Goal: Task Accomplishment & Management: Manage account settings

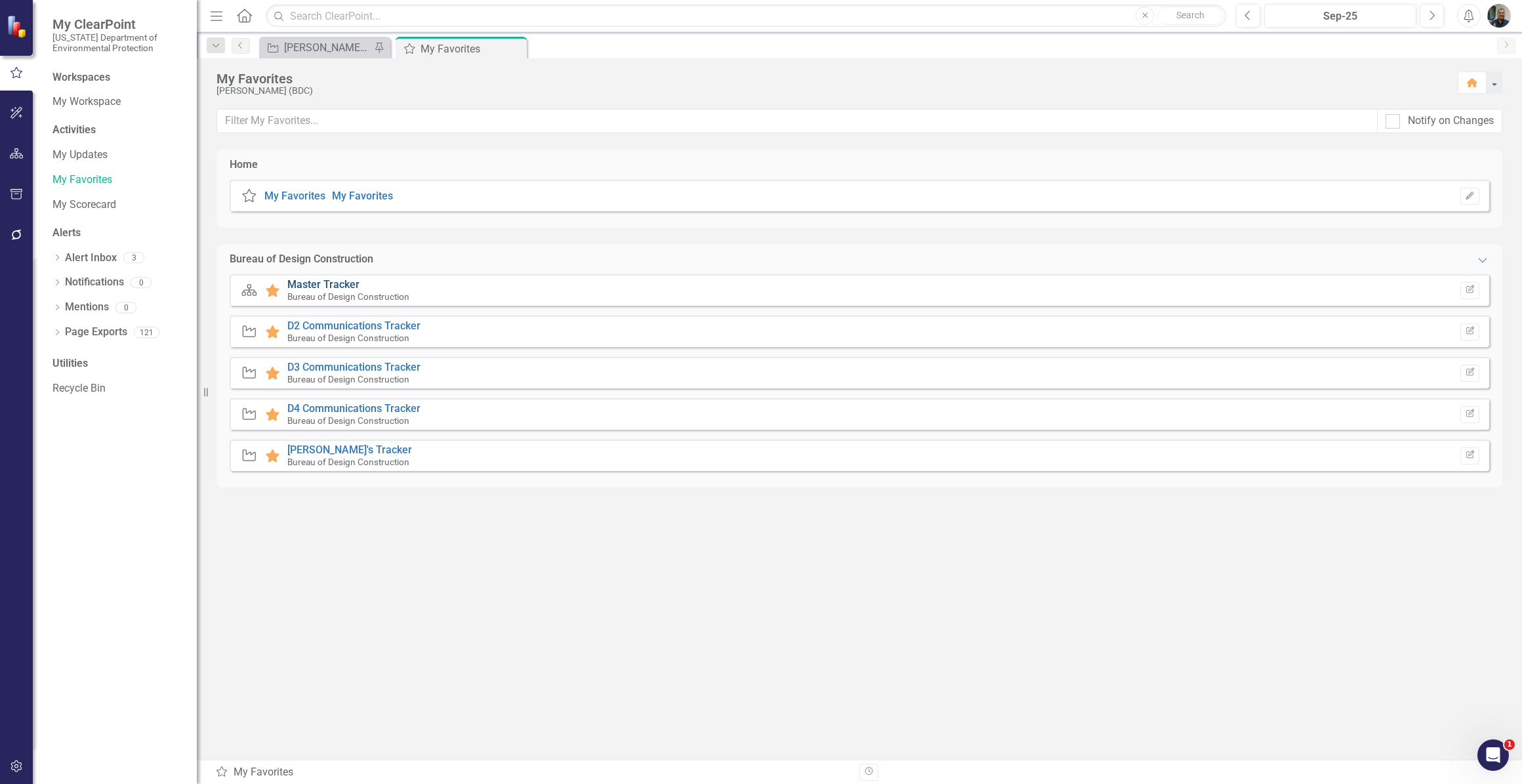
click at [312, 286] on link "Master Tracker" at bounding box center [323, 284] width 73 height 12
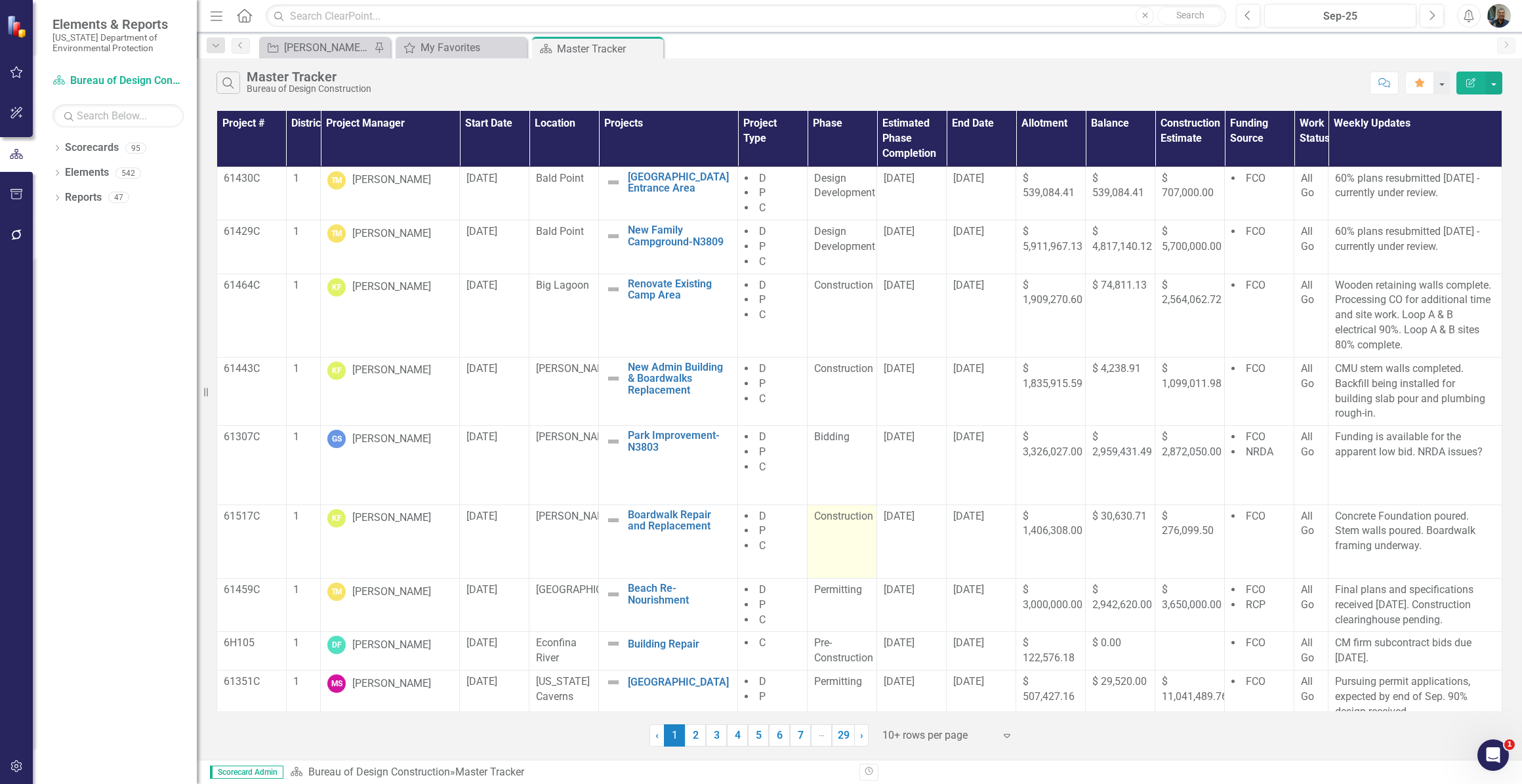
scroll to position [66, 0]
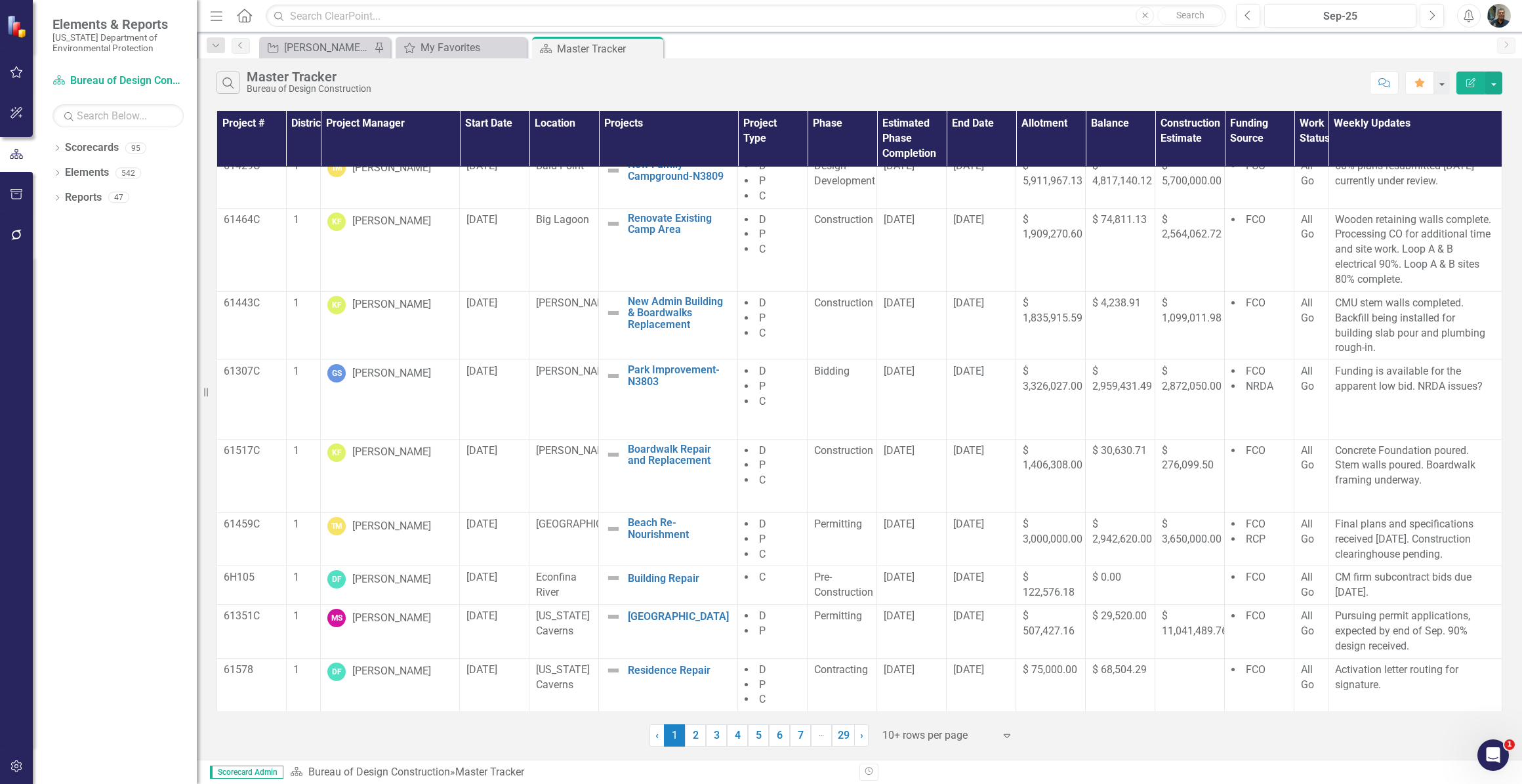
click at [695, 740] on link "2" at bounding box center [696, 736] width 21 height 23
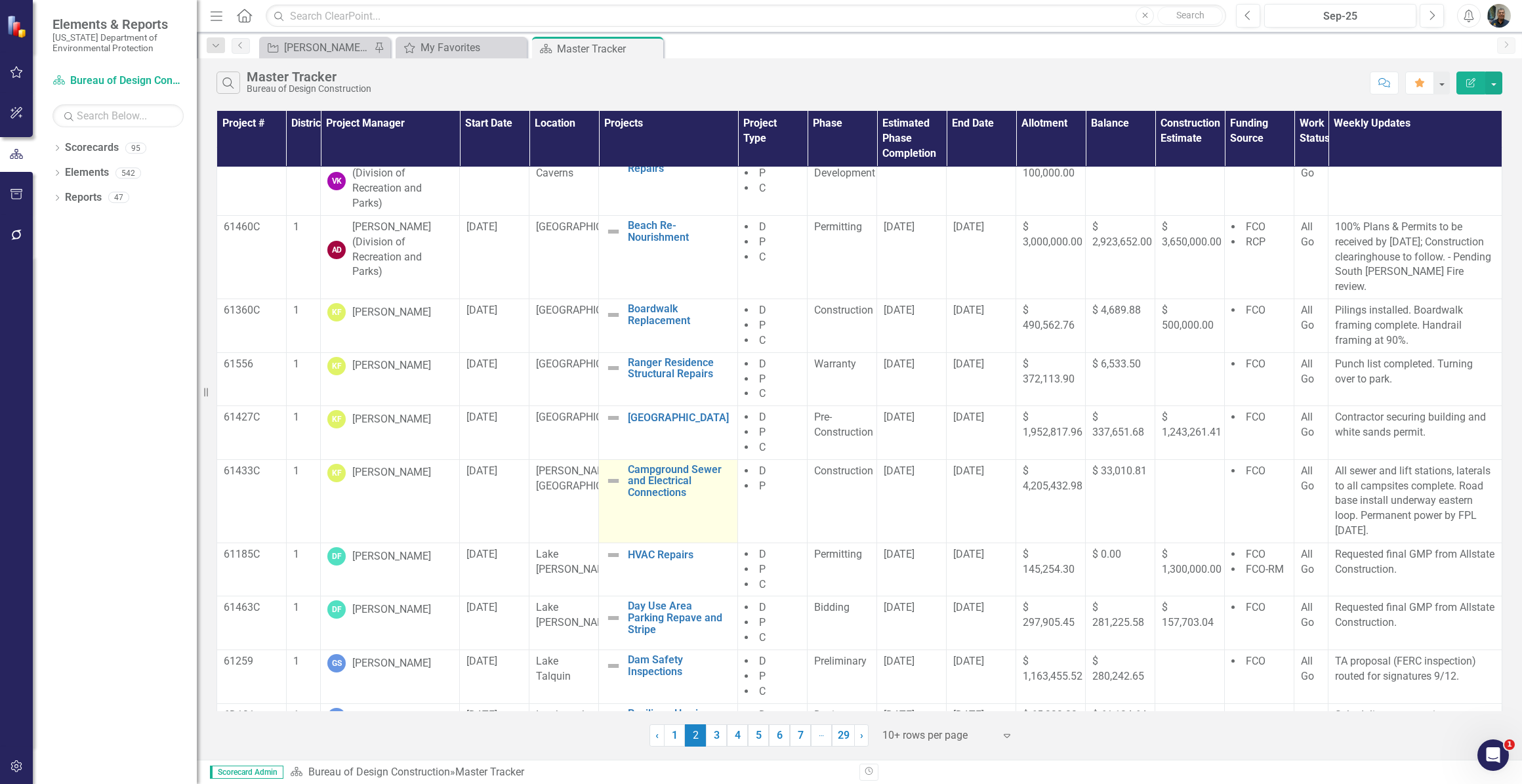
scroll to position [35, 0]
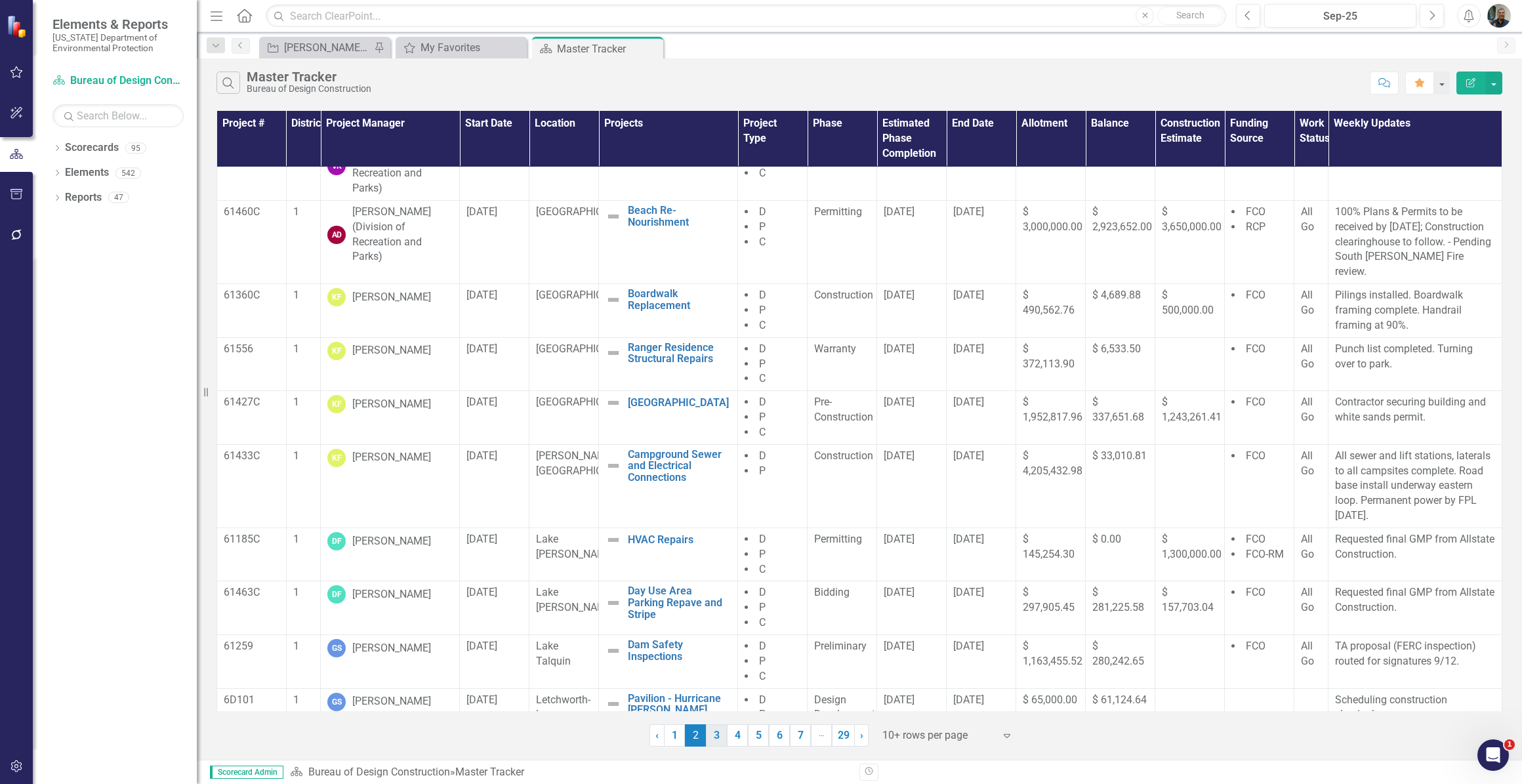
click at [716, 739] on link "3" at bounding box center [716, 736] width 21 height 23
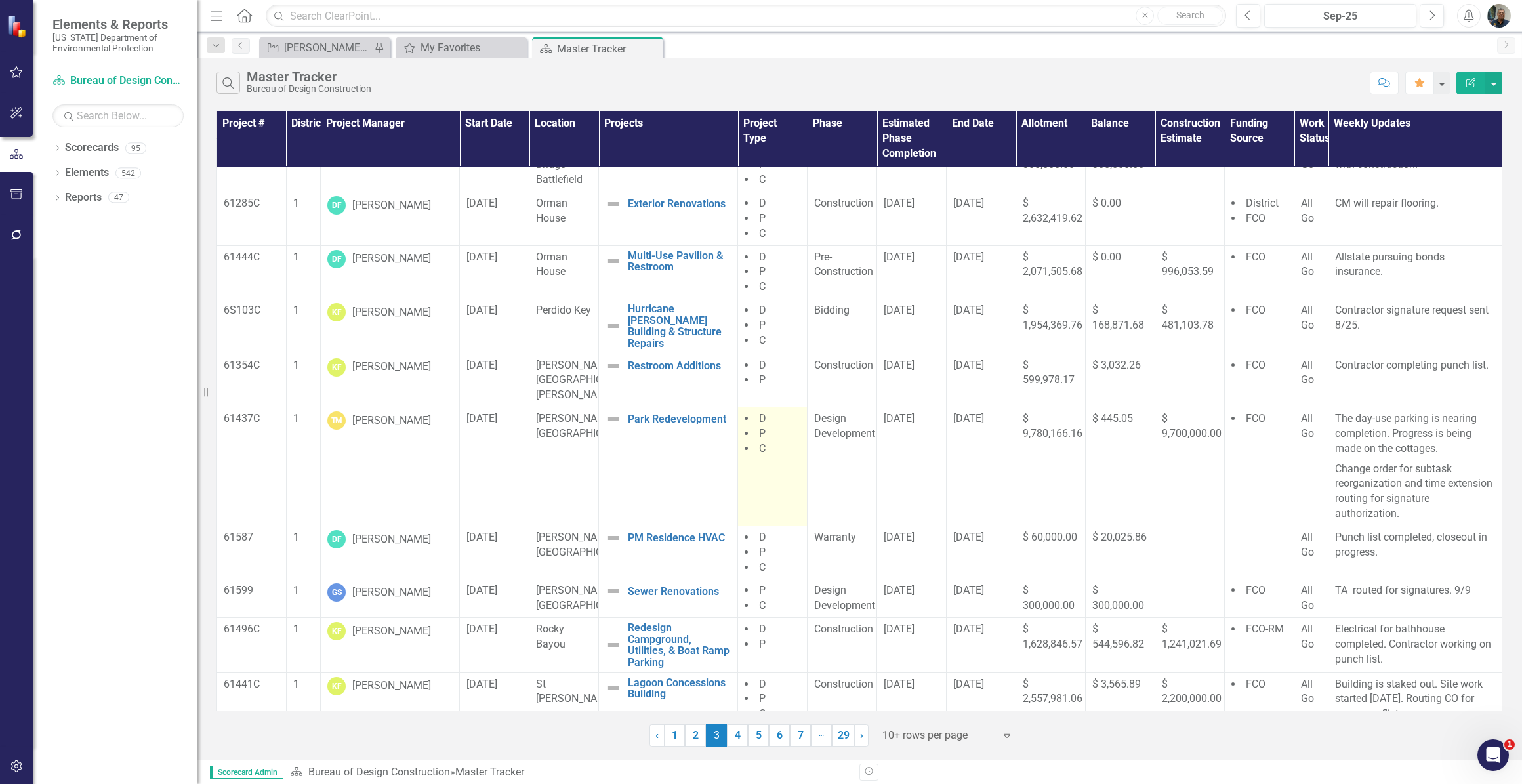
scroll to position [41, 0]
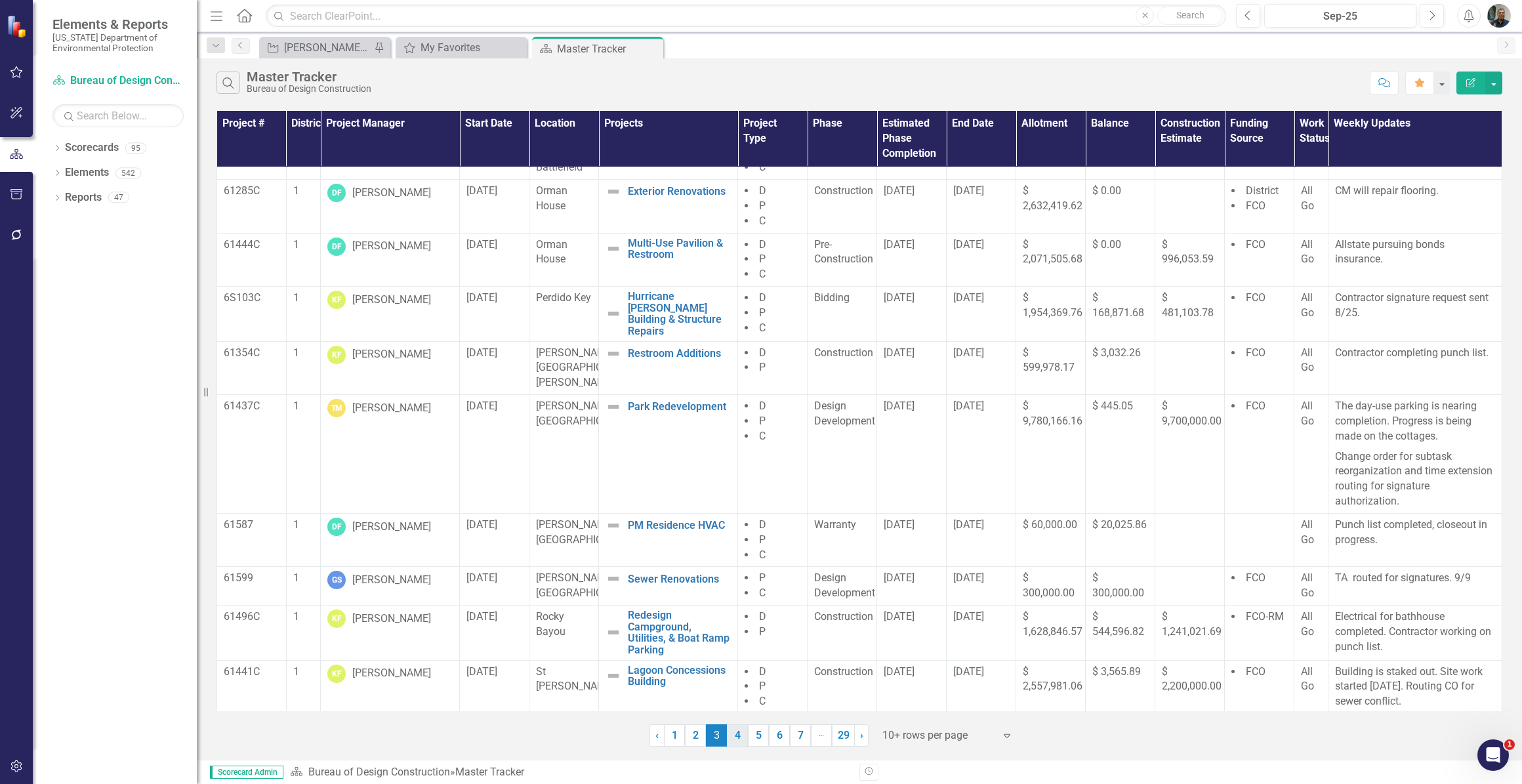
click at [737, 743] on link "4" at bounding box center [737, 736] width 21 height 23
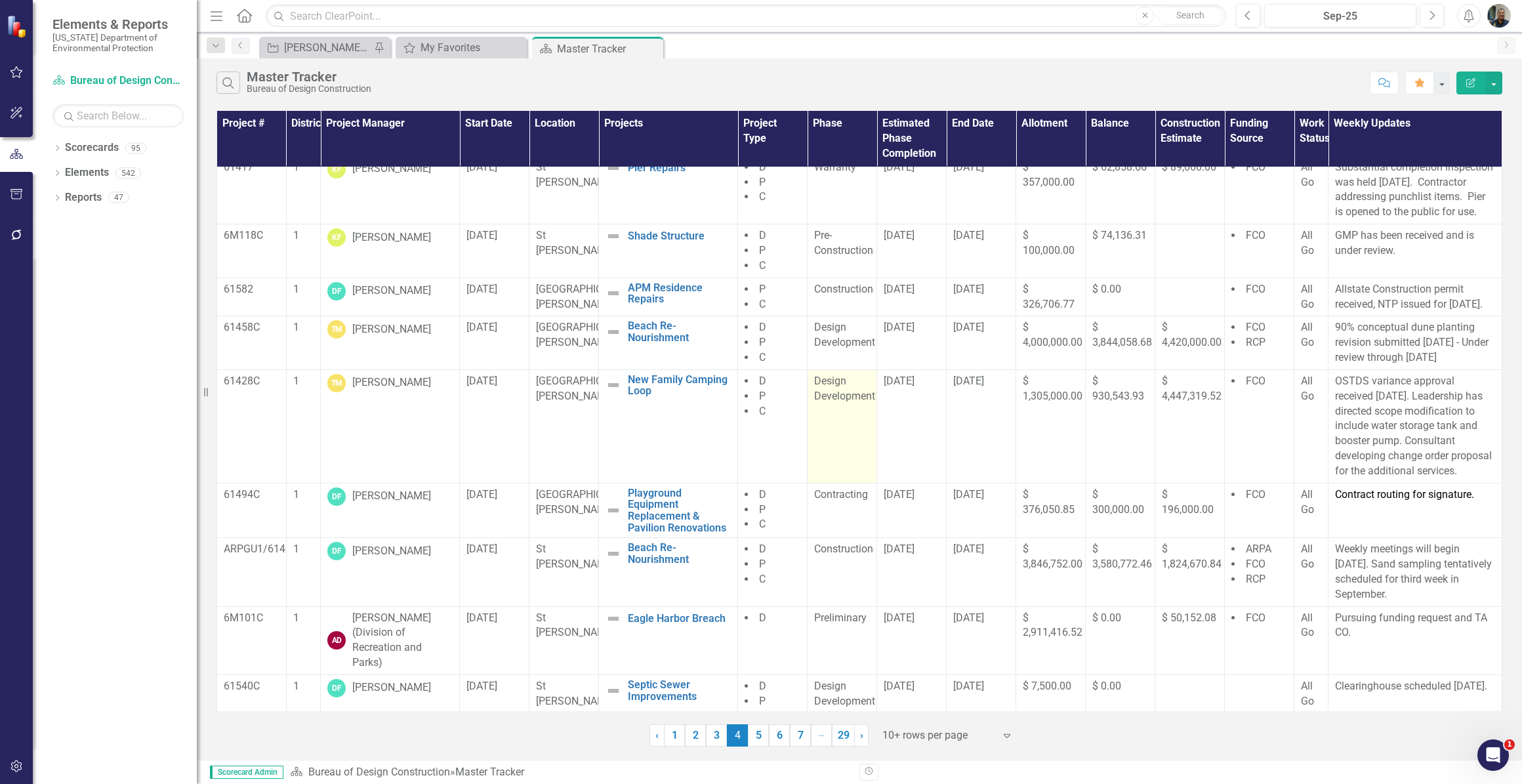
scroll to position [111, 0]
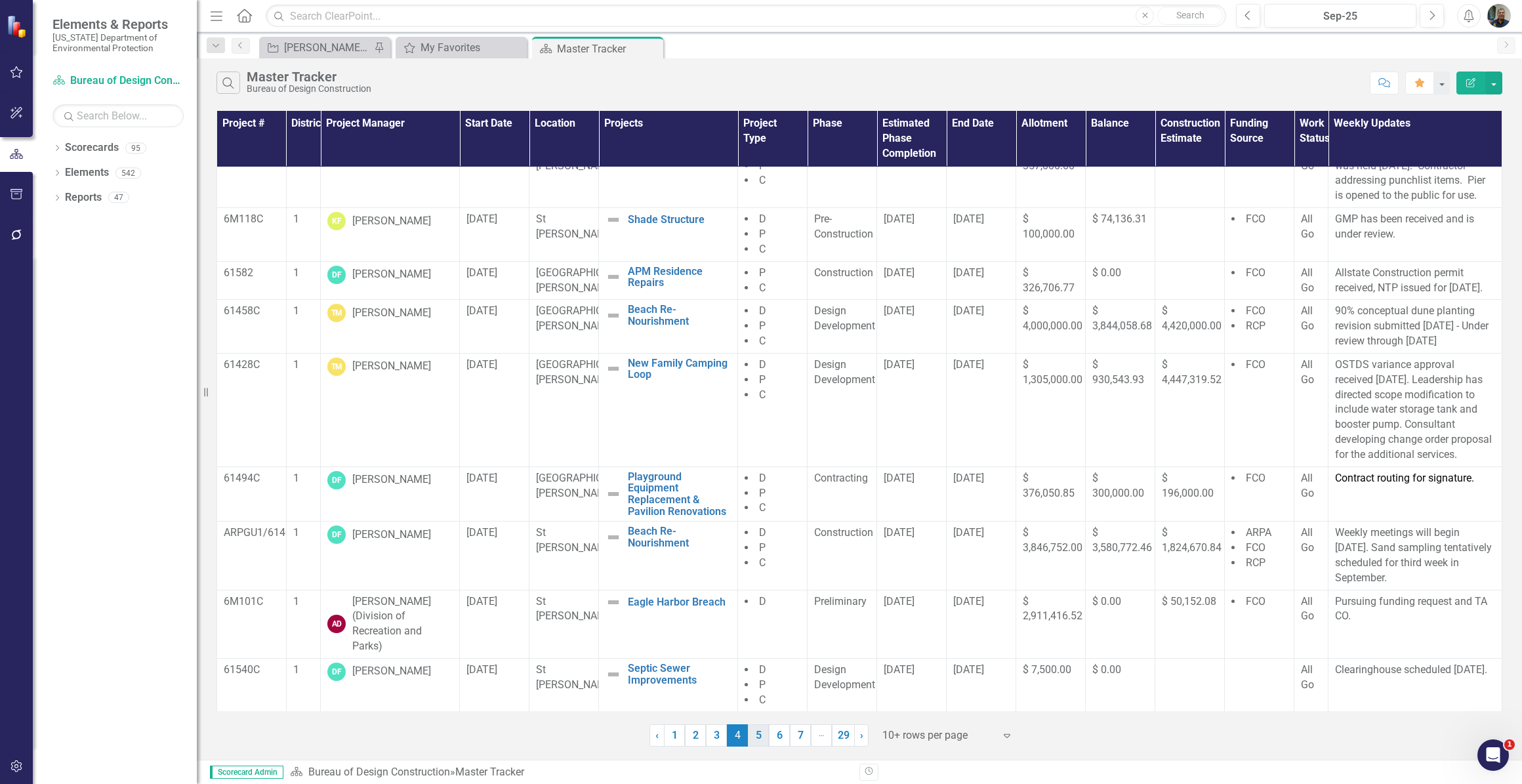
click at [759, 738] on link "5" at bounding box center [759, 736] width 21 height 23
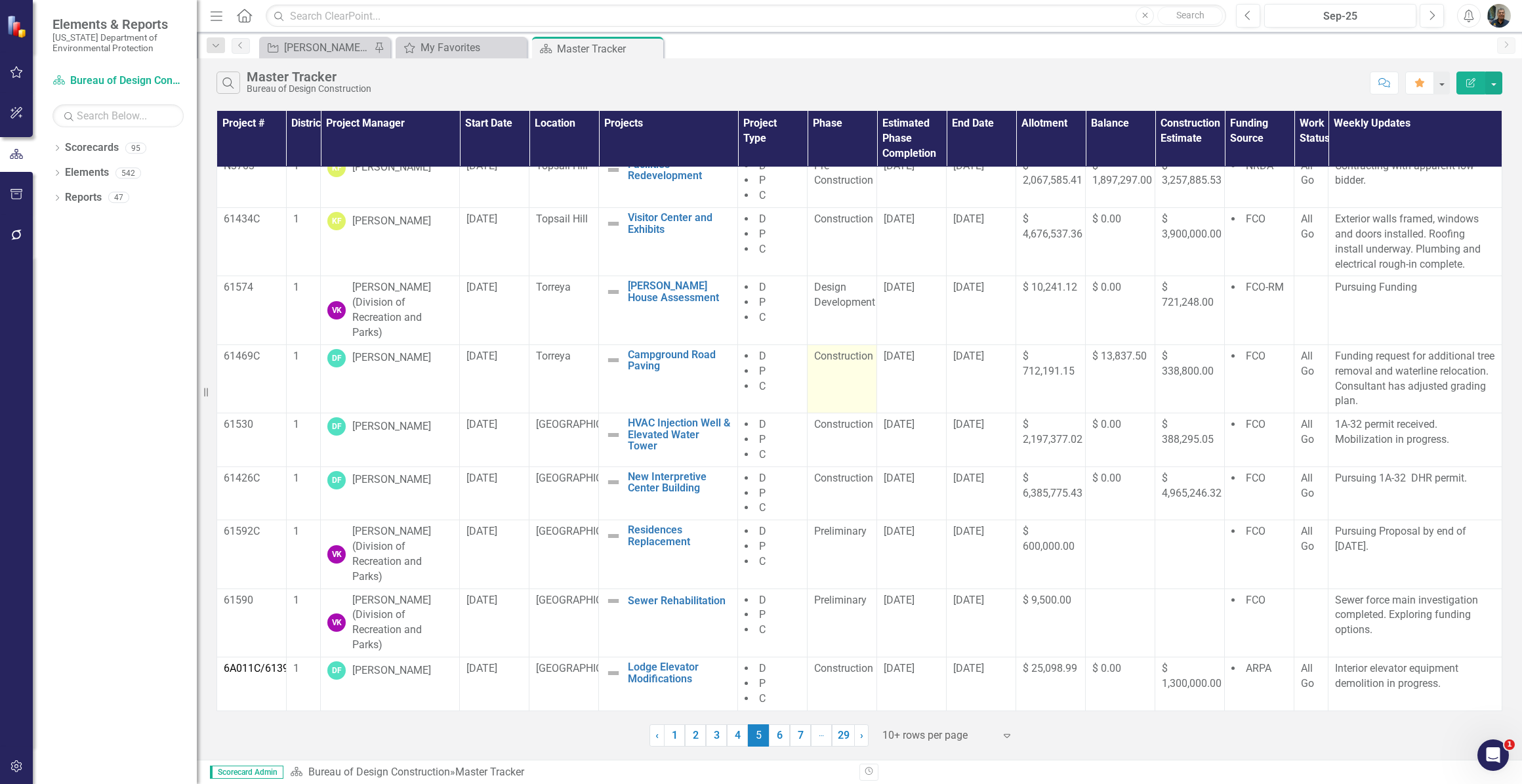
scroll to position [20, 0]
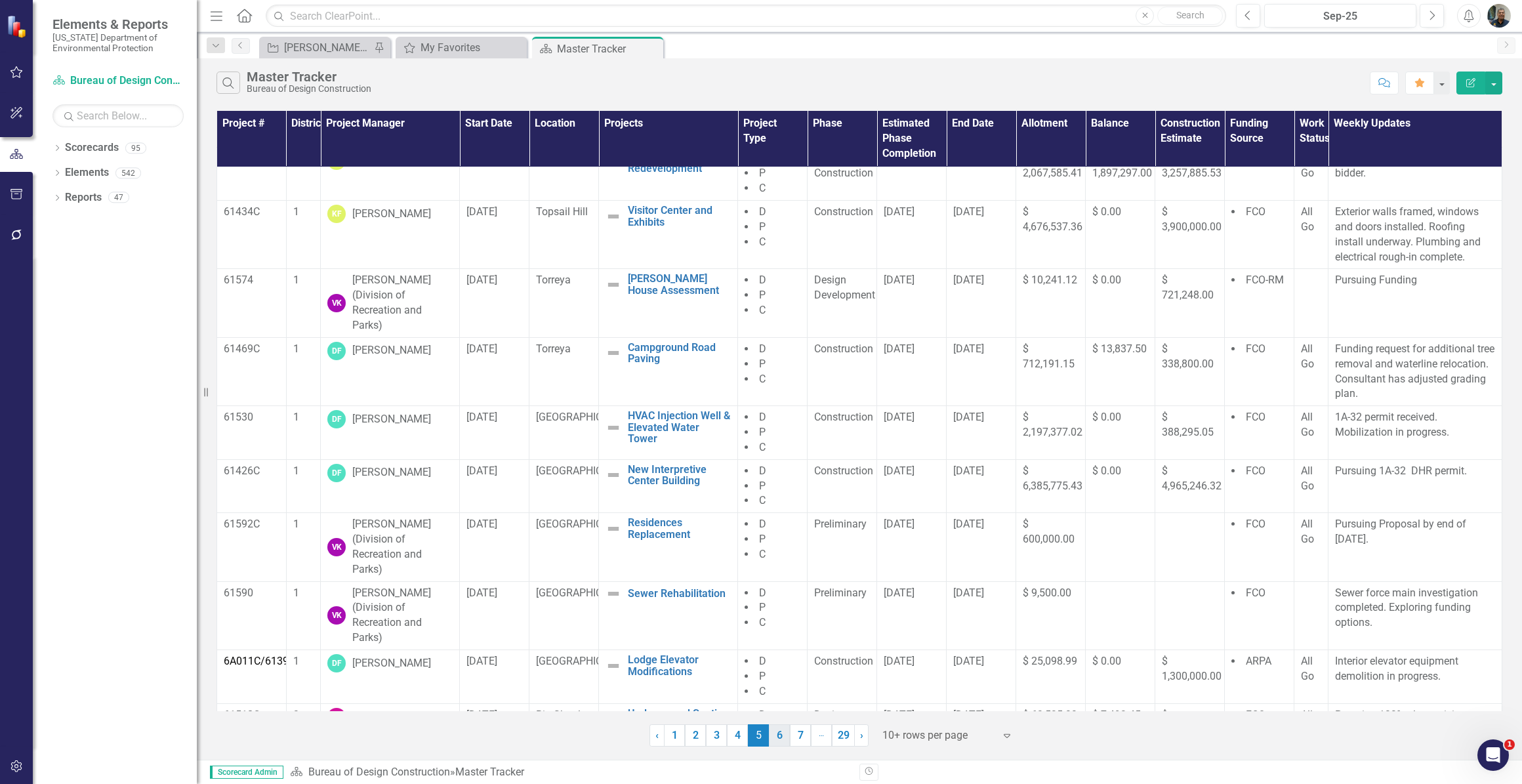
click at [776, 733] on link "6" at bounding box center [779, 736] width 21 height 23
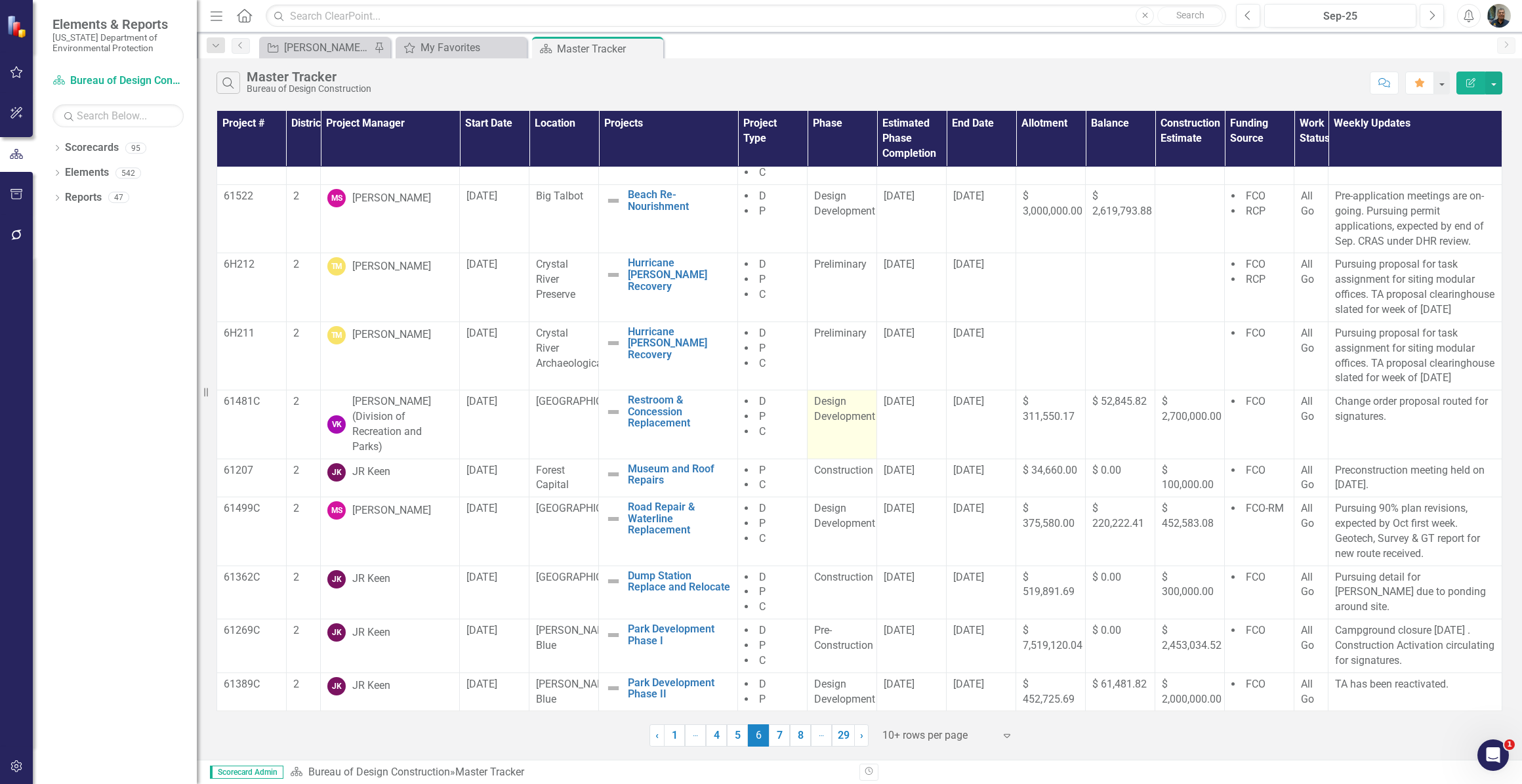
scroll to position [50, 0]
click at [775, 741] on link "7" at bounding box center [779, 736] width 21 height 23
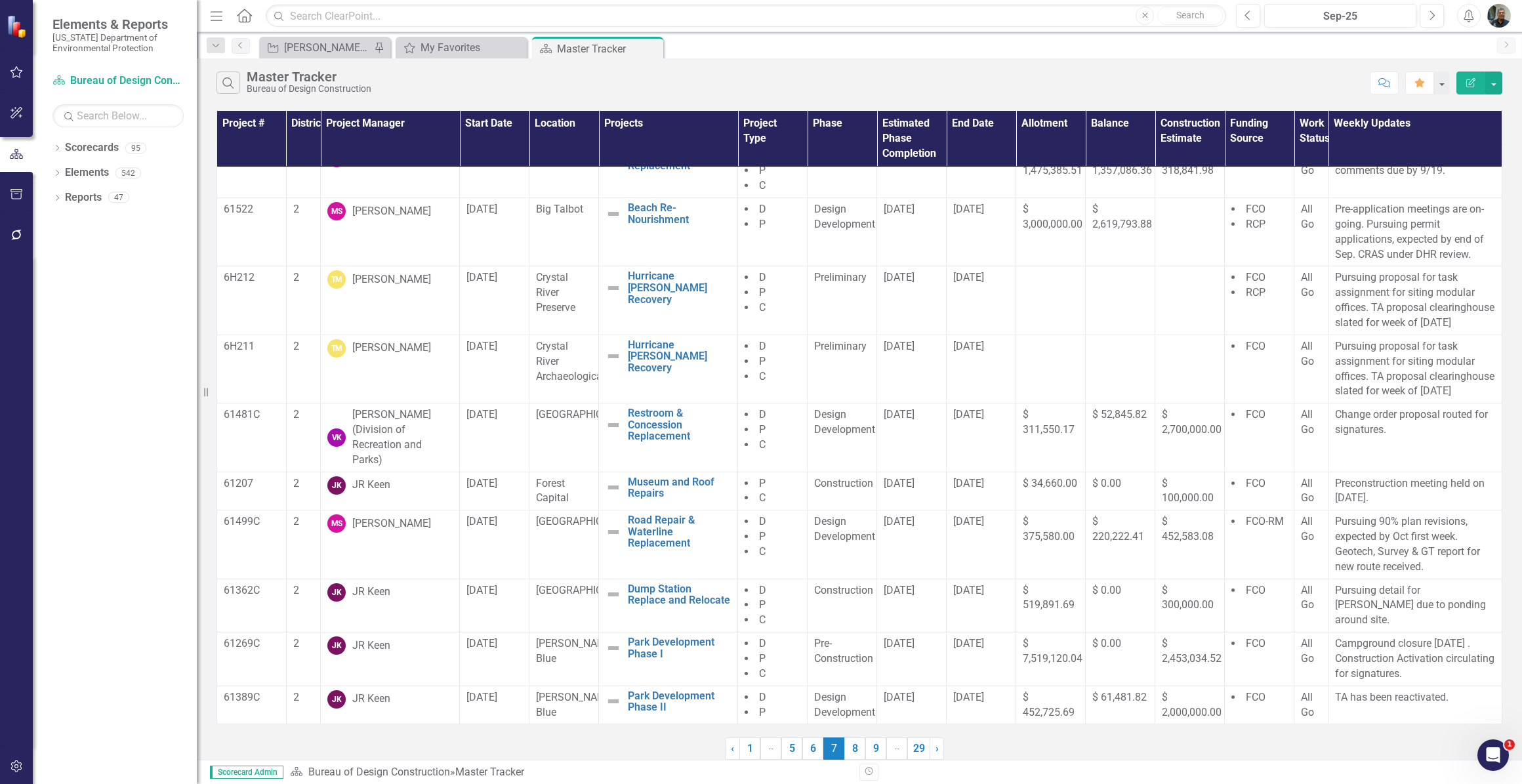
scroll to position [0, 0]
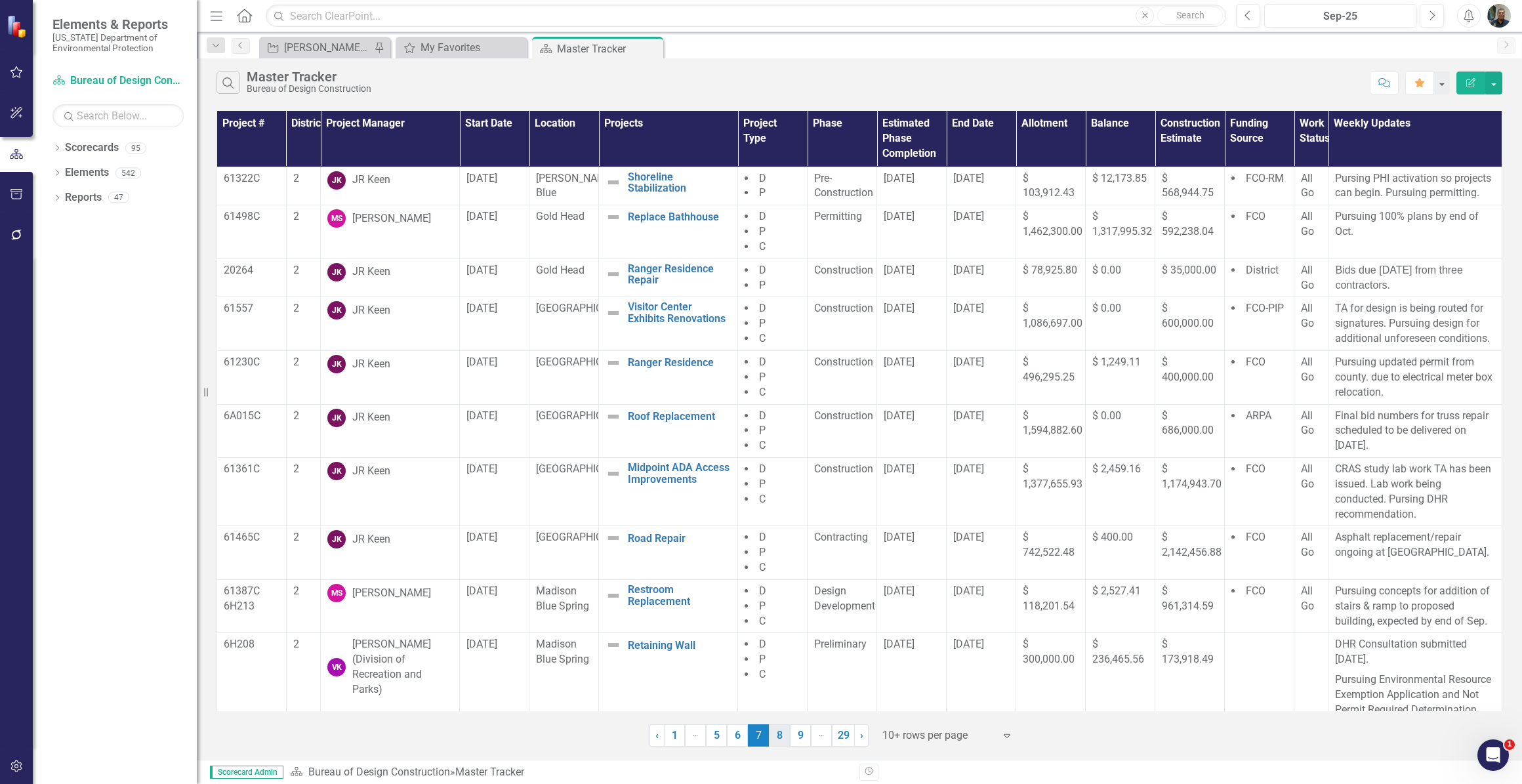
click at [779, 737] on link "8" at bounding box center [779, 736] width 21 height 23
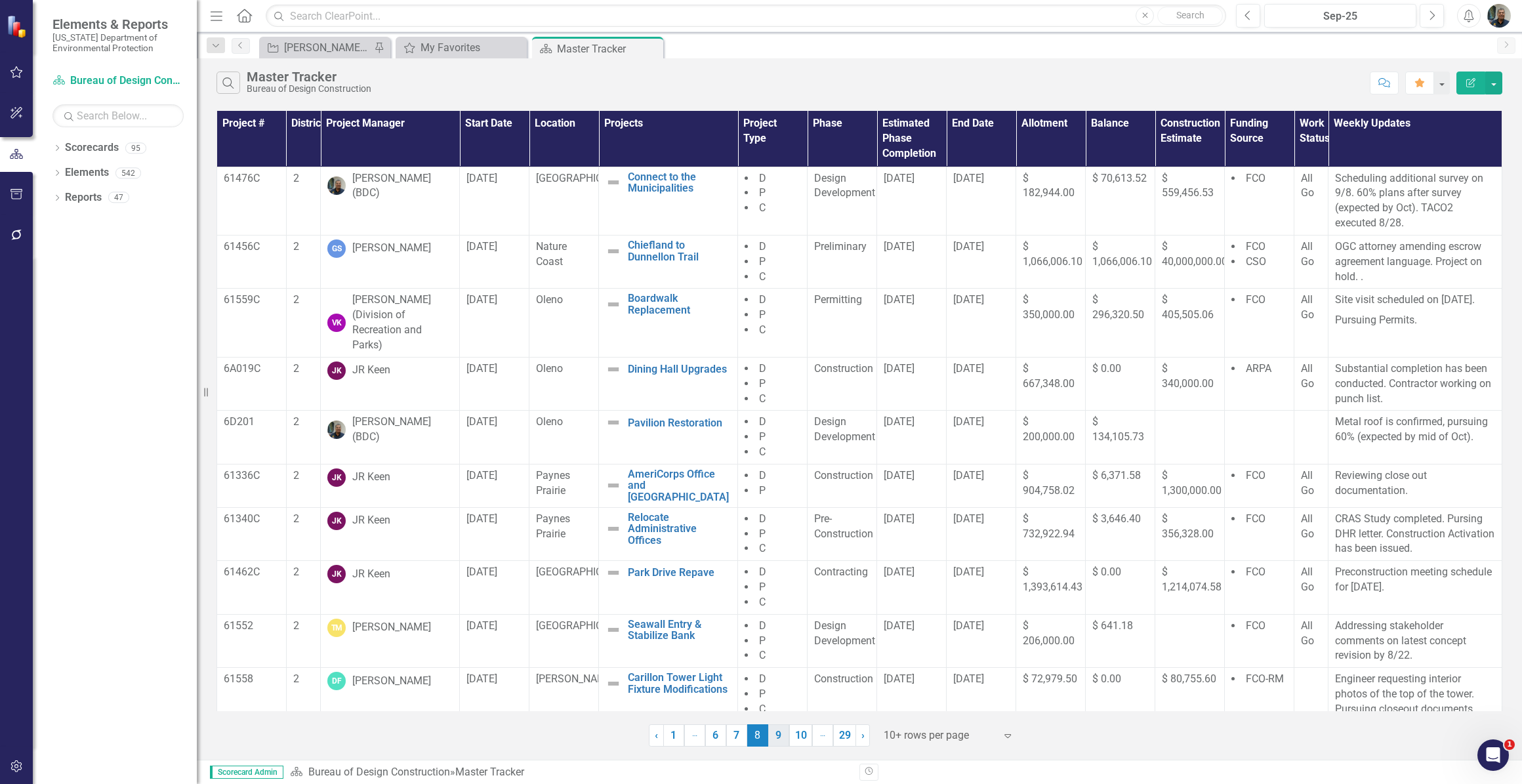
click at [775, 736] on link "9" at bounding box center [778, 736] width 21 height 23
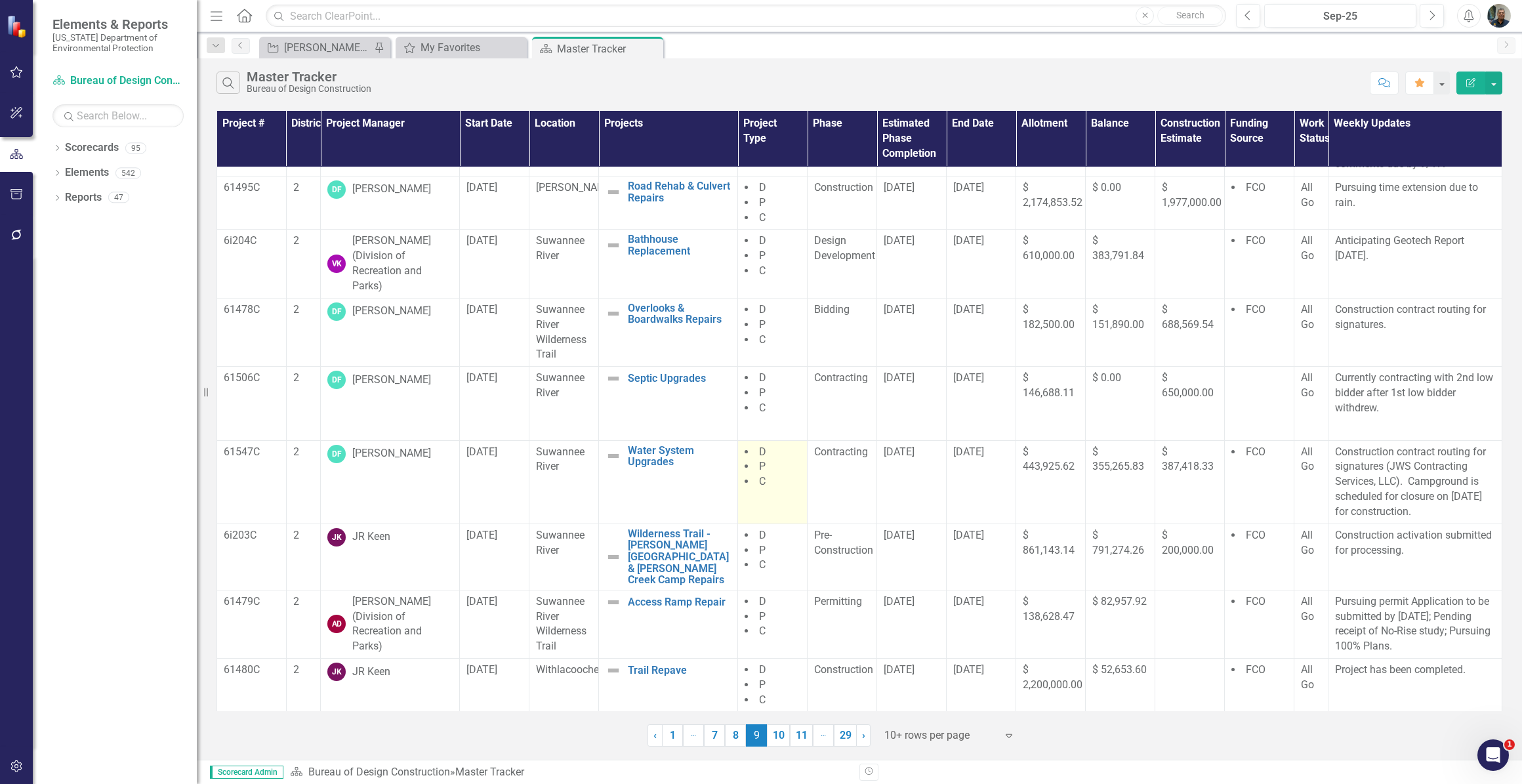
scroll to position [86, 0]
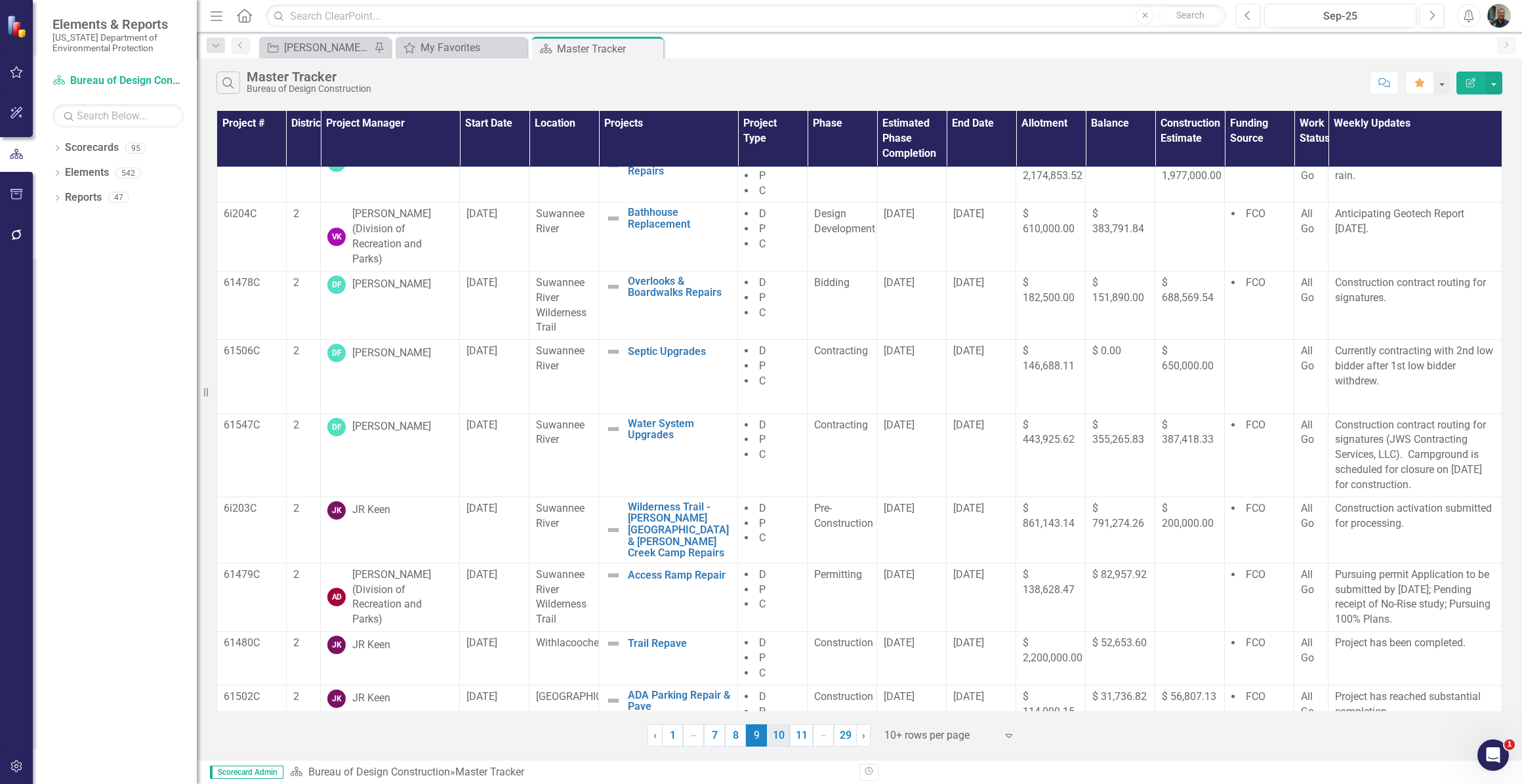
click at [777, 737] on link "10" at bounding box center [778, 736] width 23 height 23
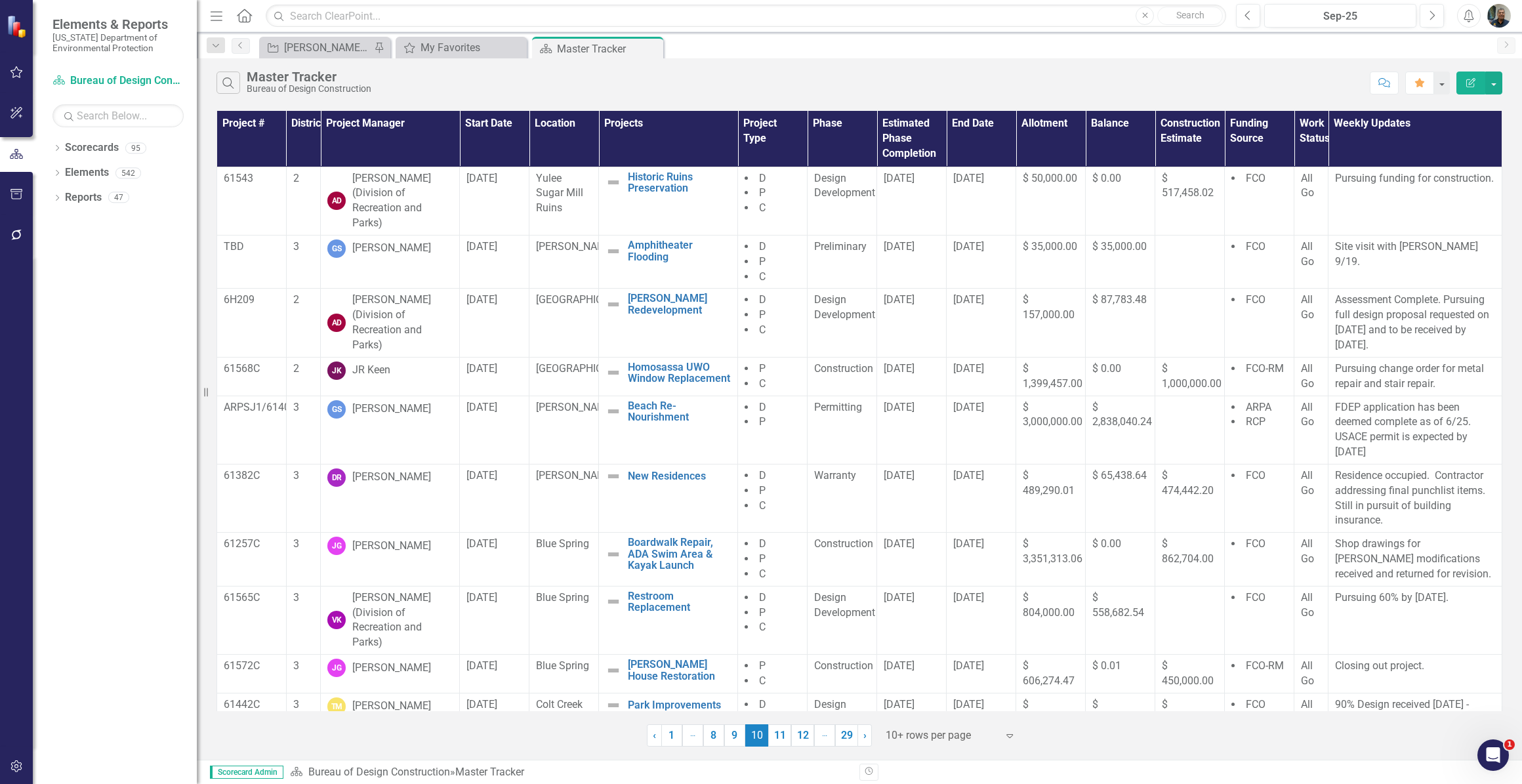
scroll to position [59, 0]
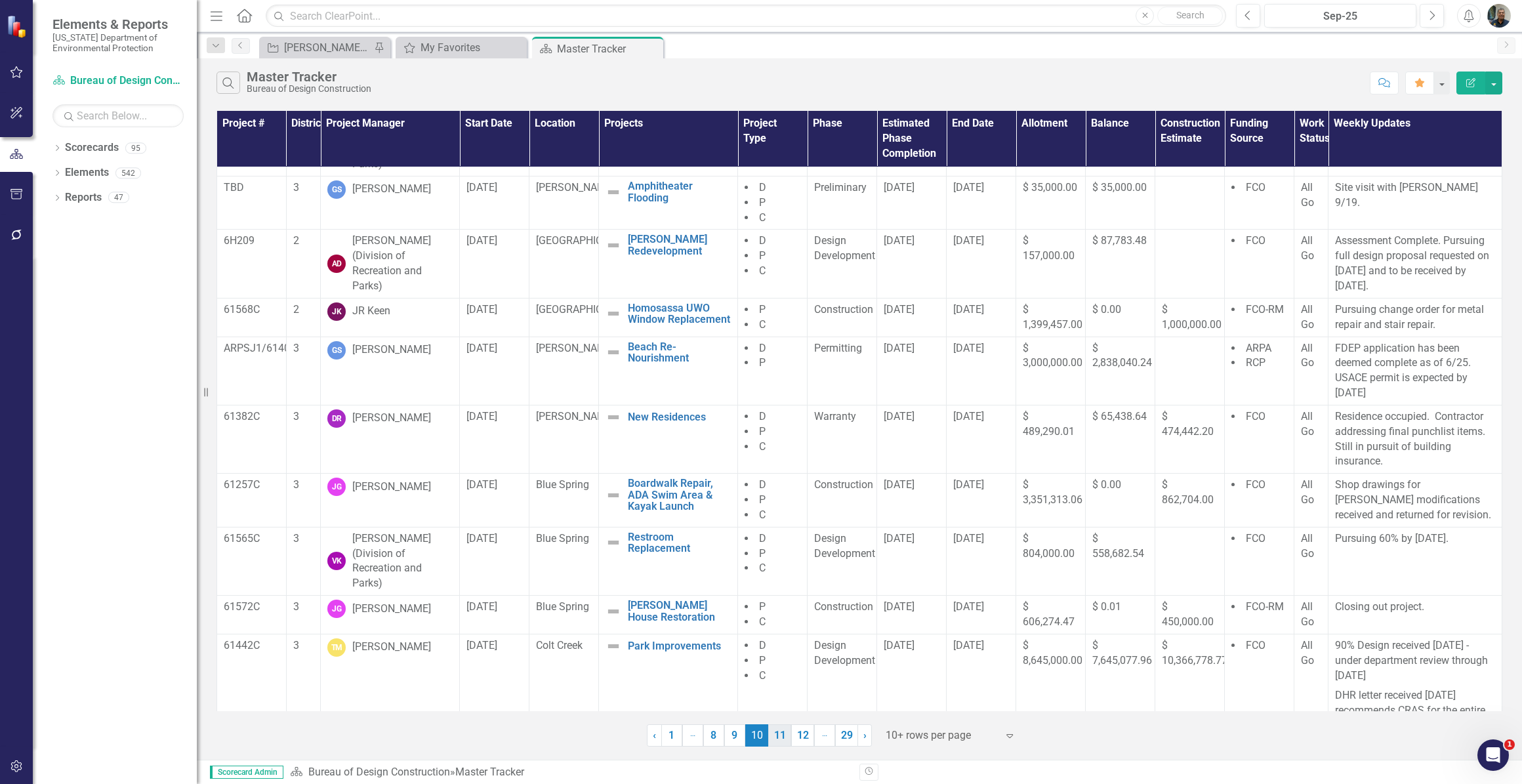
click at [778, 743] on link "11" at bounding box center [779, 736] width 23 height 23
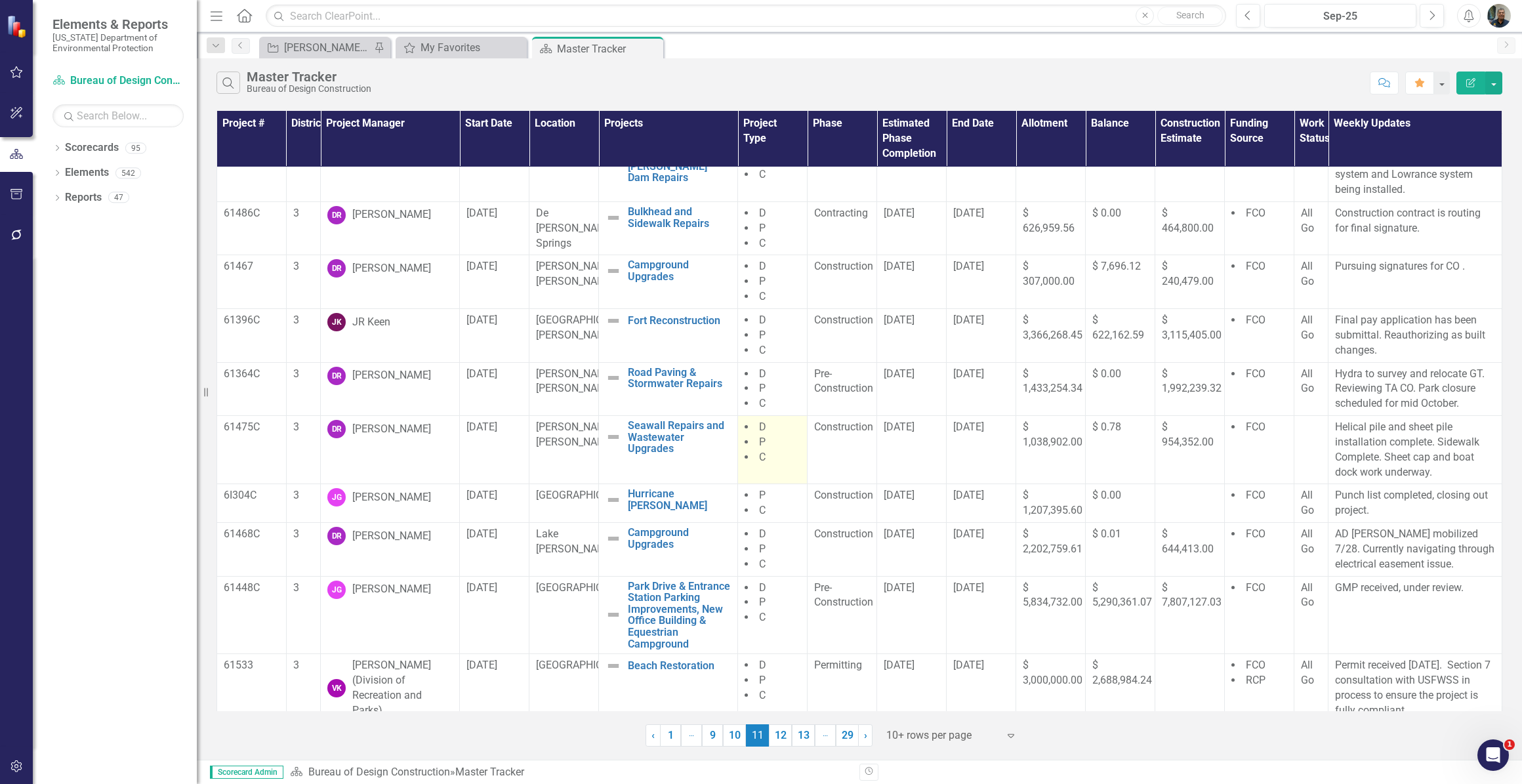
scroll to position [44, 0]
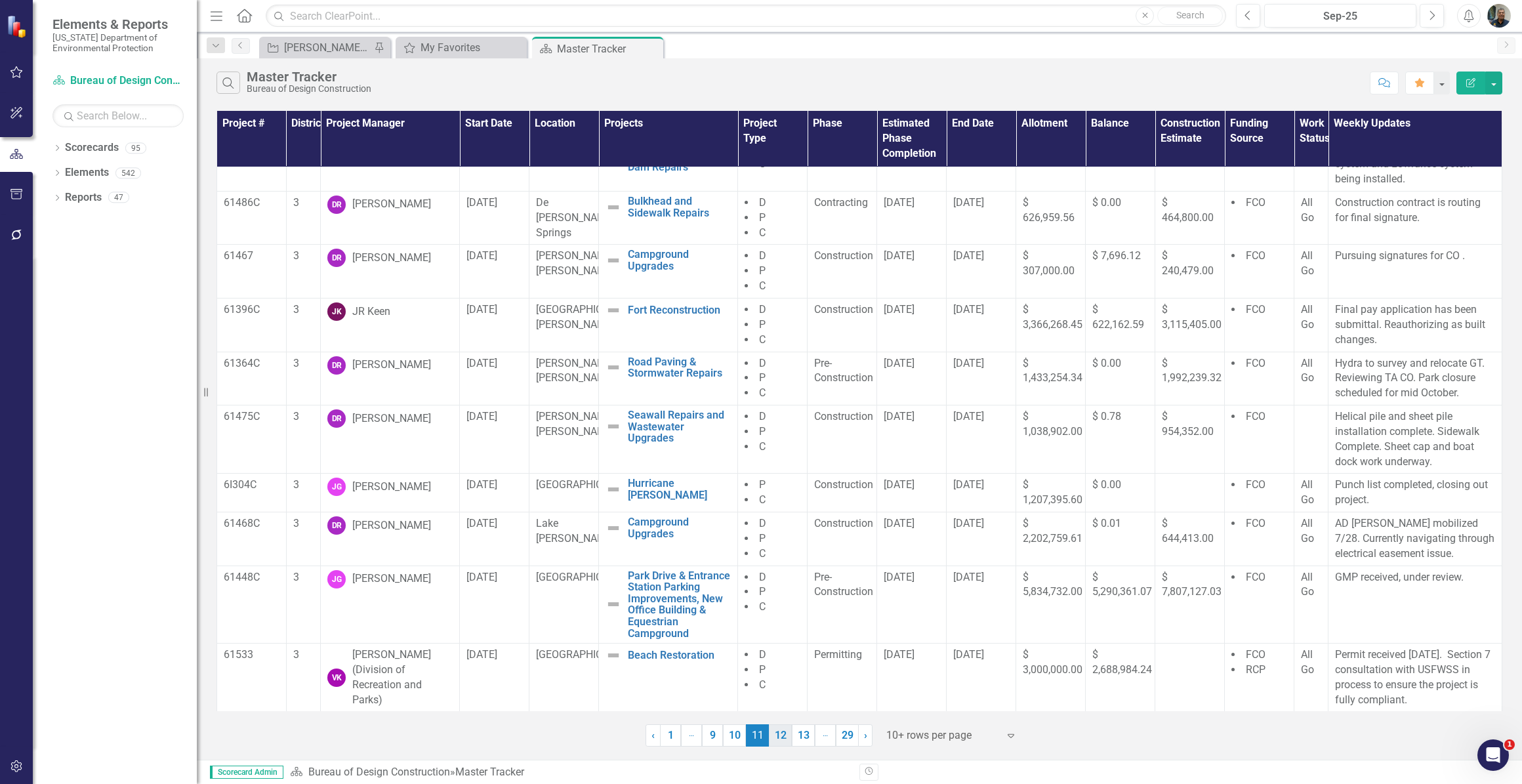
click at [777, 736] on link "12" at bounding box center [780, 736] width 23 height 23
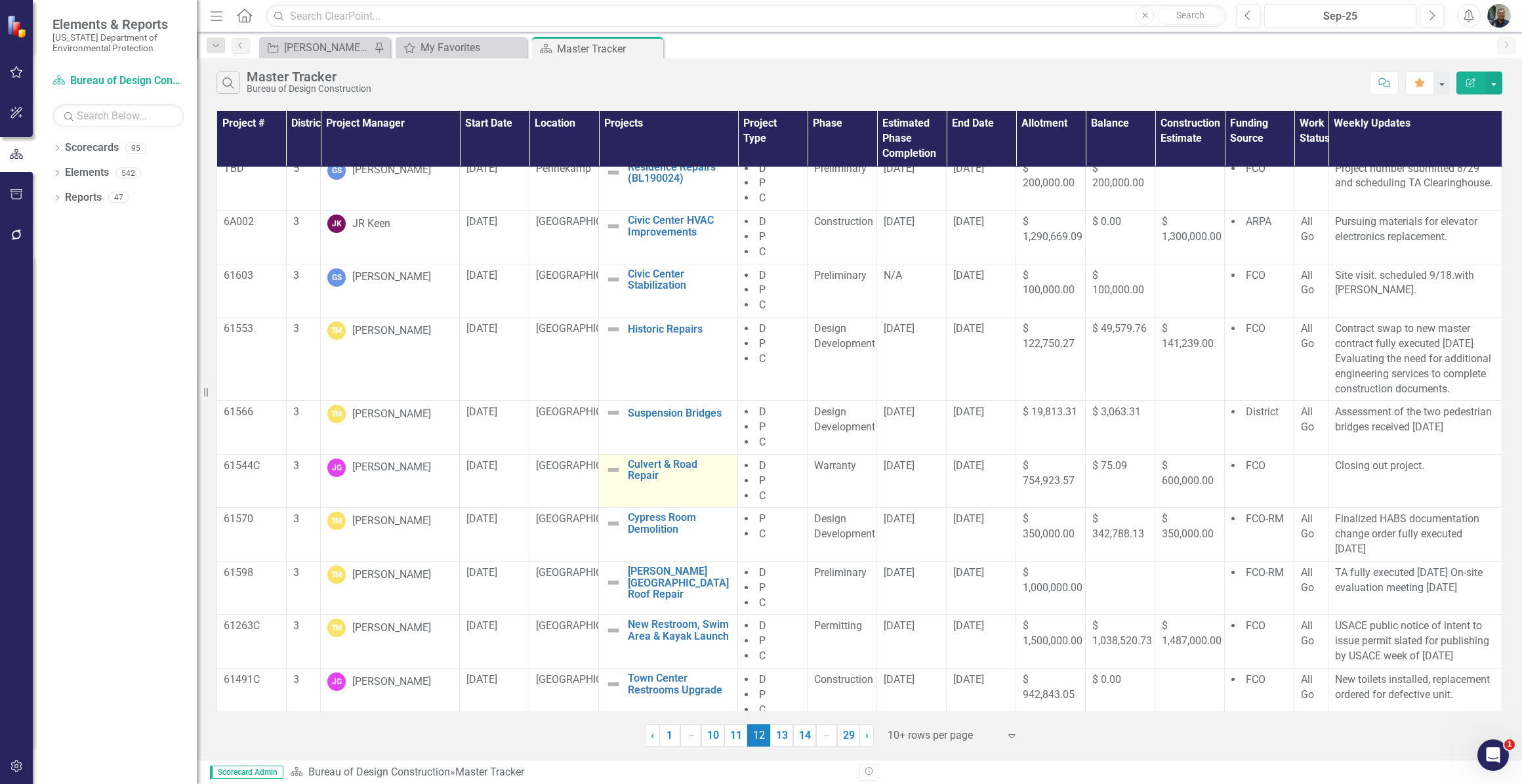
scroll to position [20, 0]
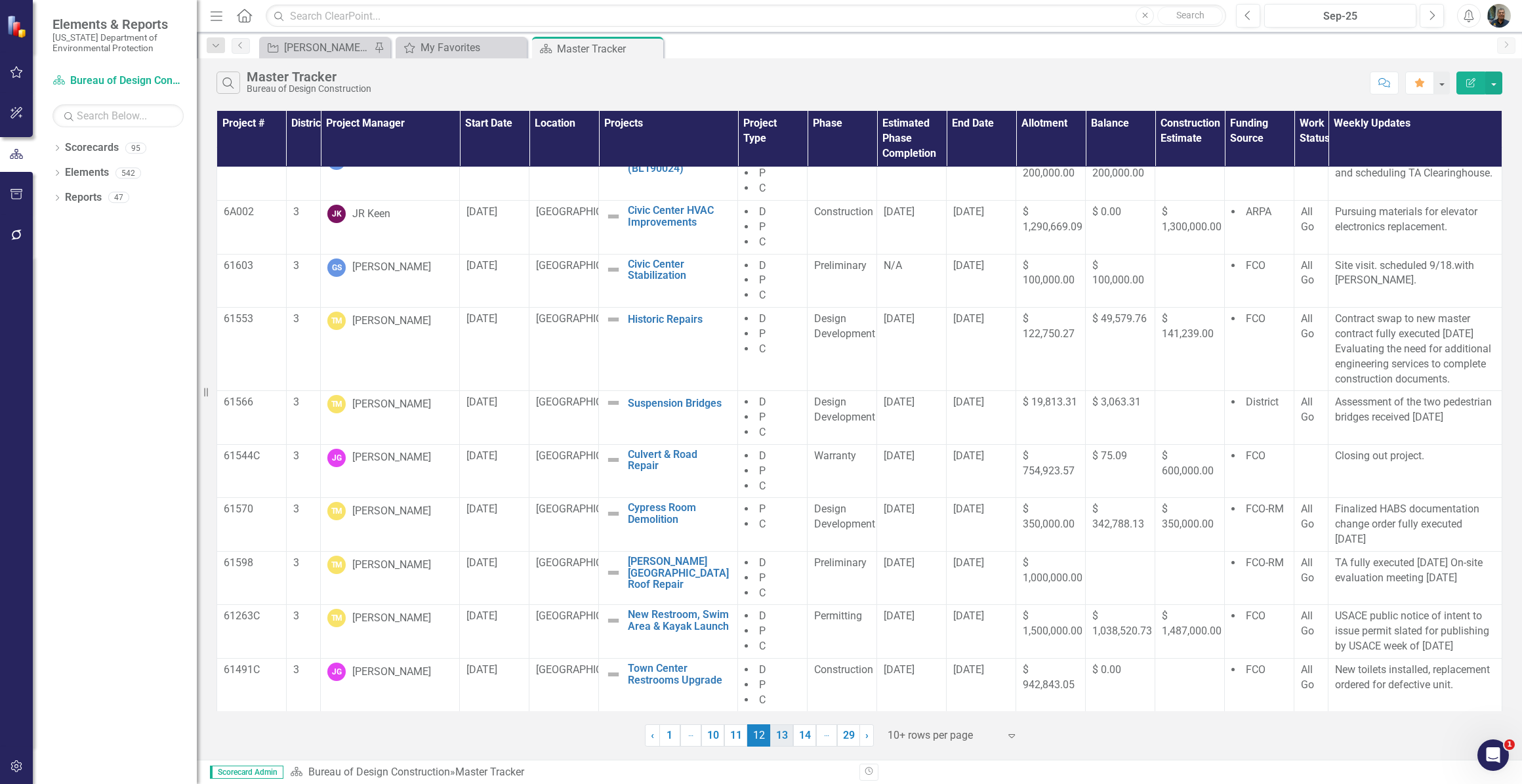
click at [779, 738] on link "13" at bounding box center [781, 736] width 23 height 23
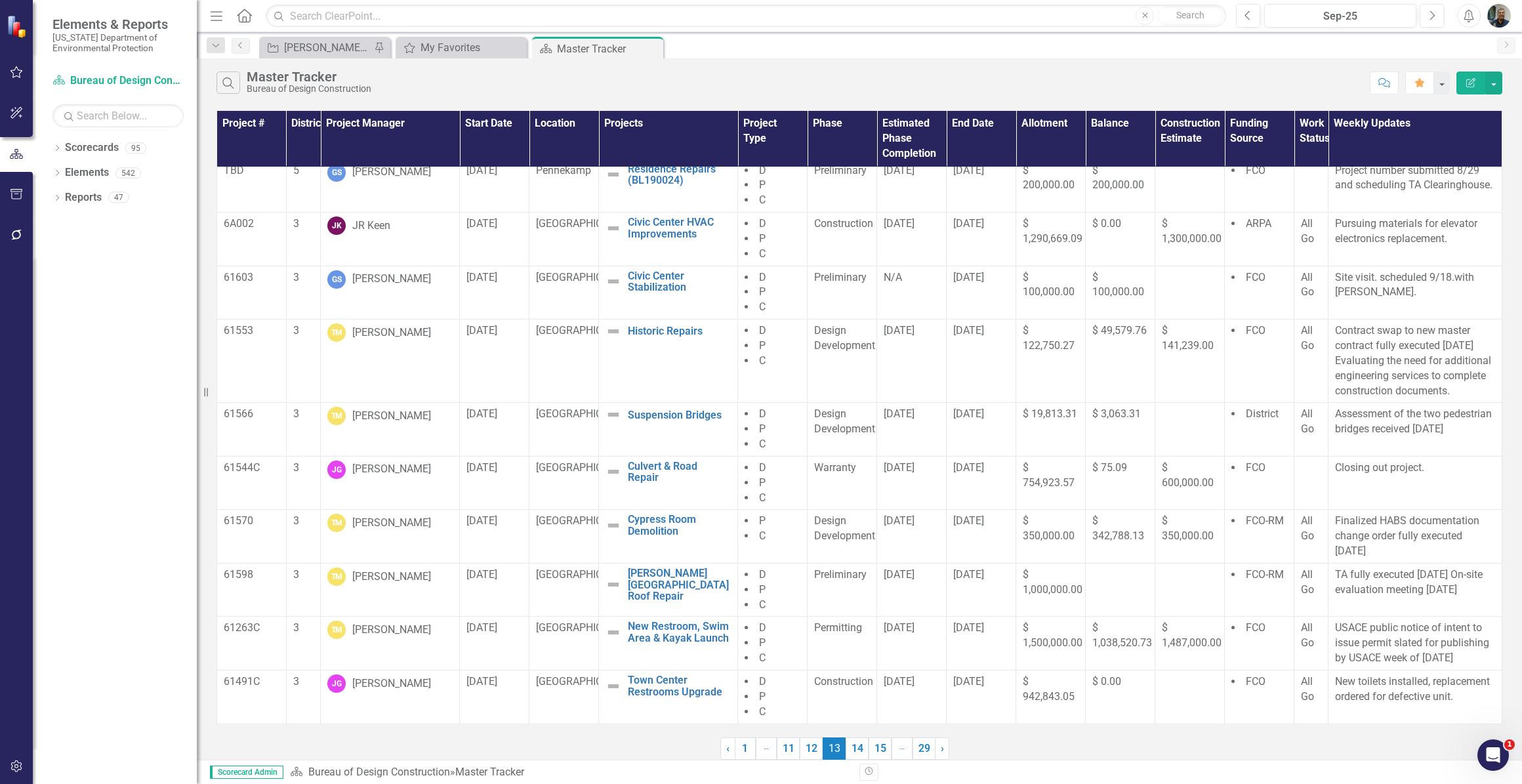
scroll to position [0, 0]
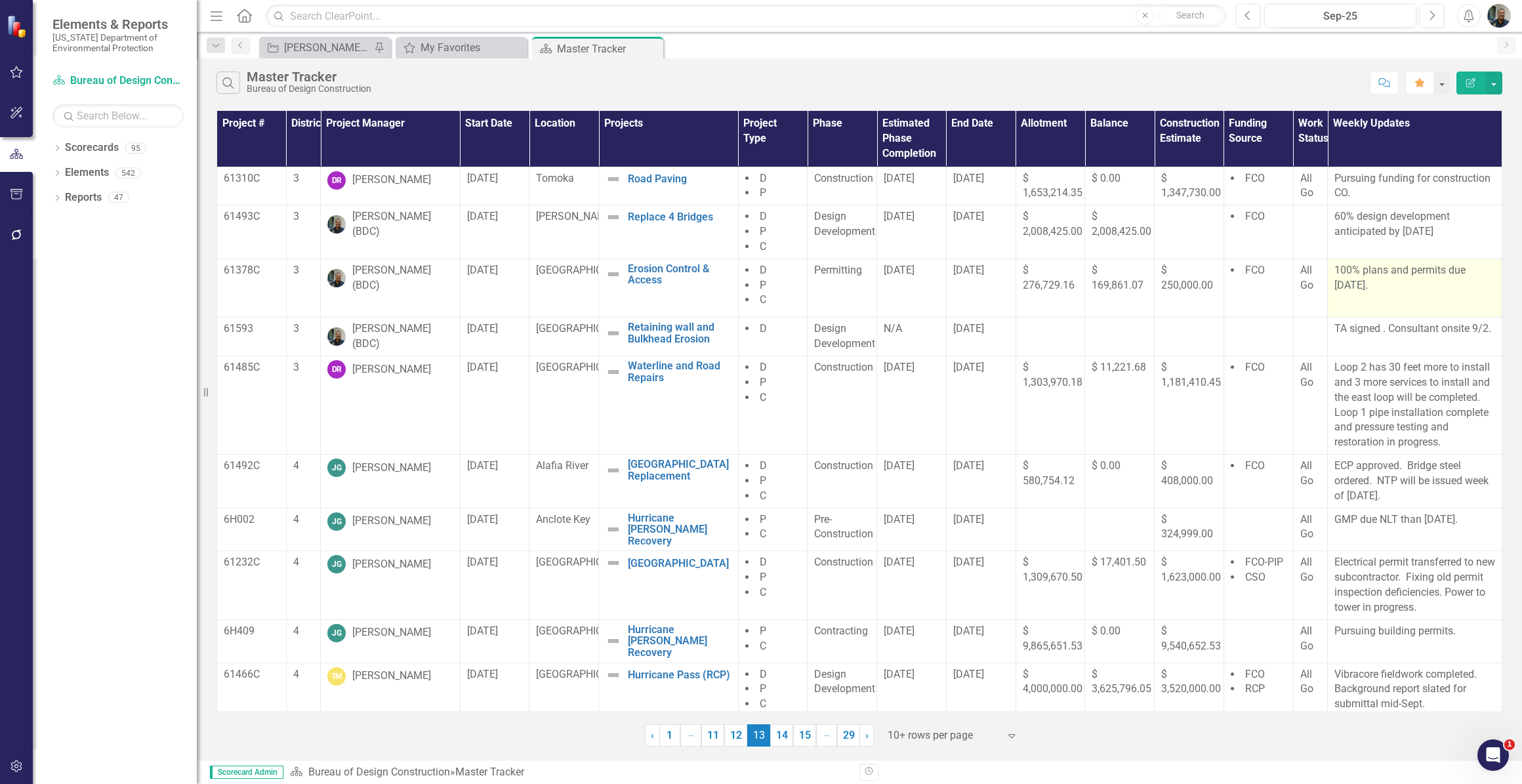
click at [1409, 285] on p "100% plans and permits due [DATE]." at bounding box center [1415, 279] width 161 height 33
click at [1406, 286] on p "100% plans and permits due [DATE]." at bounding box center [1415, 279] width 161 height 33
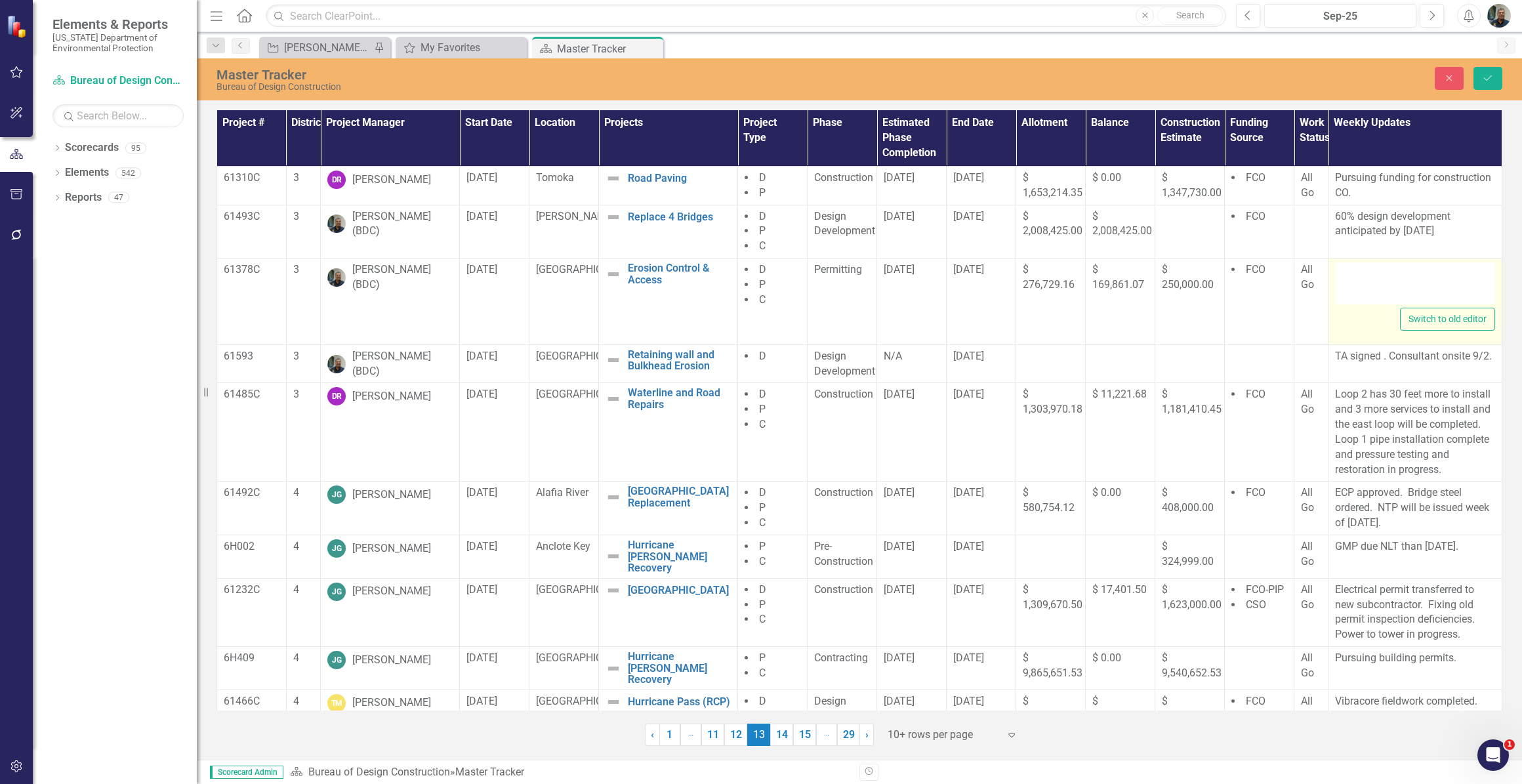
type textarea "<p>100% plans and permits due [DATE].</p> <p>&nbsp;</p>"
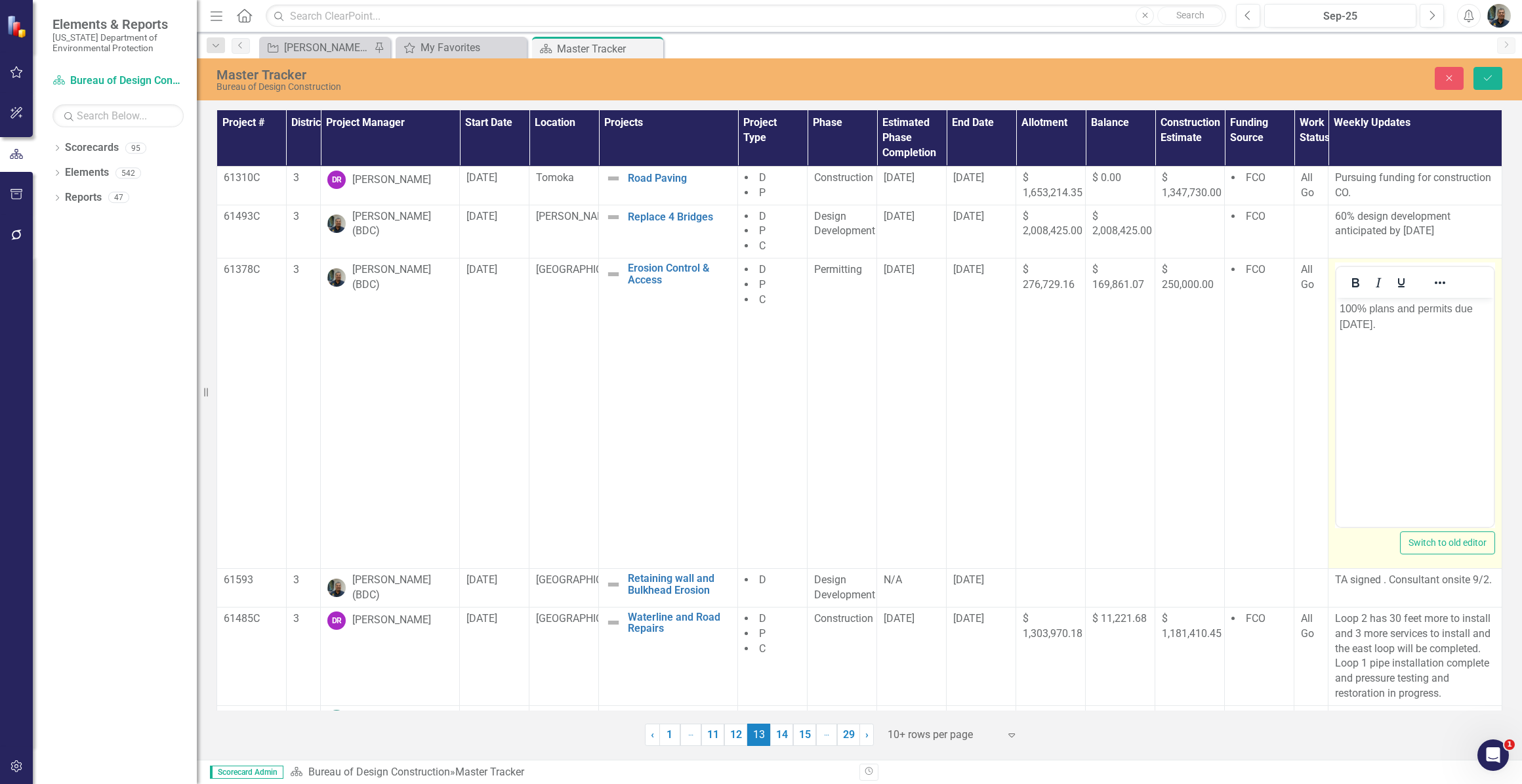
click at [1414, 327] on p "100% plans and permits due [DATE]." at bounding box center [1416, 317] width 151 height 31
click at [1405, 324] on p "100% plans and permits due [DATE], under review at [PERSON_NAME] engineering de…" at bounding box center [1416, 333] width 151 height 63
click at [1436, 351] on p "100% plans and permits due [DATE], not delivered. But under review at [PERSON_N…" at bounding box center [1416, 333] width 151 height 63
click at [1400, 338] on p "100% plans and permits due [DATE], not delivered. But under review at [PERSON_N…" at bounding box center [1416, 333] width 151 height 63
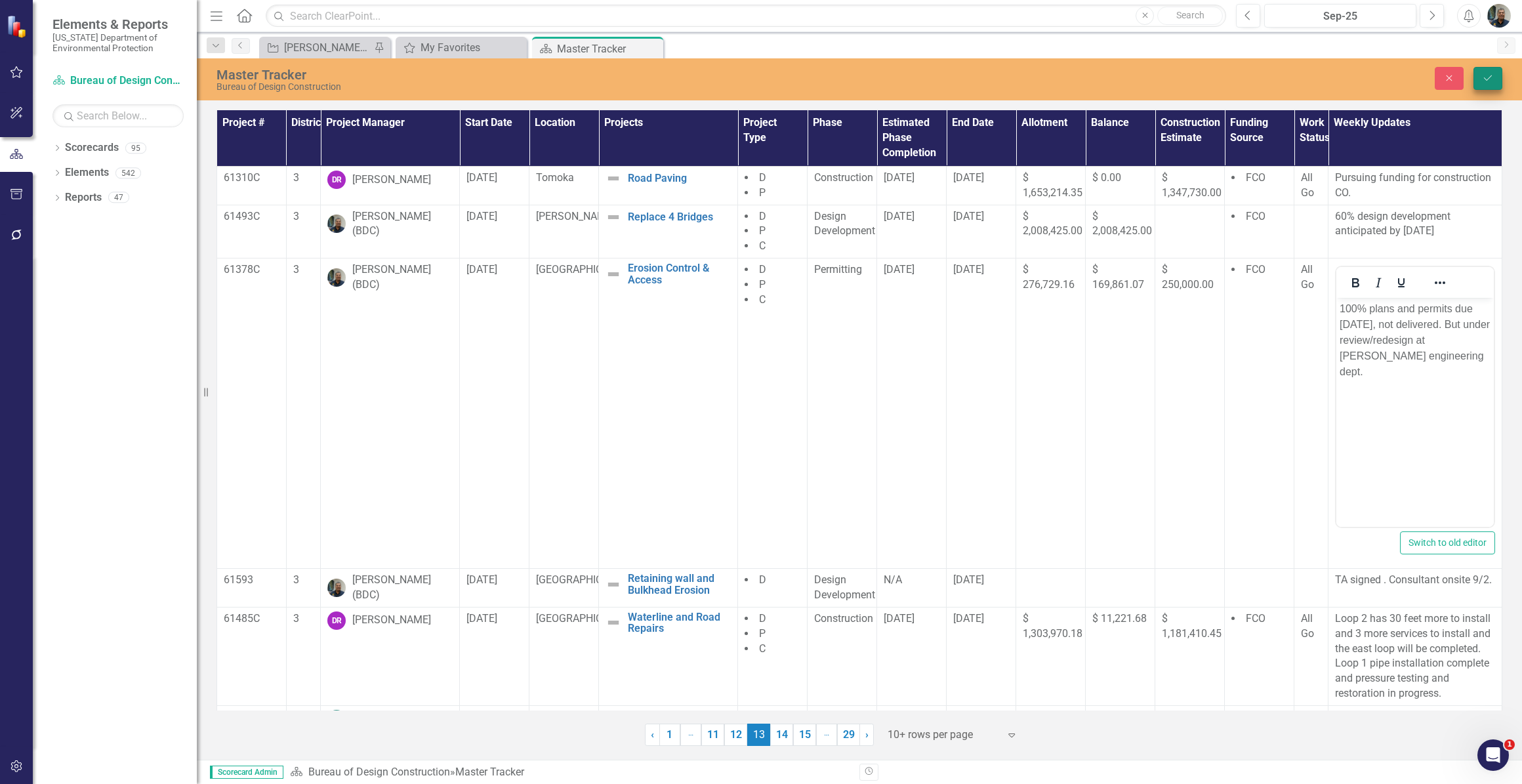
click at [1487, 78] on icon "Save" at bounding box center [1488, 78] width 12 height 9
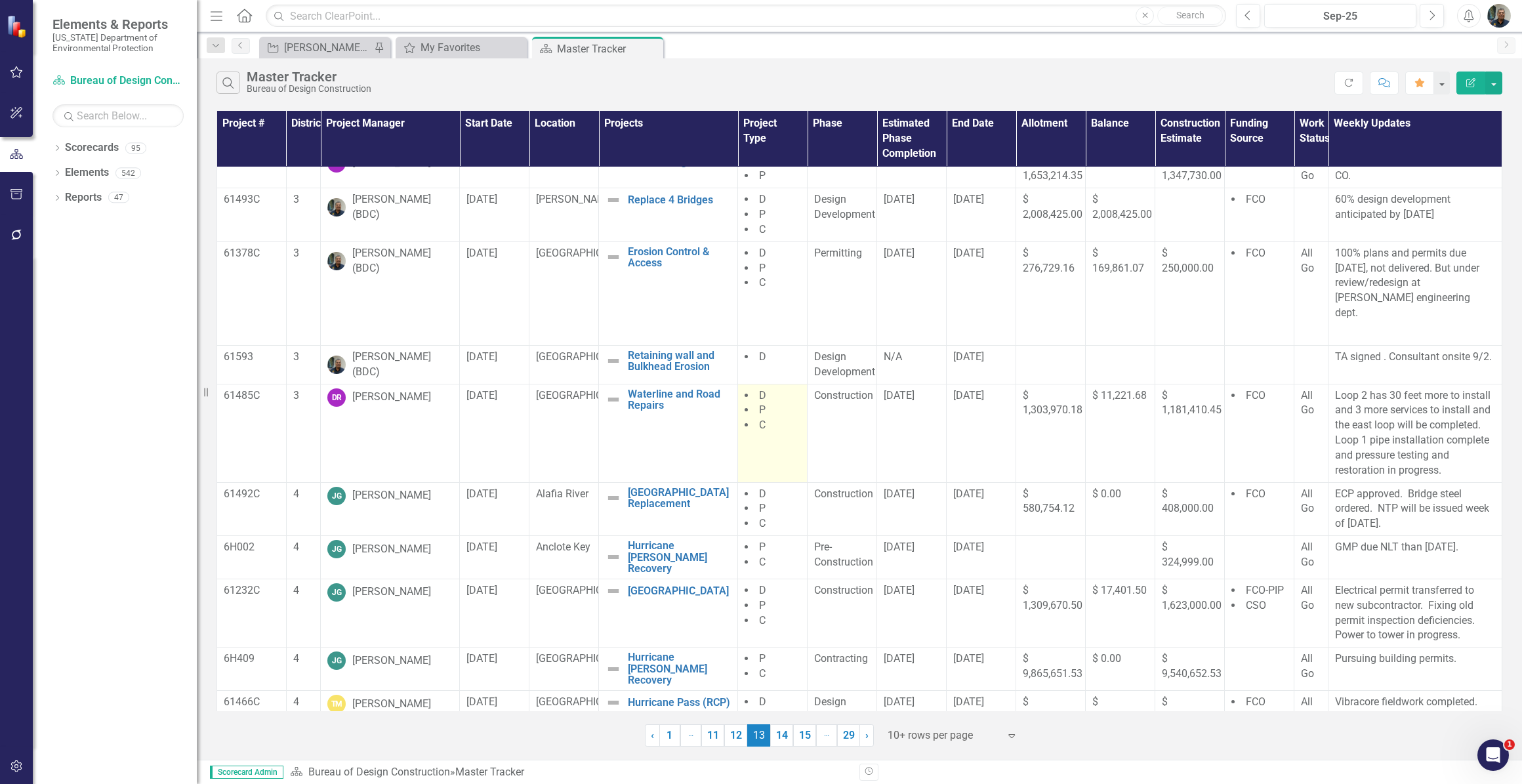
scroll to position [24, 0]
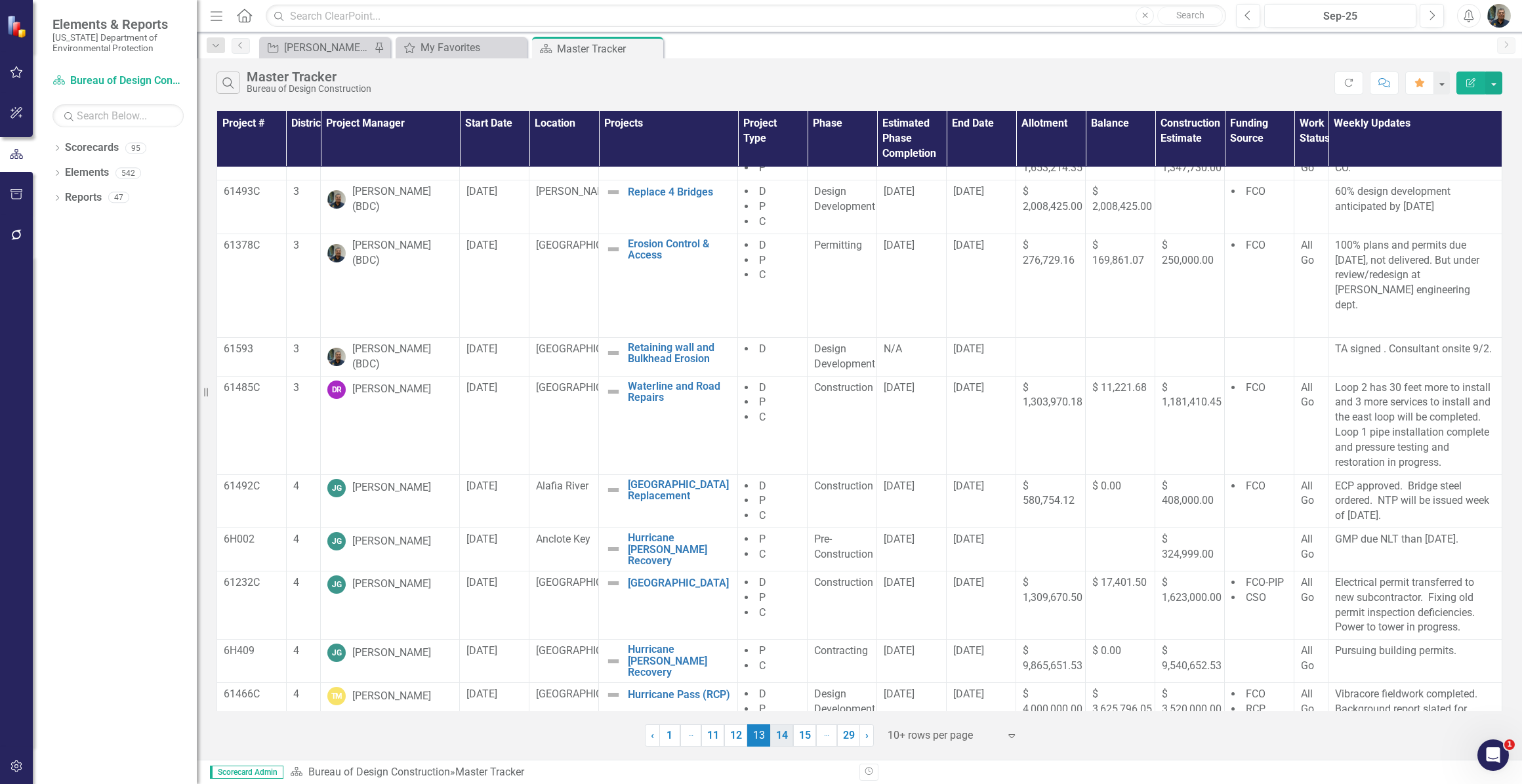
click at [780, 733] on link "14" at bounding box center [781, 736] width 23 height 23
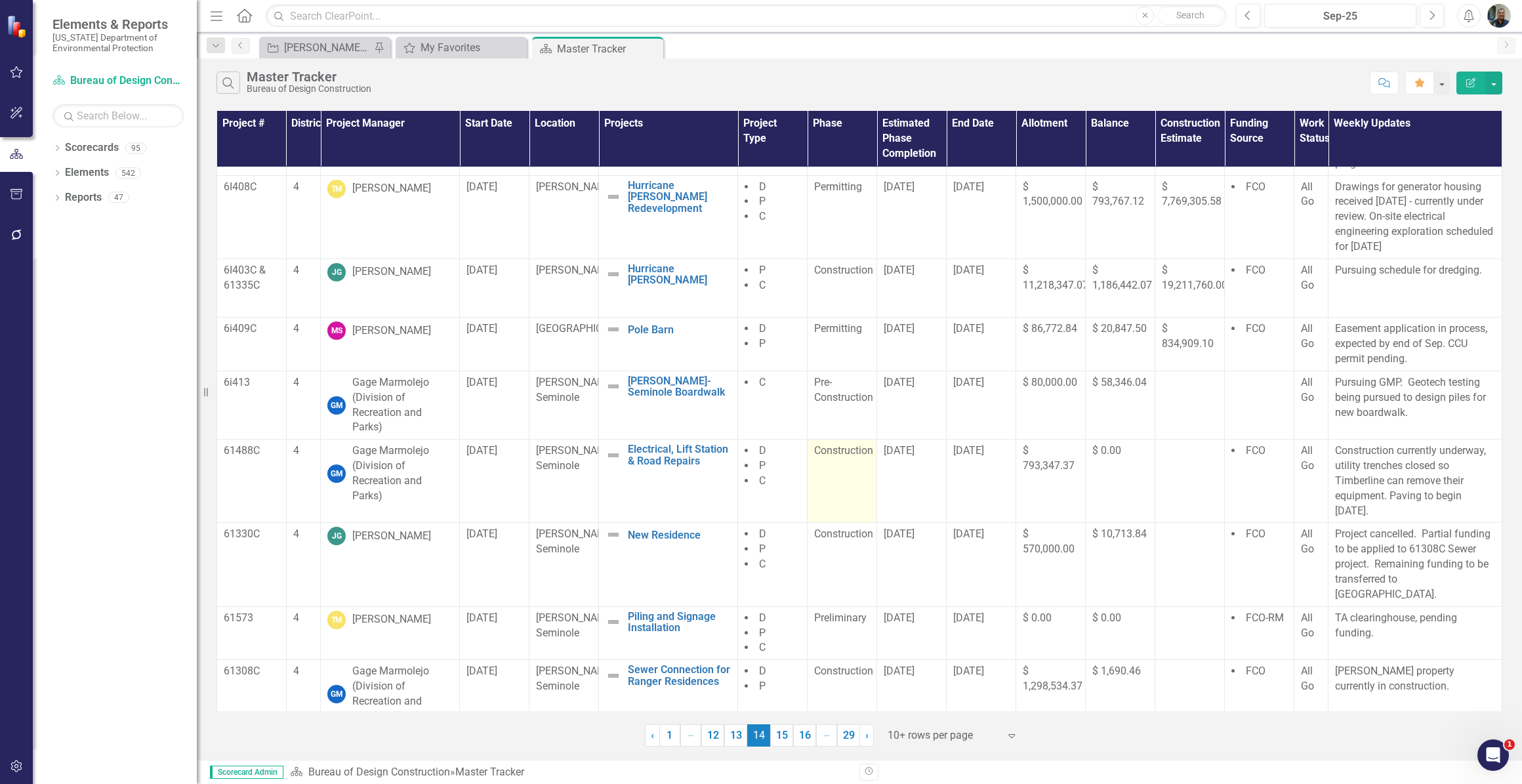
scroll to position [100, 0]
click at [785, 733] on link "15" at bounding box center [781, 736] width 23 height 23
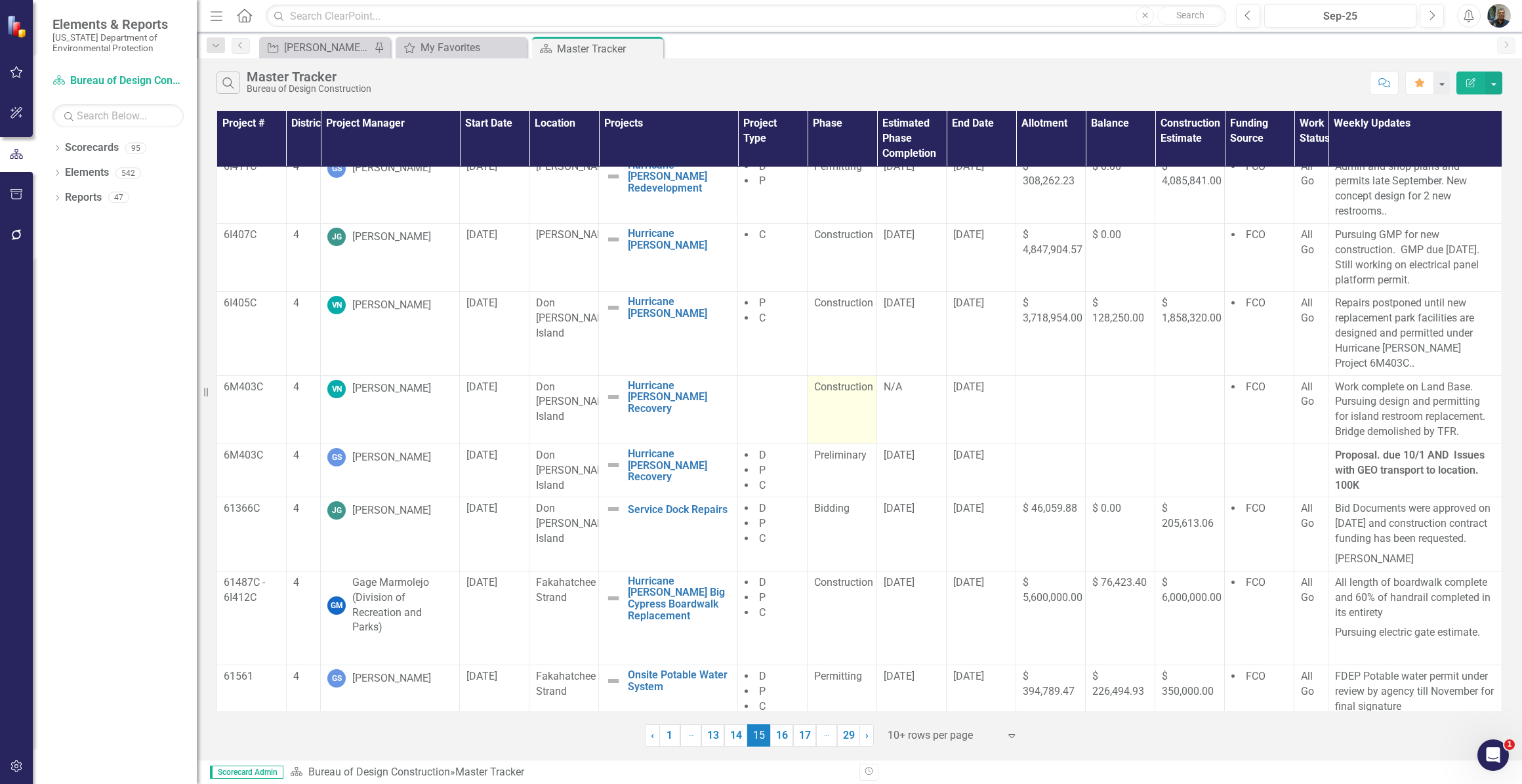
scroll to position [176, 0]
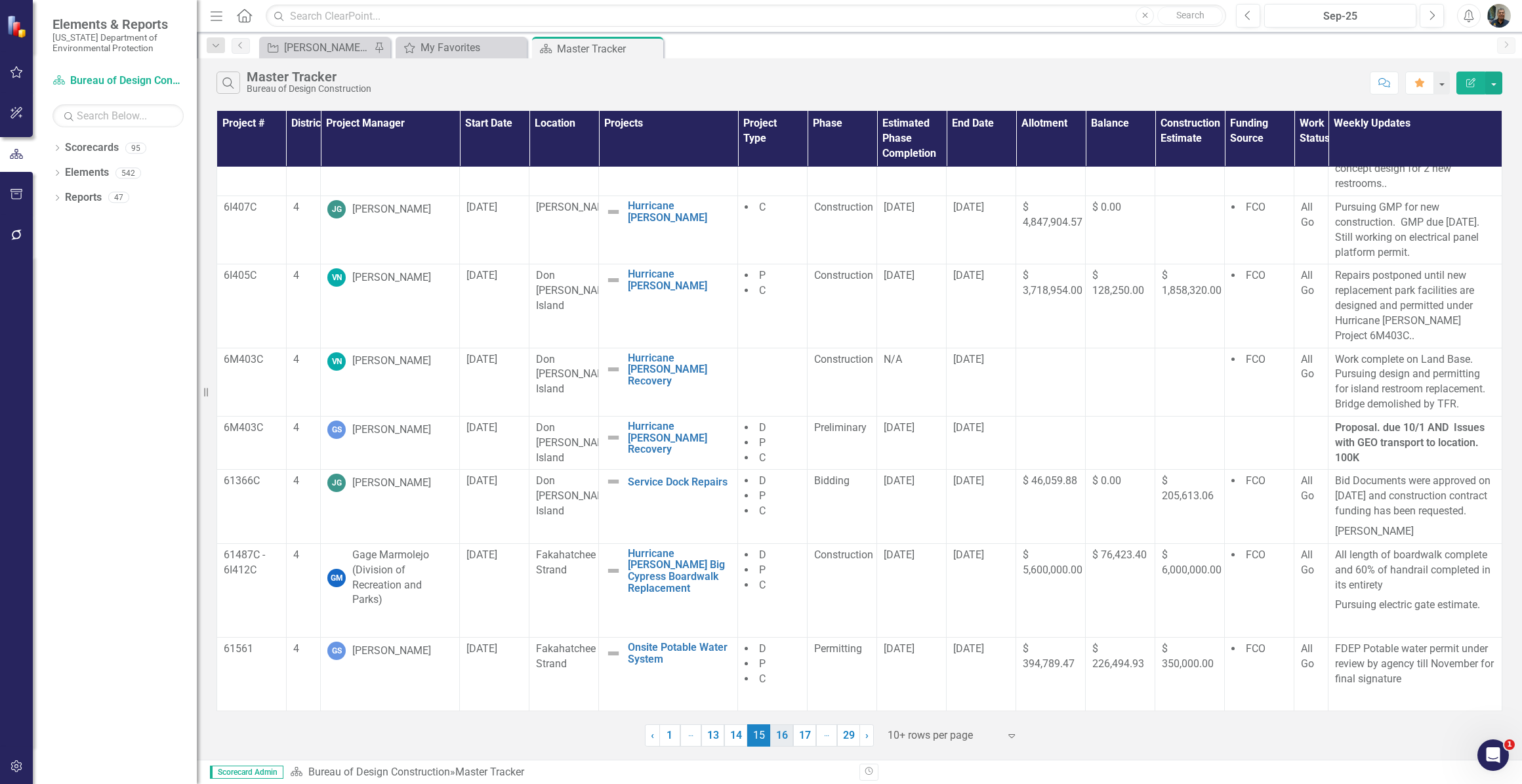
click at [783, 740] on link "16" at bounding box center [781, 736] width 23 height 23
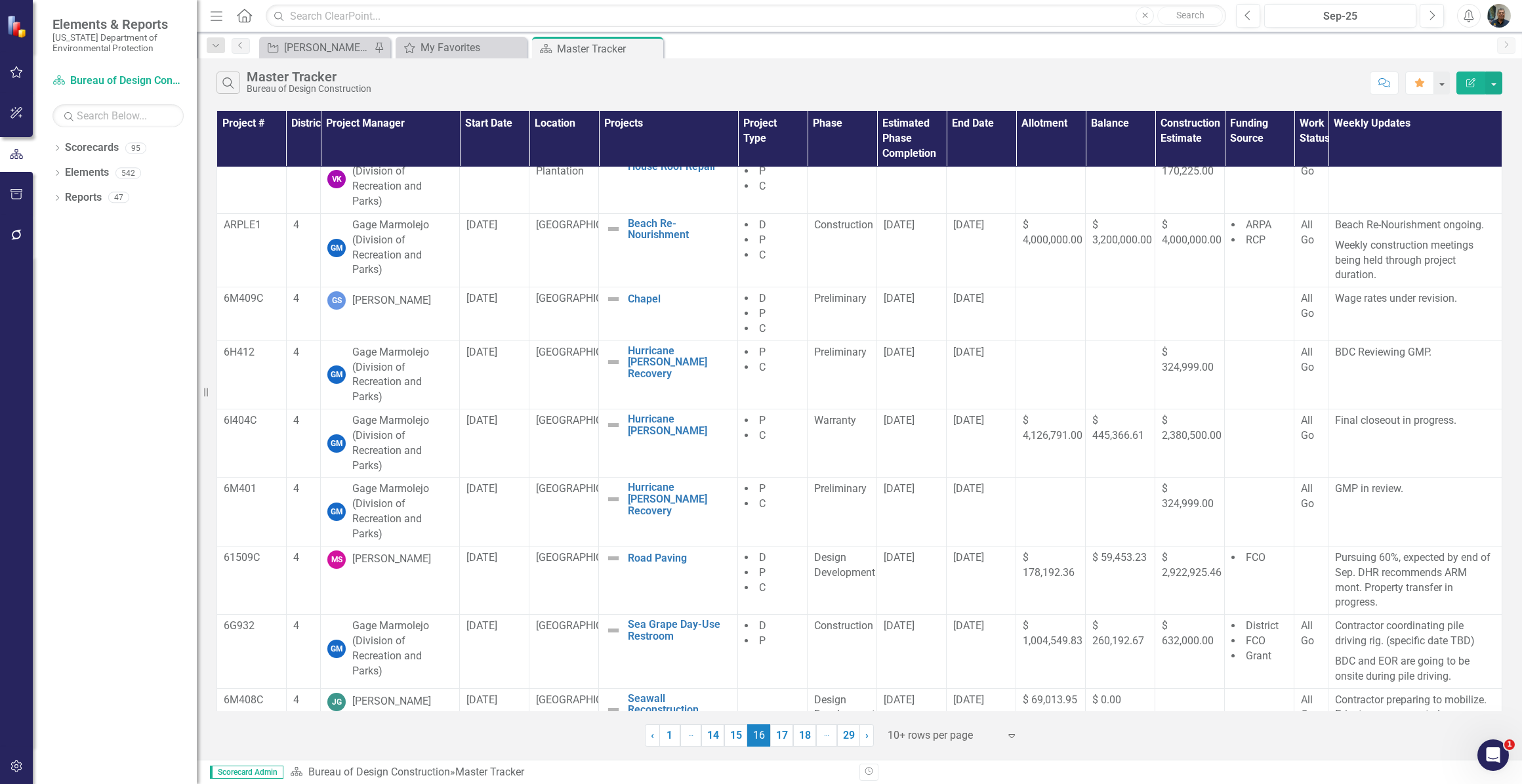
scroll to position [144, 0]
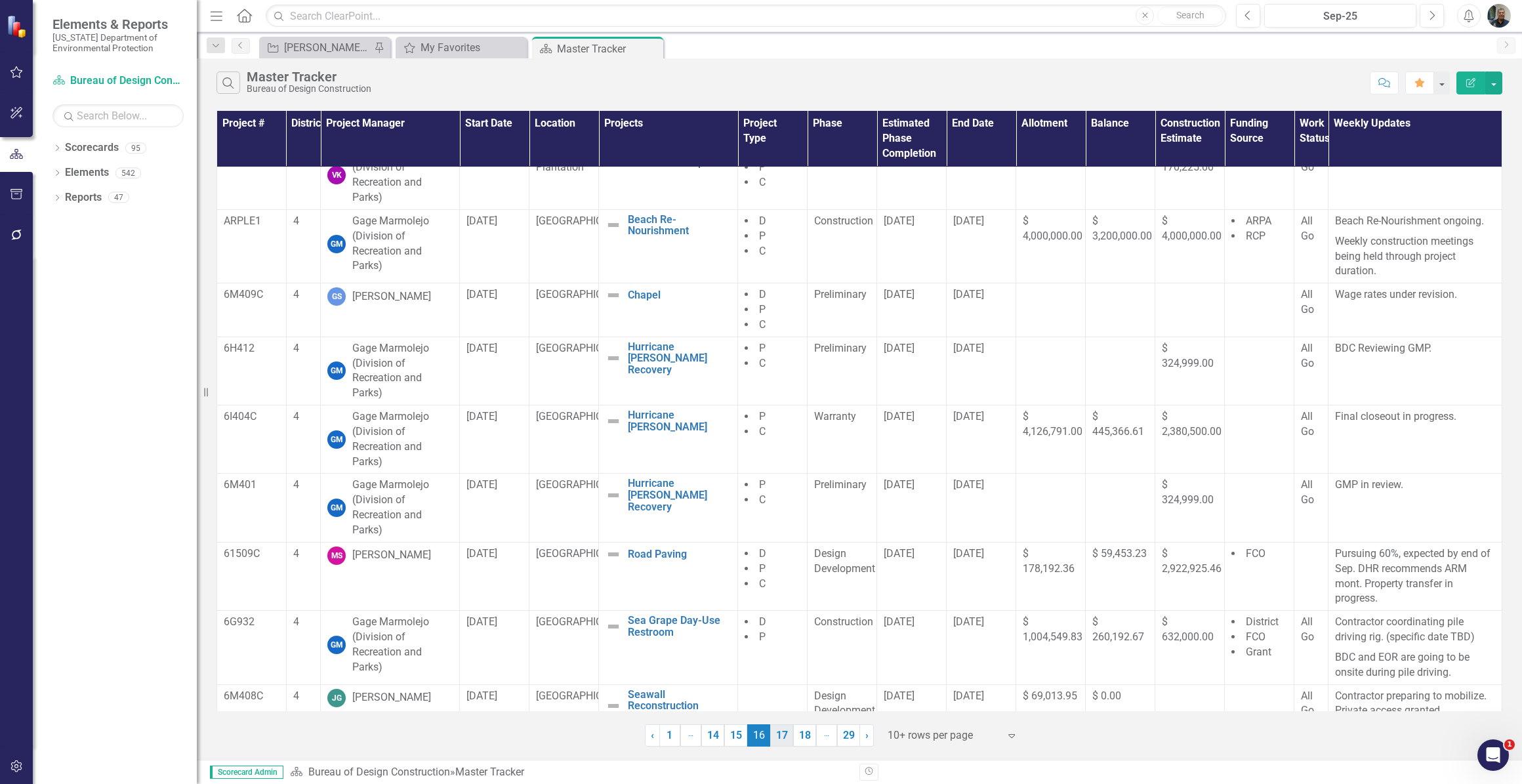
click at [777, 738] on link "17" at bounding box center [781, 736] width 23 height 23
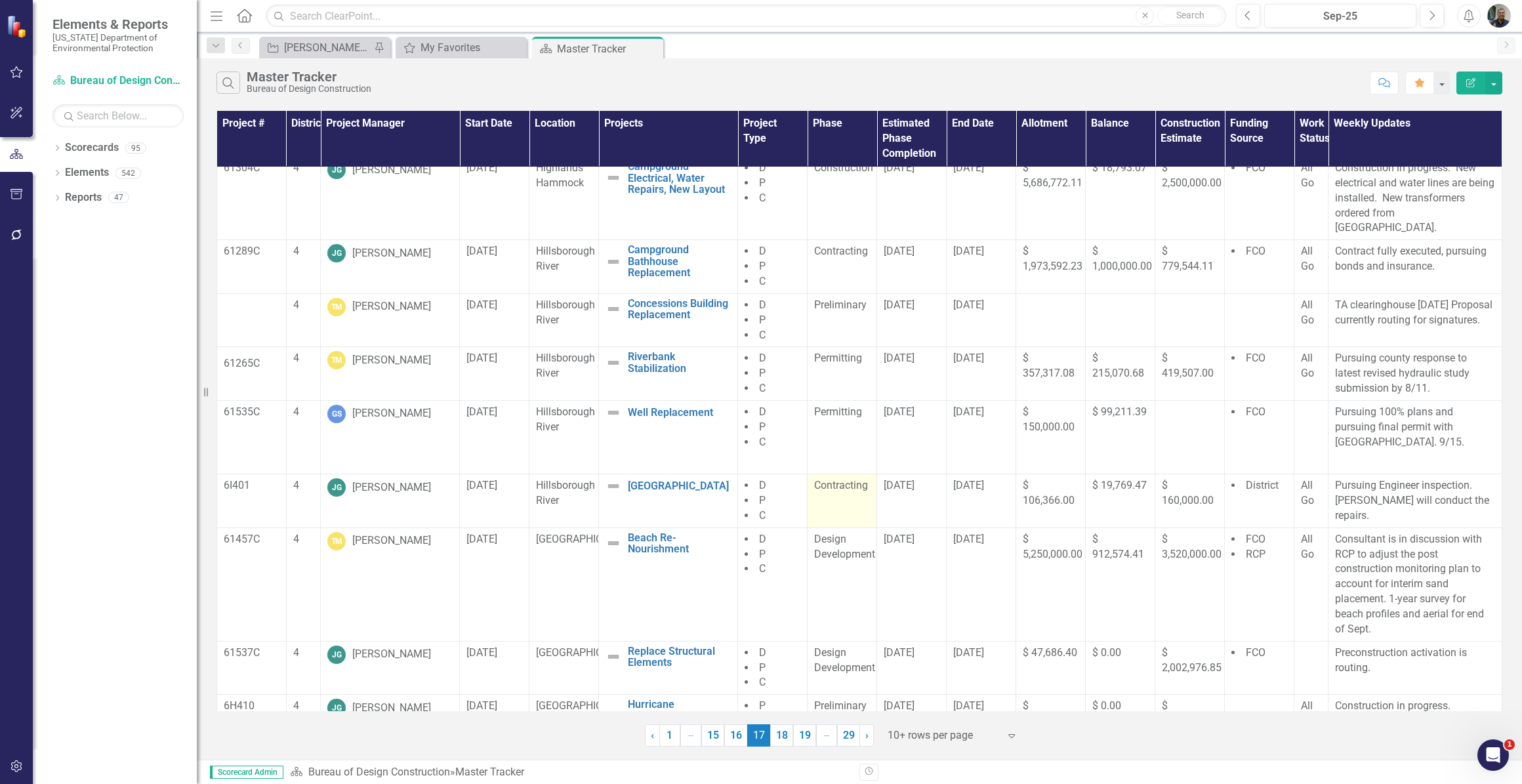
scroll to position [70, 0]
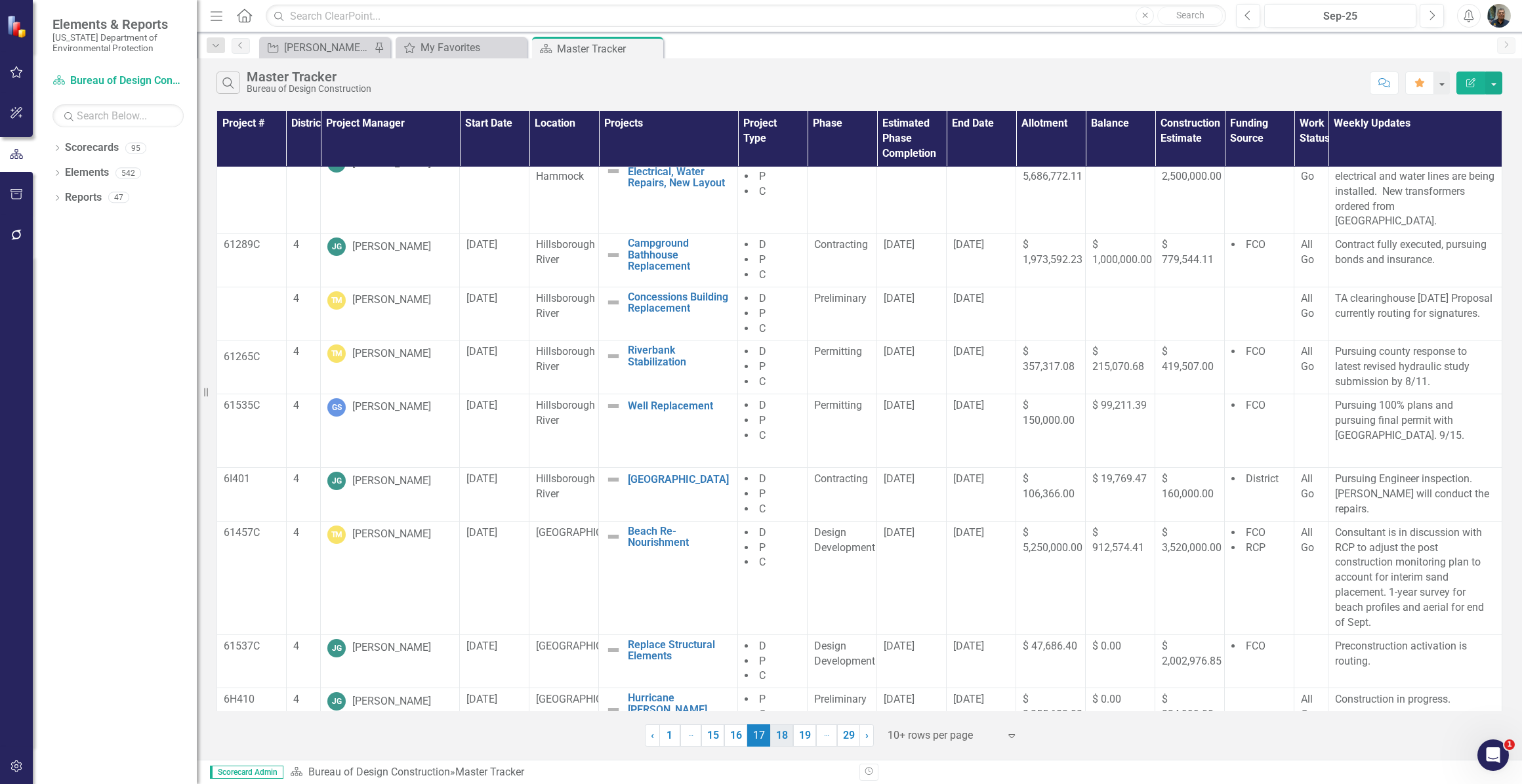
click at [778, 741] on link "18" at bounding box center [781, 736] width 23 height 23
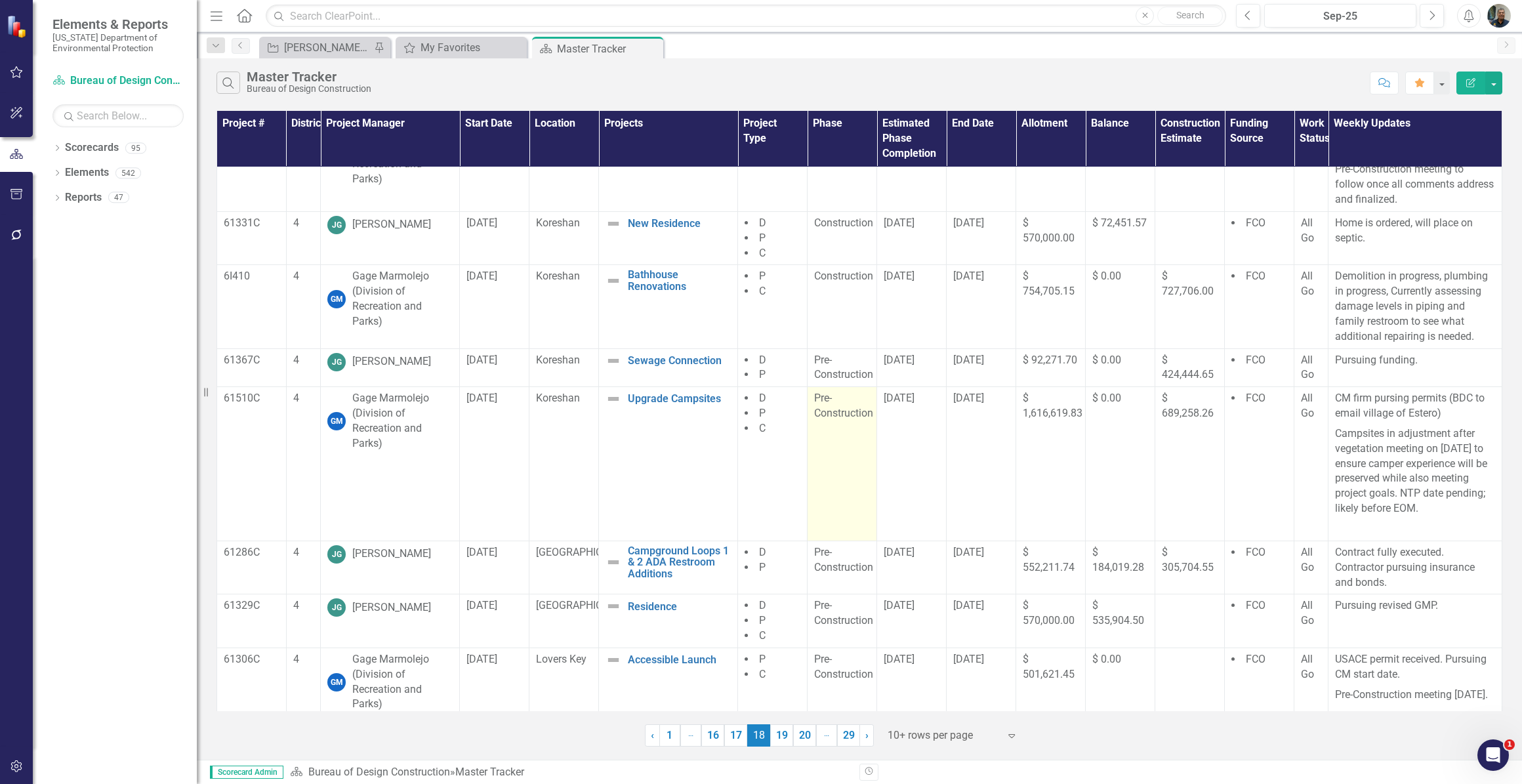
scroll to position [161, 0]
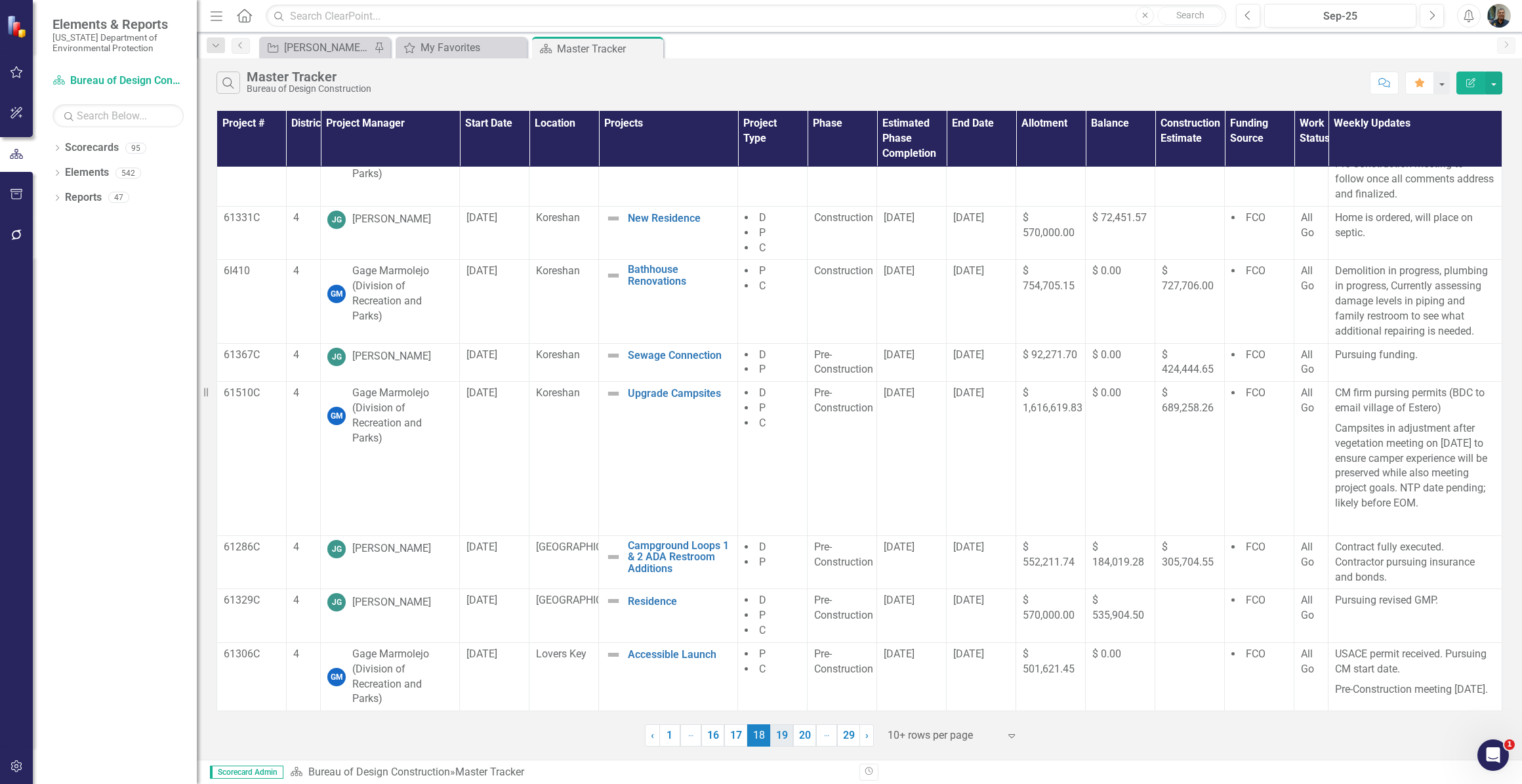
click at [783, 736] on link "19" at bounding box center [781, 736] width 23 height 23
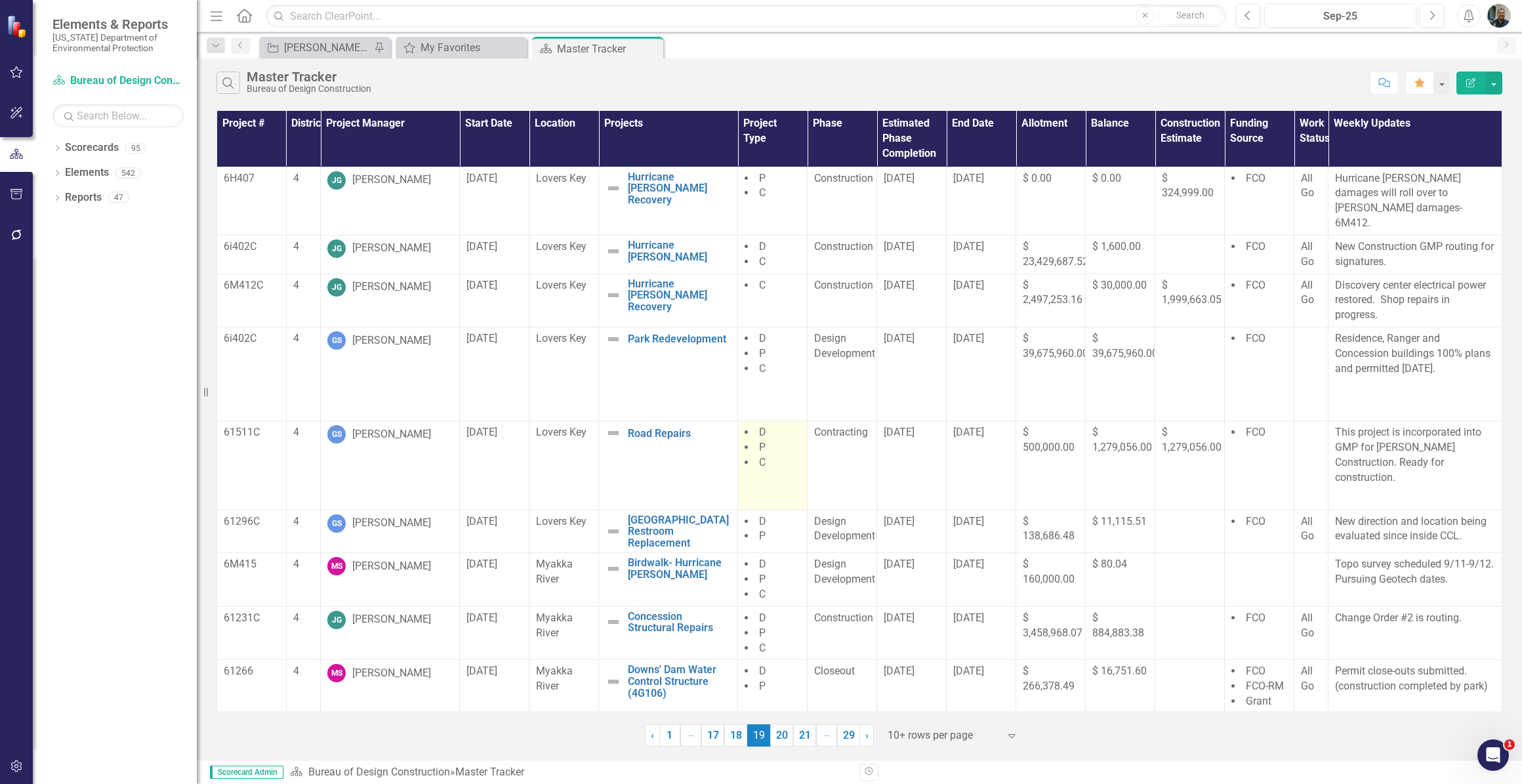
scroll to position [40, 0]
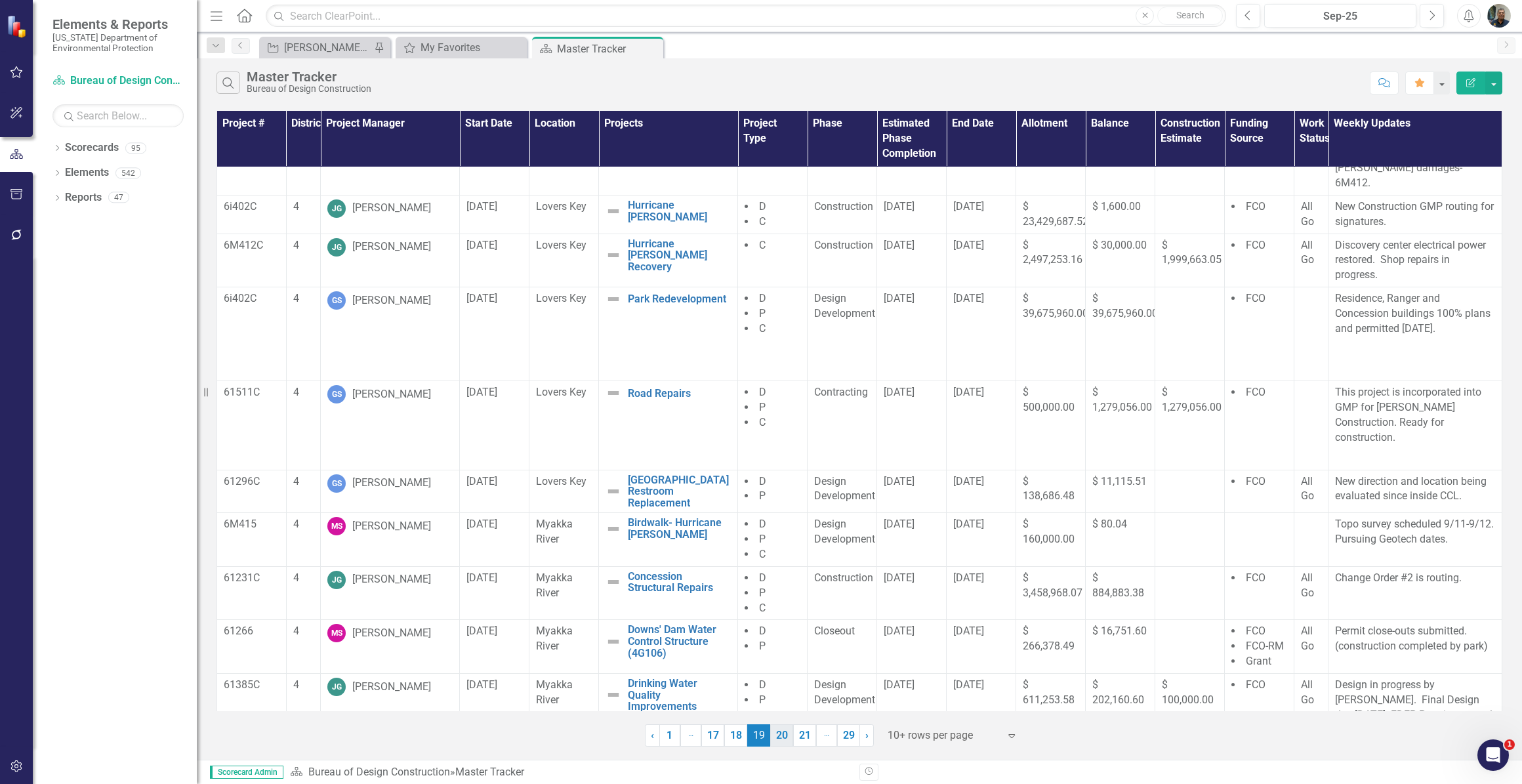
click at [783, 735] on link "20" at bounding box center [781, 736] width 23 height 23
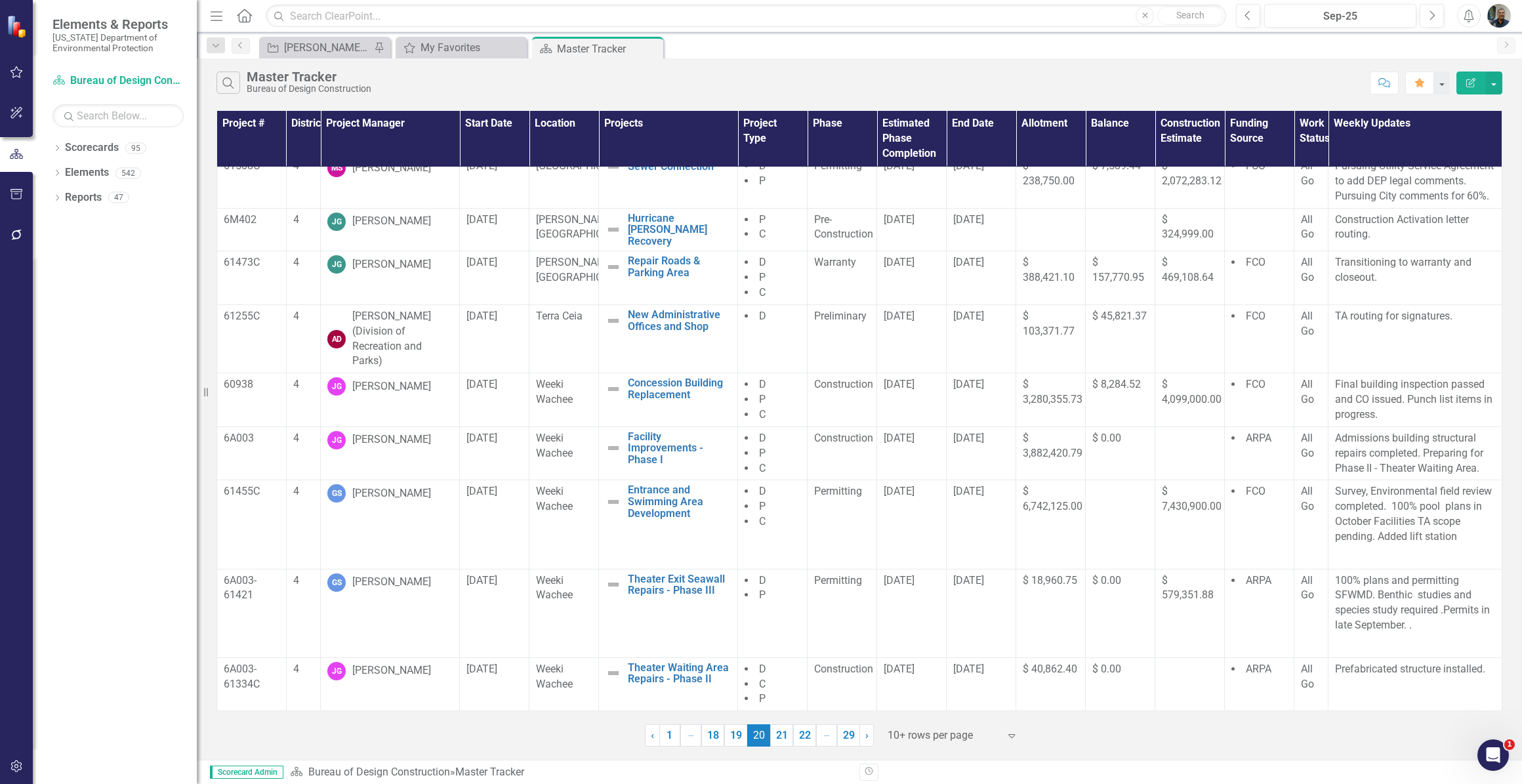
scroll to position [74, 0]
click at [782, 738] on link "21" at bounding box center [781, 736] width 23 height 23
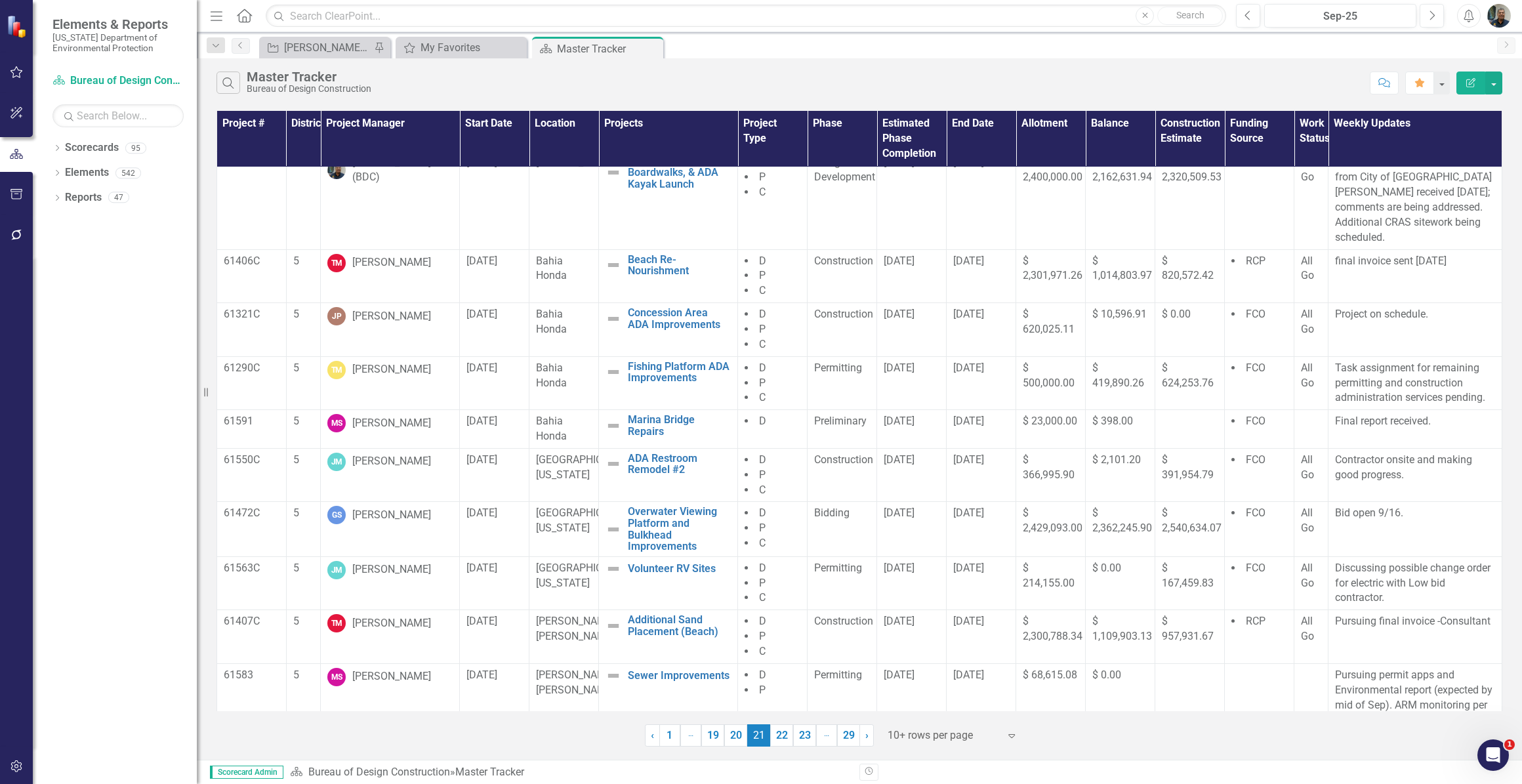
scroll to position [21, 0]
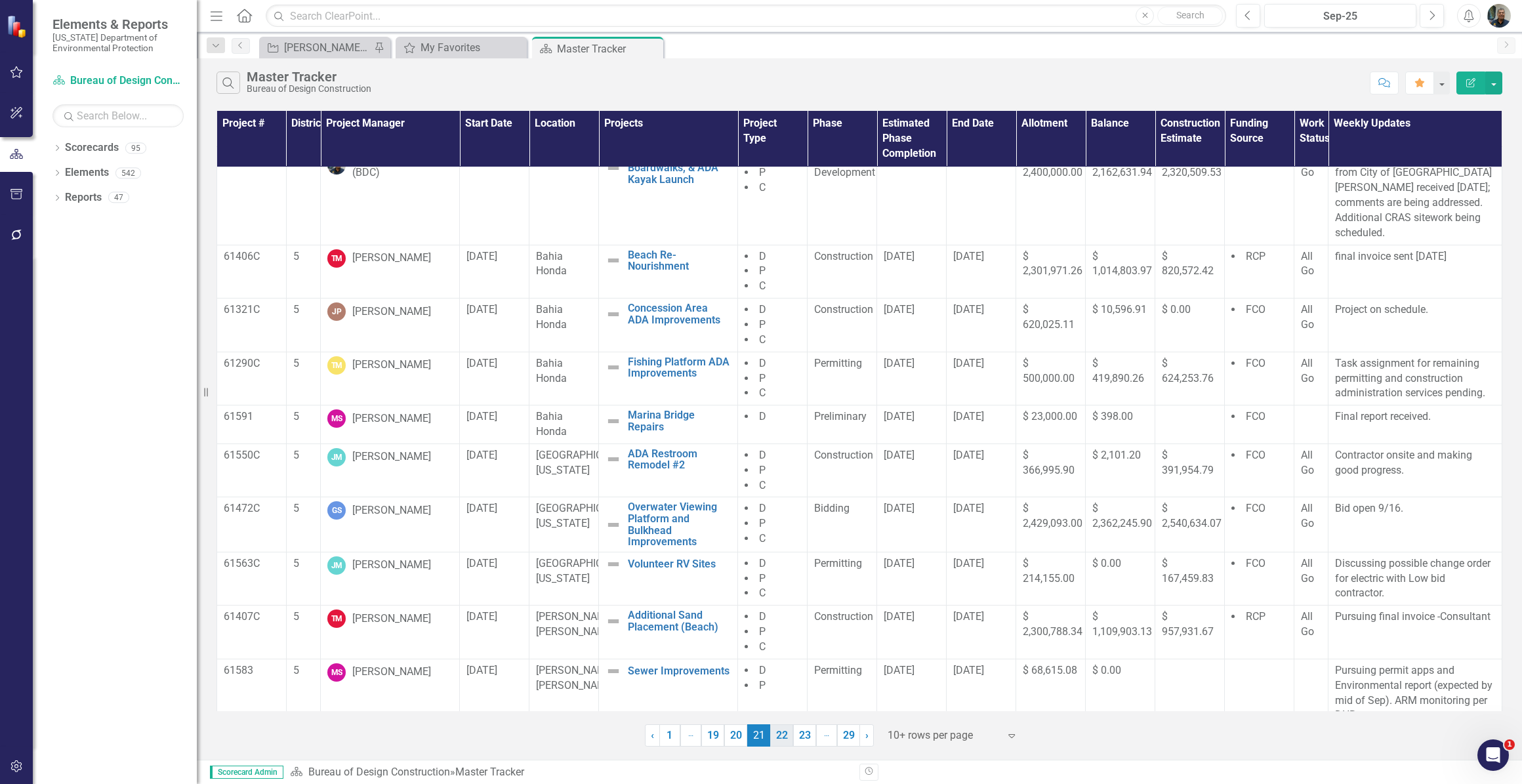
click at [780, 733] on link "22" at bounding box center [781, 736] width 23 height 23
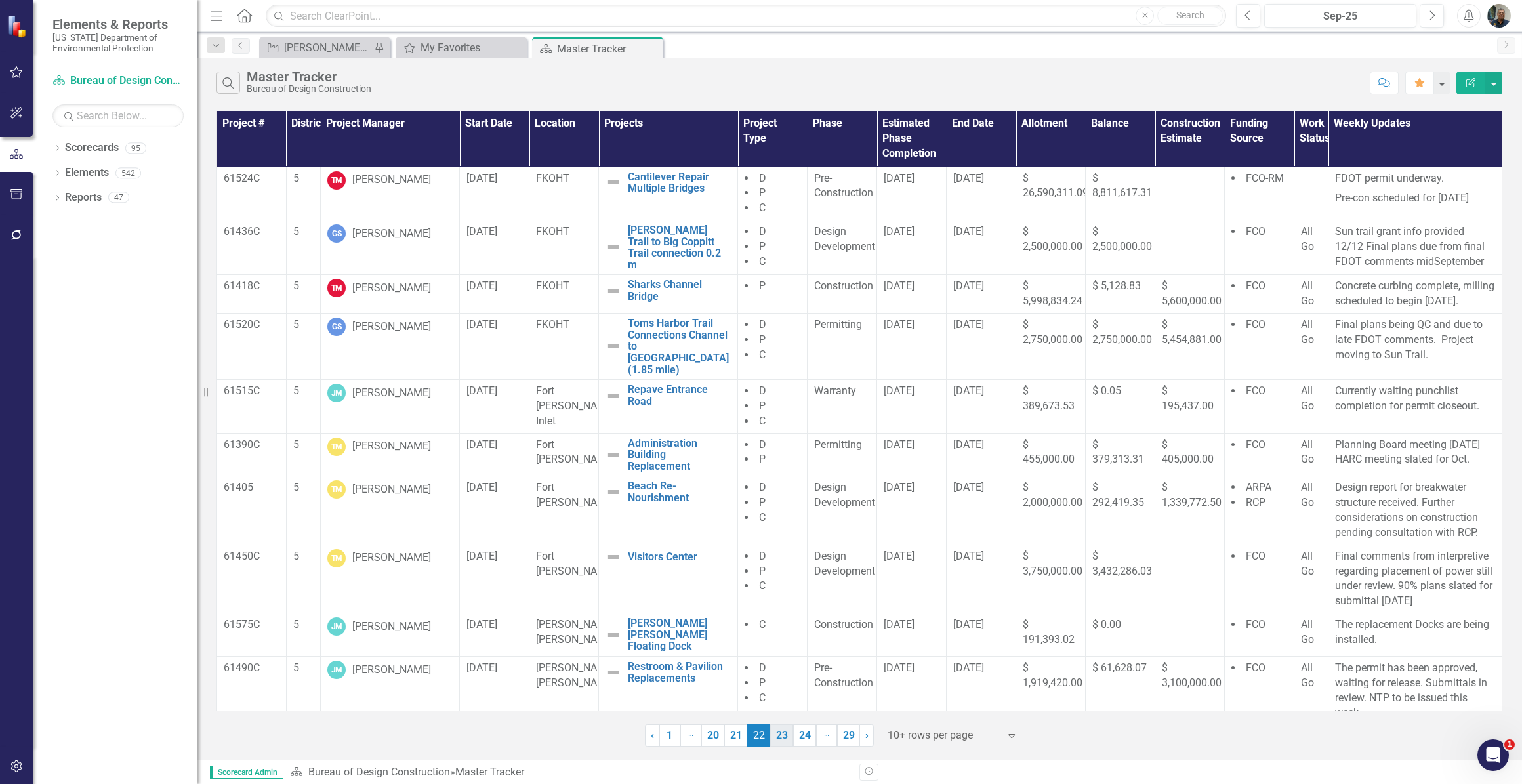
click at [779, 735] on link "23" at bounding box center [781, 736] width 23 height 23
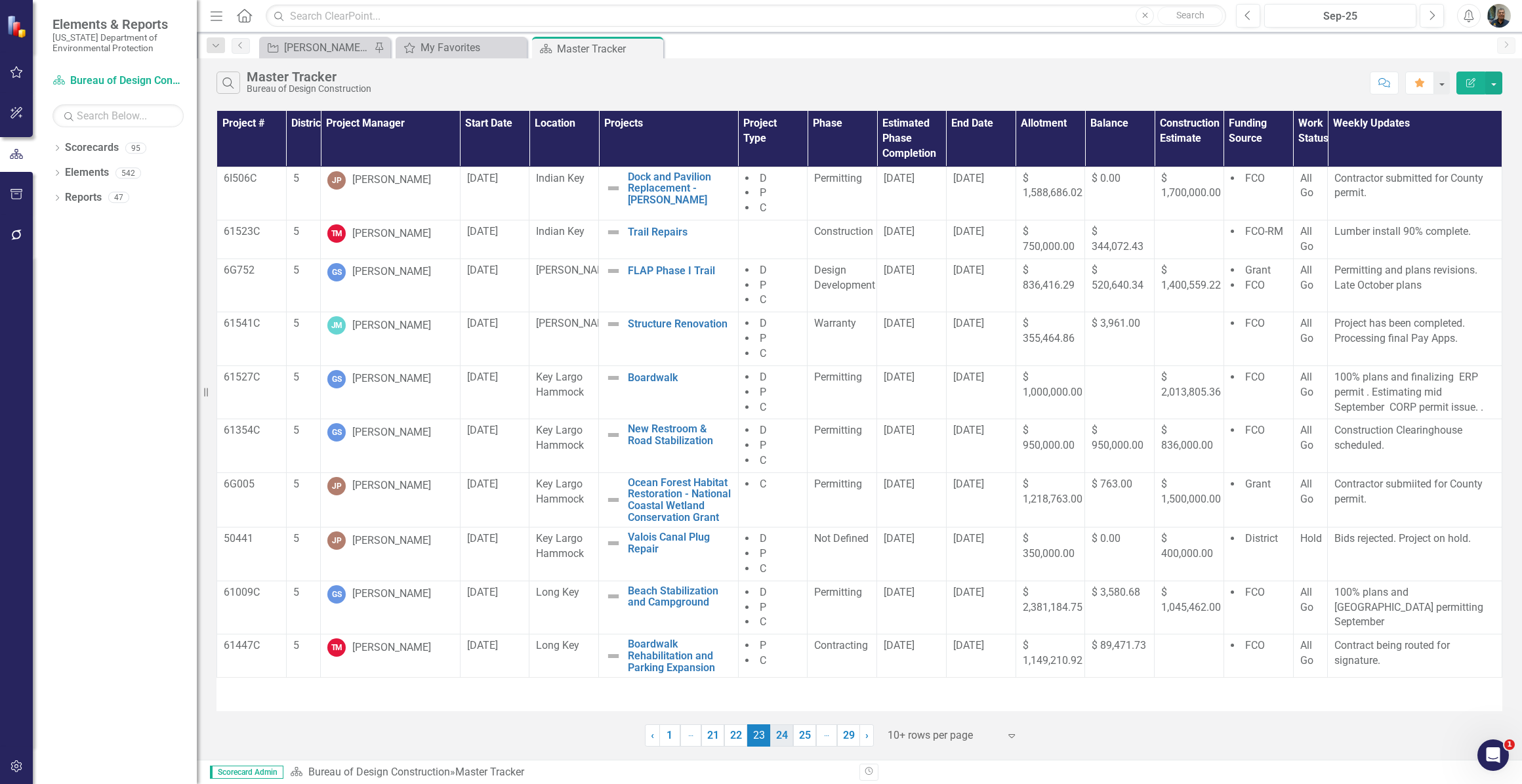
click at [777, 733] on link "24" at bounding box center [781, 736] width 23 height 23
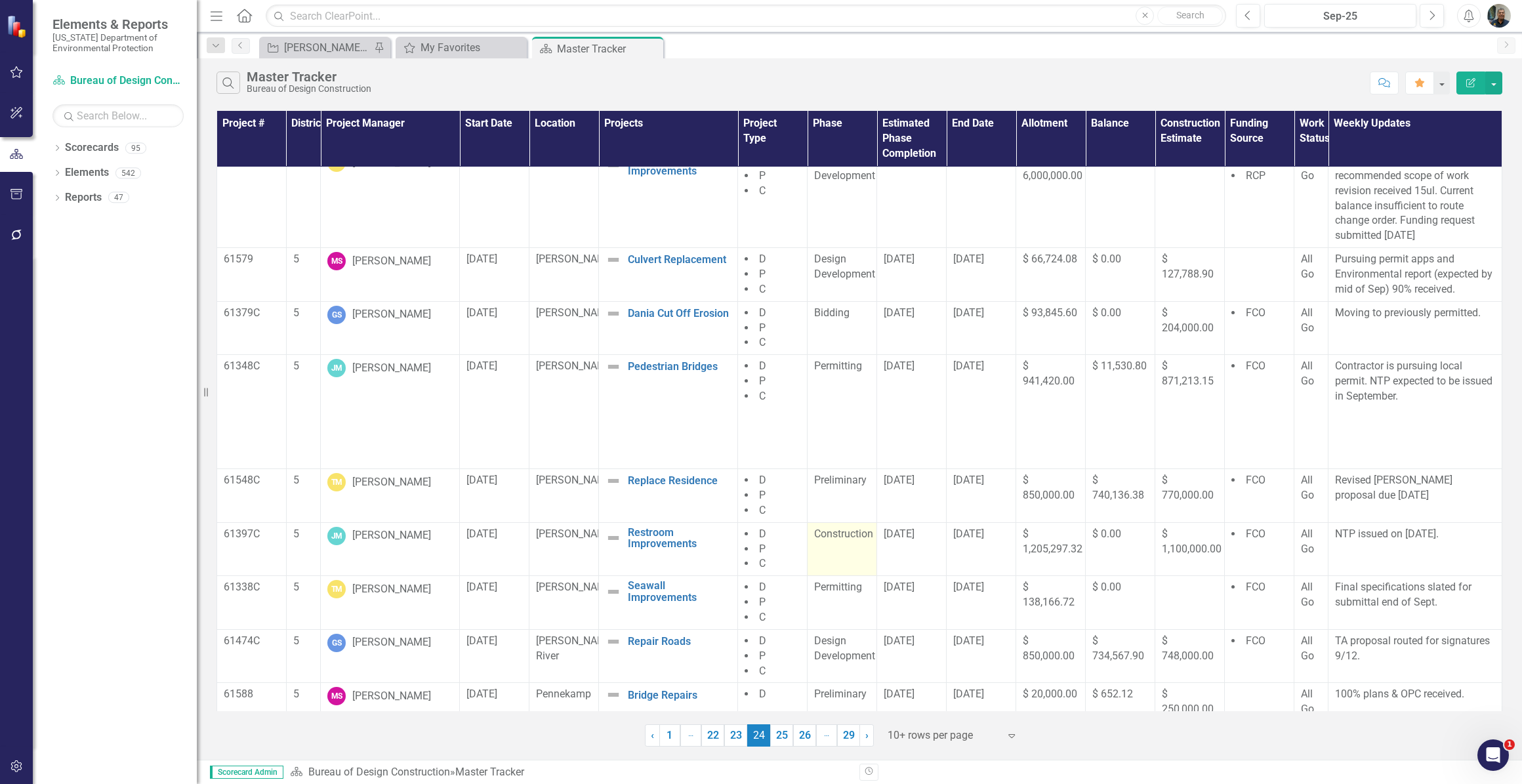
scroll to position [86, 0]
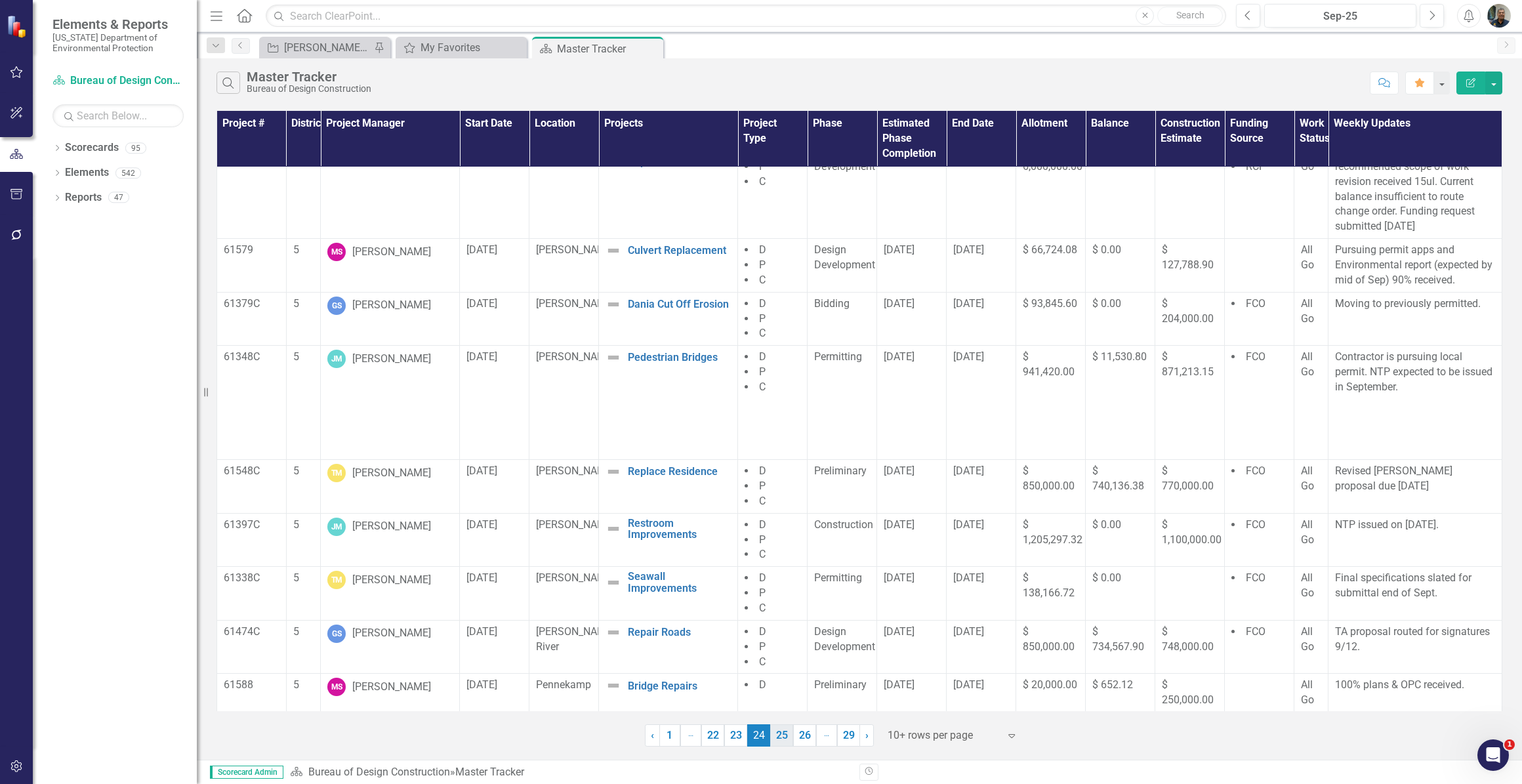
click at [780, 736] on link "25" at bounding box center [781, 736] width 23 height 23
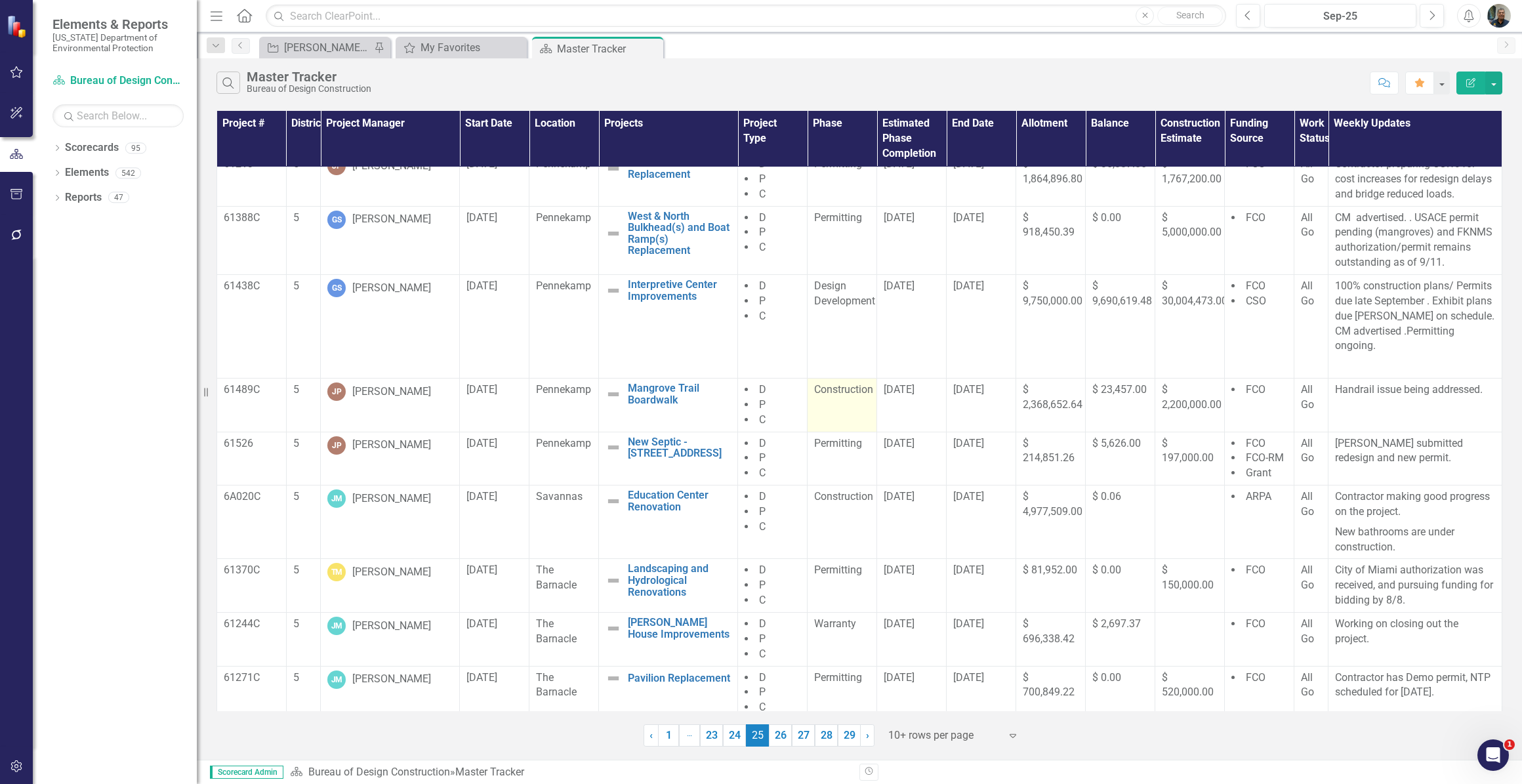
scroll to position [74, 0]
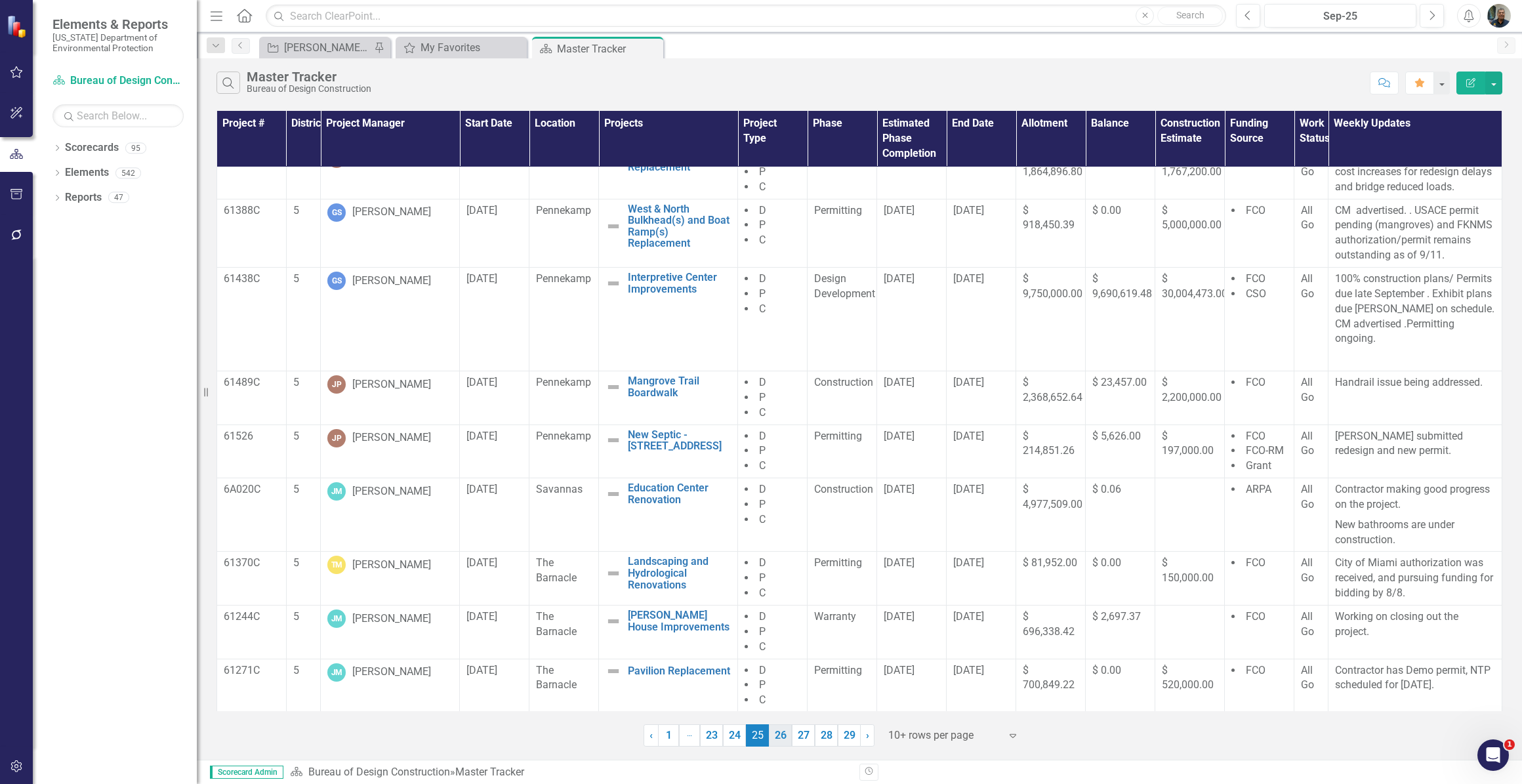
click at [784, 739] on link "26" at bounding box center [780, 736] width 23 height 23
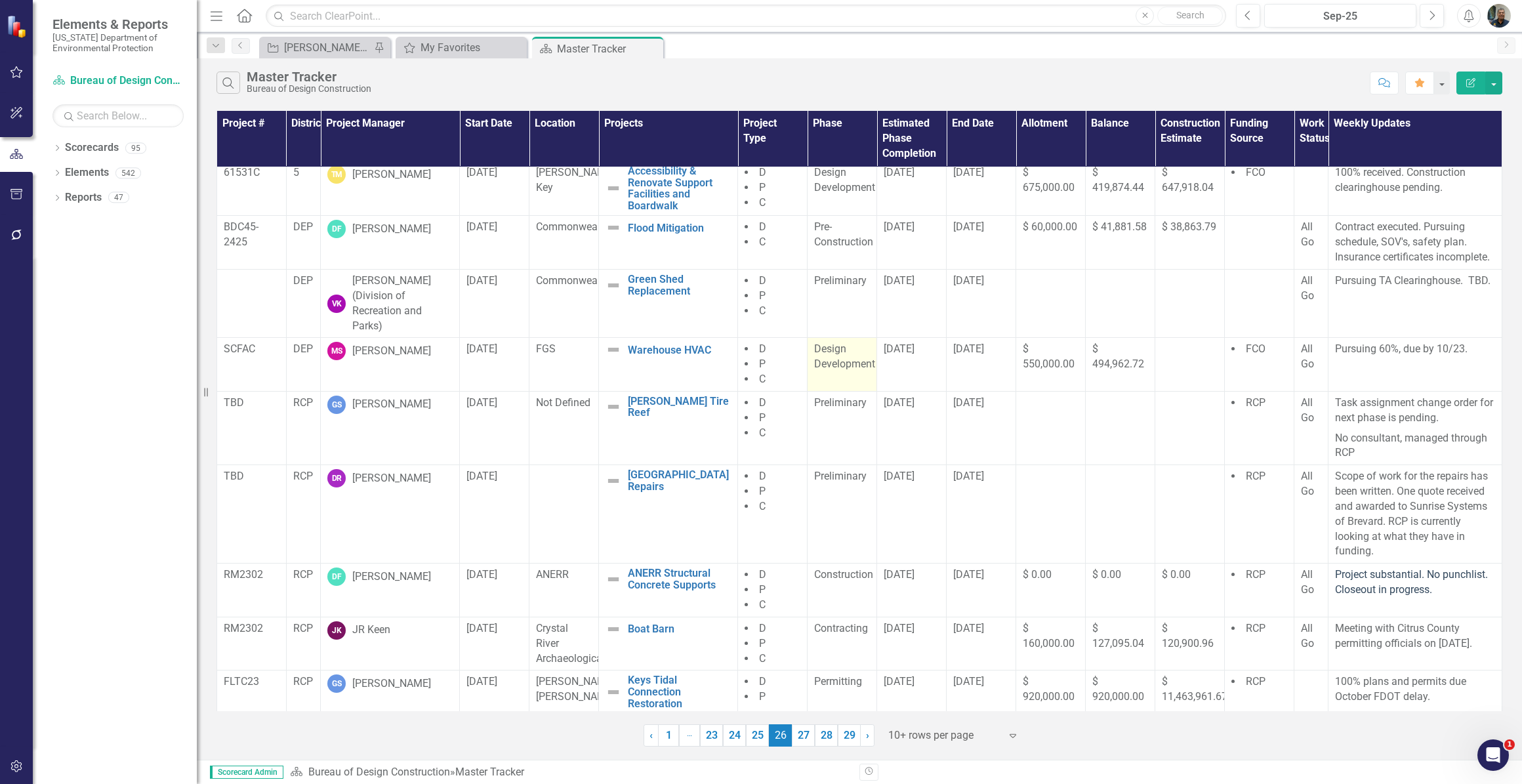
scroll to position [60, 0]
click at [798, 739] on link "27" at bounding box center [803, 736] width 23 height 23
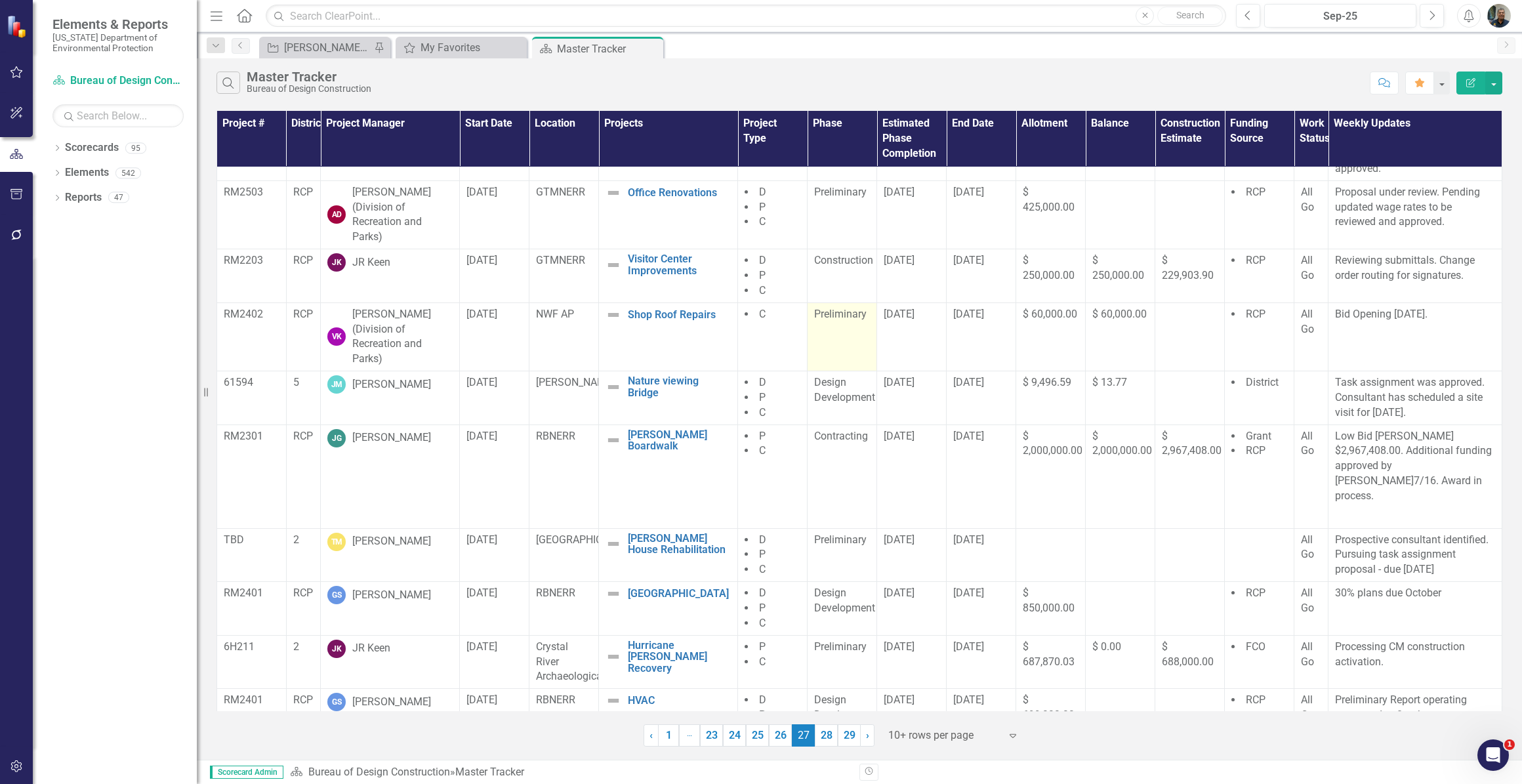
scroll to position [70, 0]
click at [829, 738] on link "28" at bounding box center [826, 736] width 23 height 23
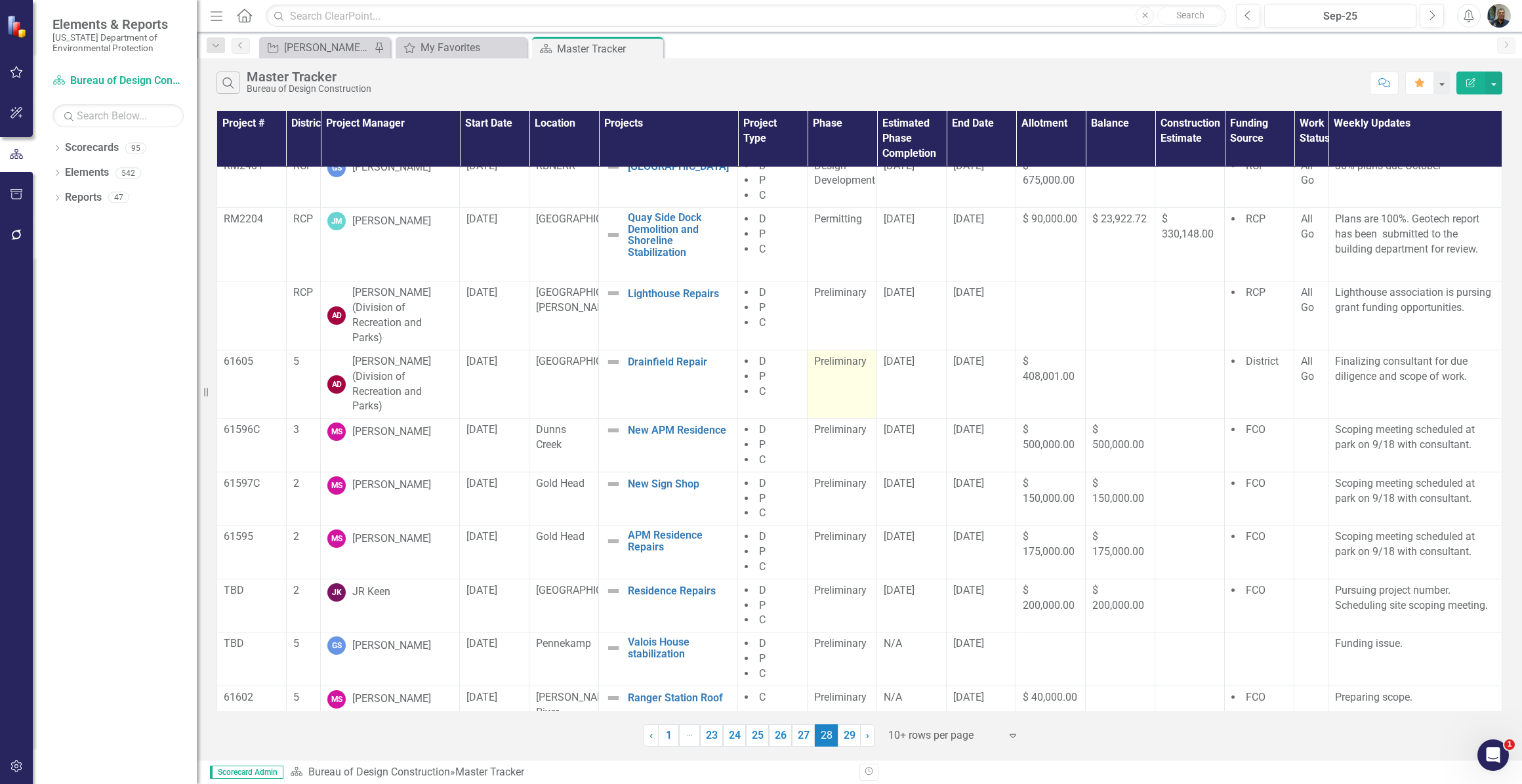
scroll to position [13, 0]
click at [846, 742] on link "29" at bounding box center [849, 736] width 23 height 23
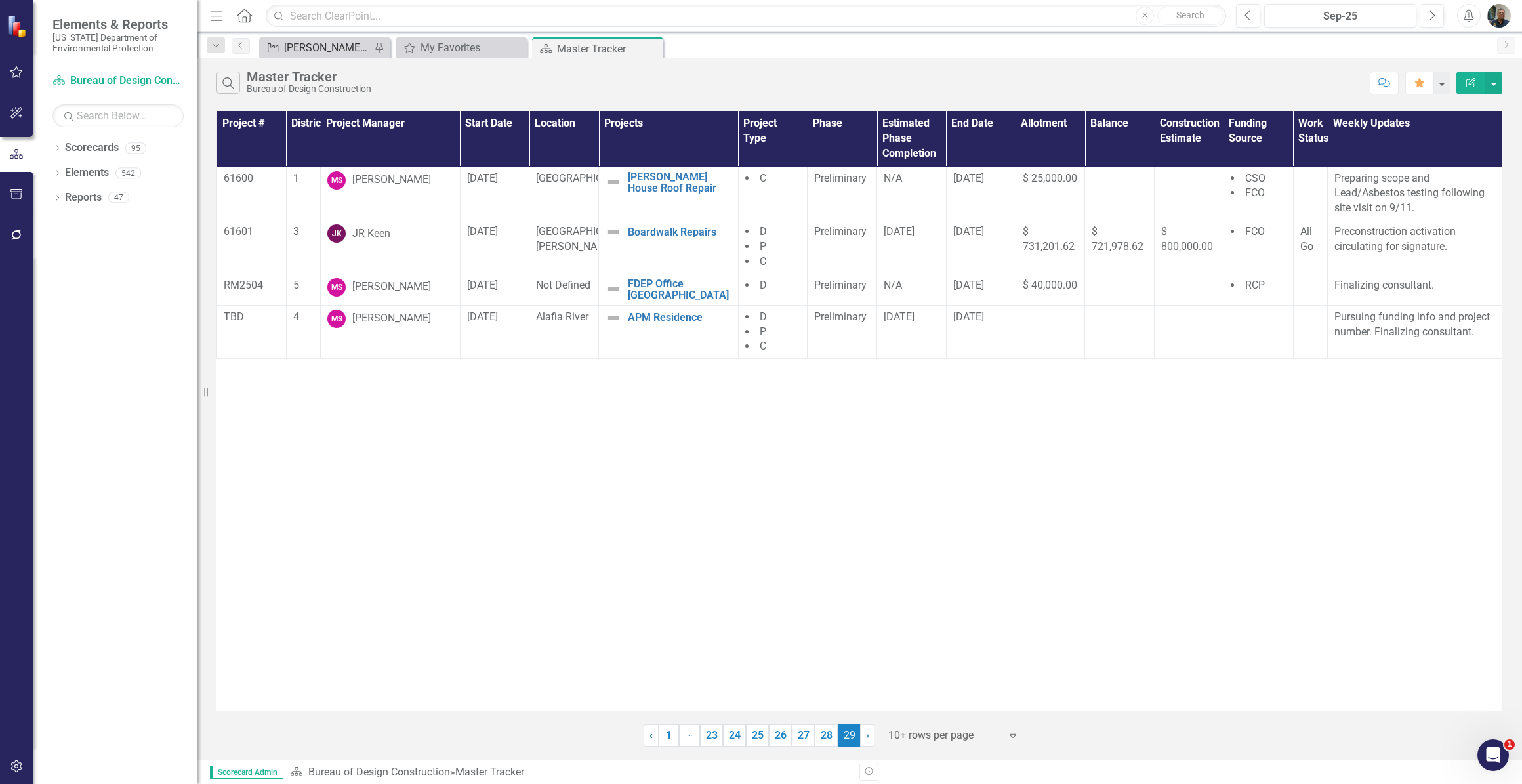
click at [346, 48] on div "[PERSON_NAME]'s Tracker" at bounding box center [327, 47] width 87 height 16
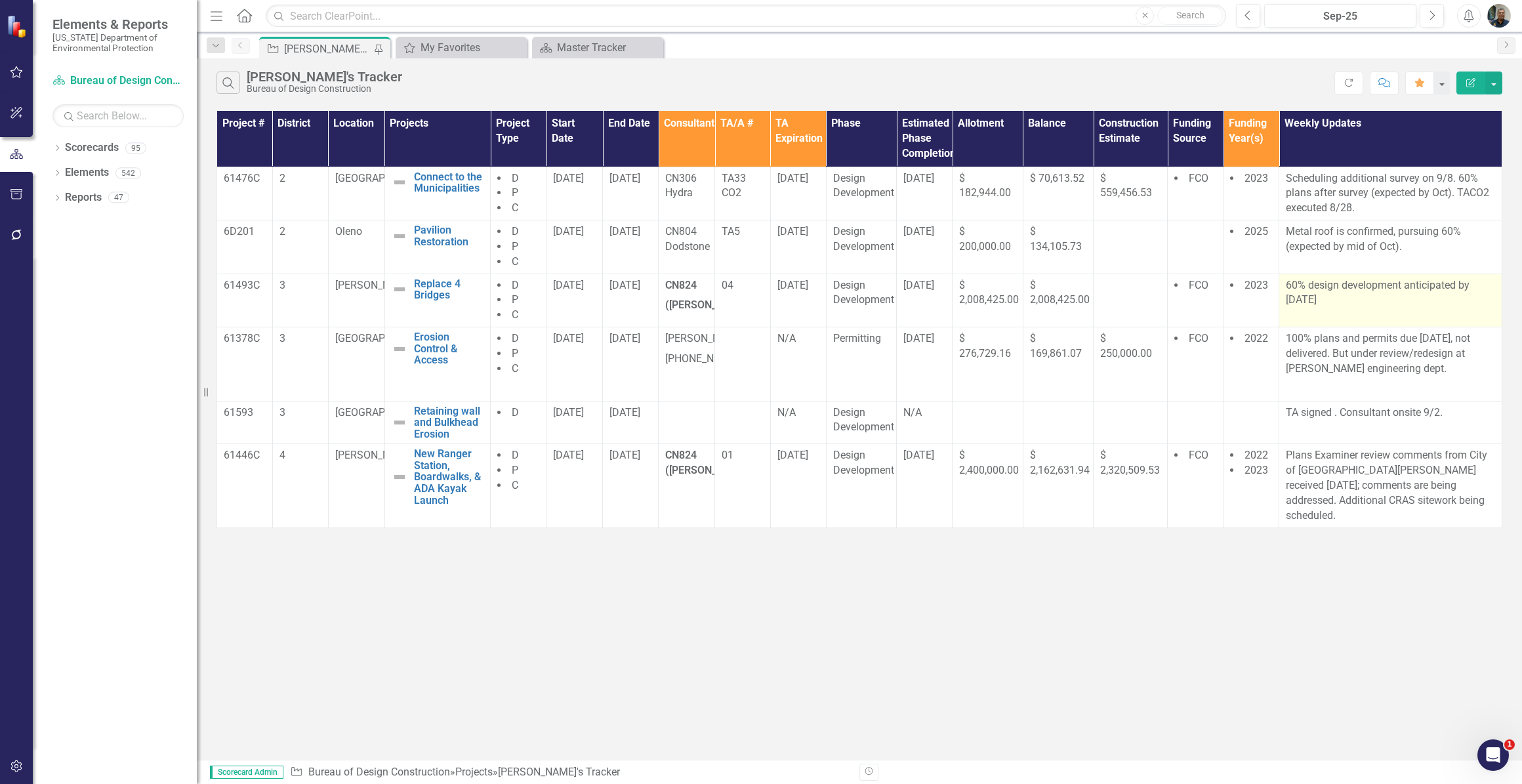
click at [1335, 295] on p "60% design development anticipated by [DATE]" at bounding box center [1391, 293] width 209 height 30
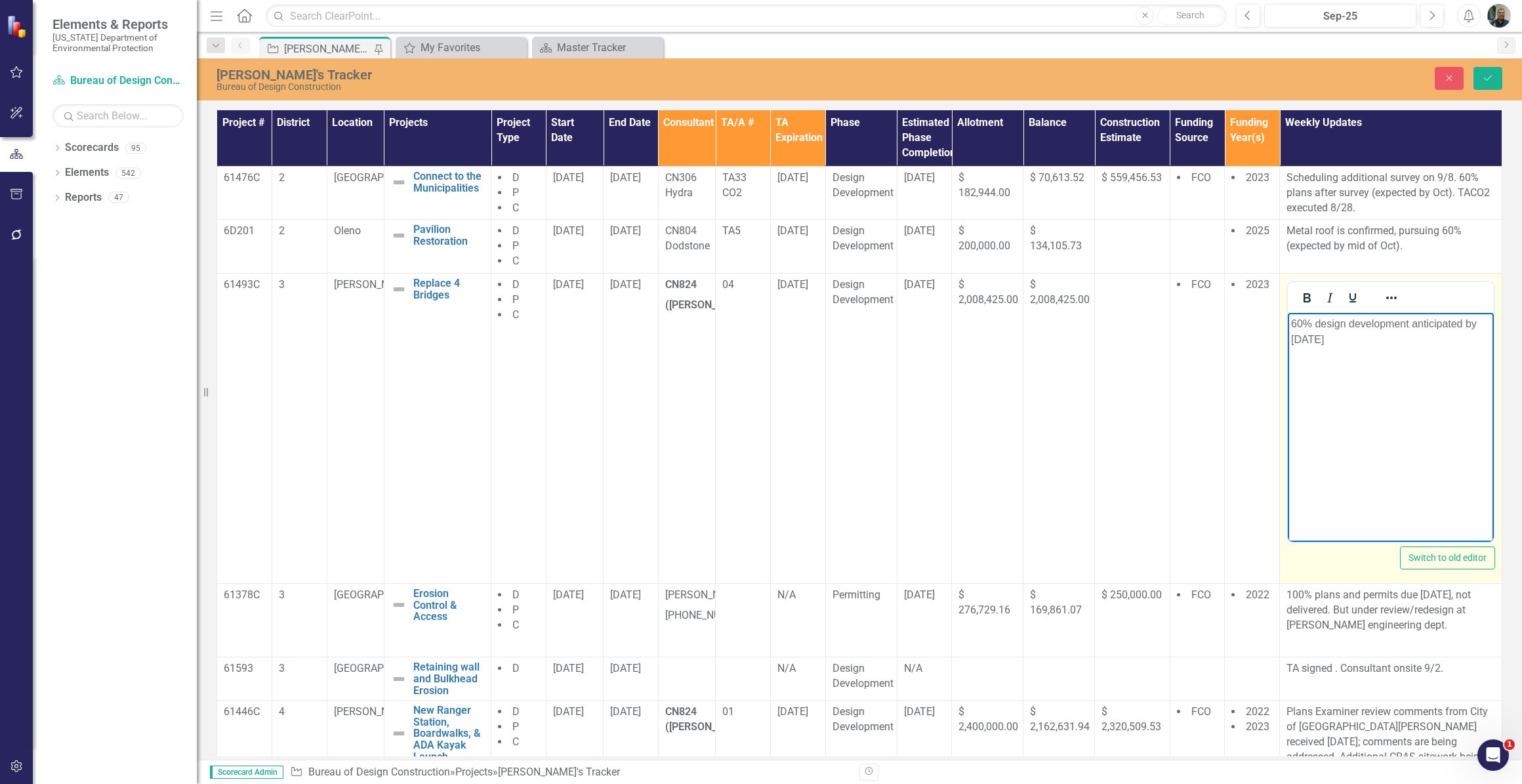
click at [1341, 338] on p "60% design development anticipated by [DATE]" at bounding box center [1391, 331] width 200 height 31
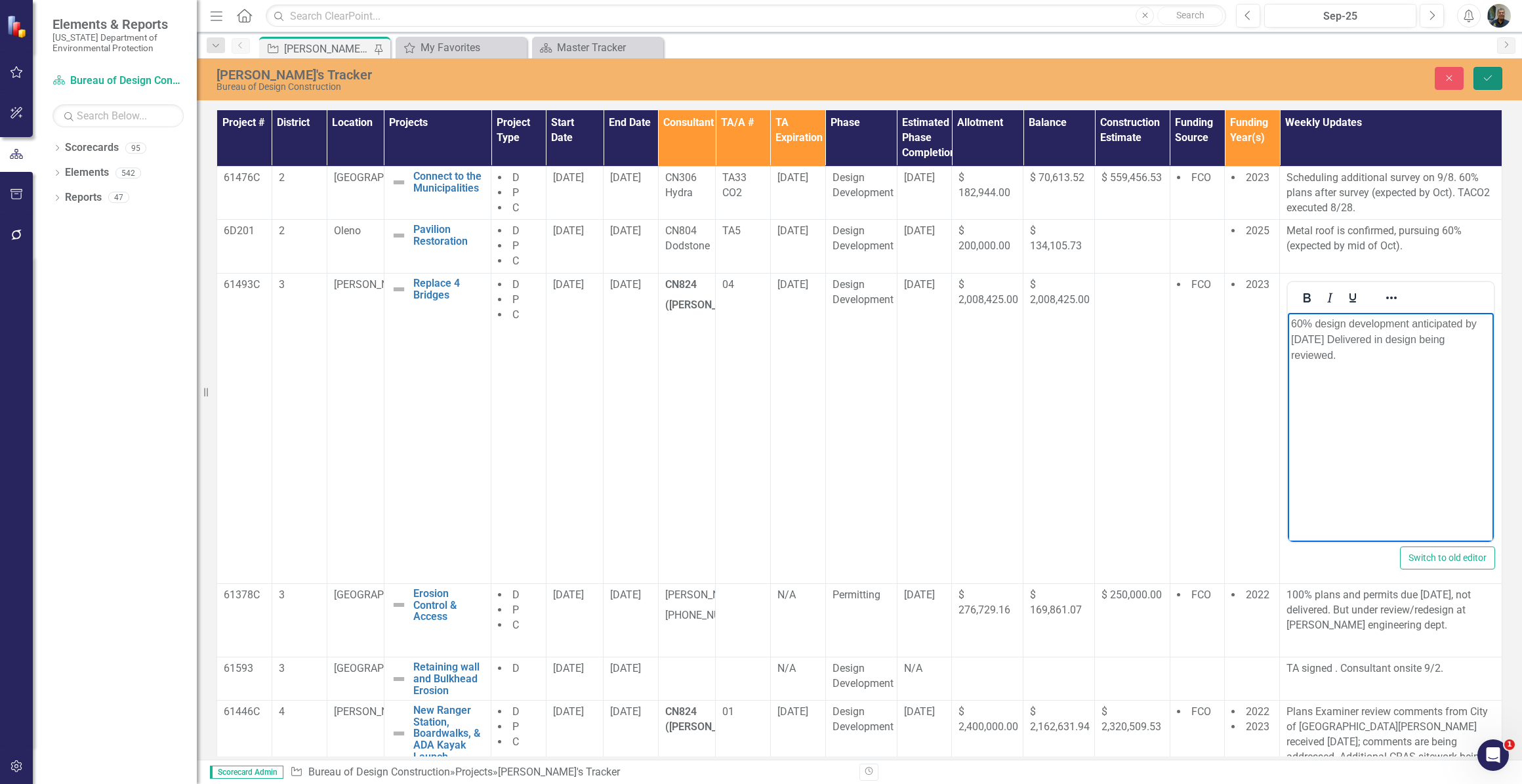
click at [1481, 84] on button "Save" at bounding box center [1488, 78] width 29 height 23
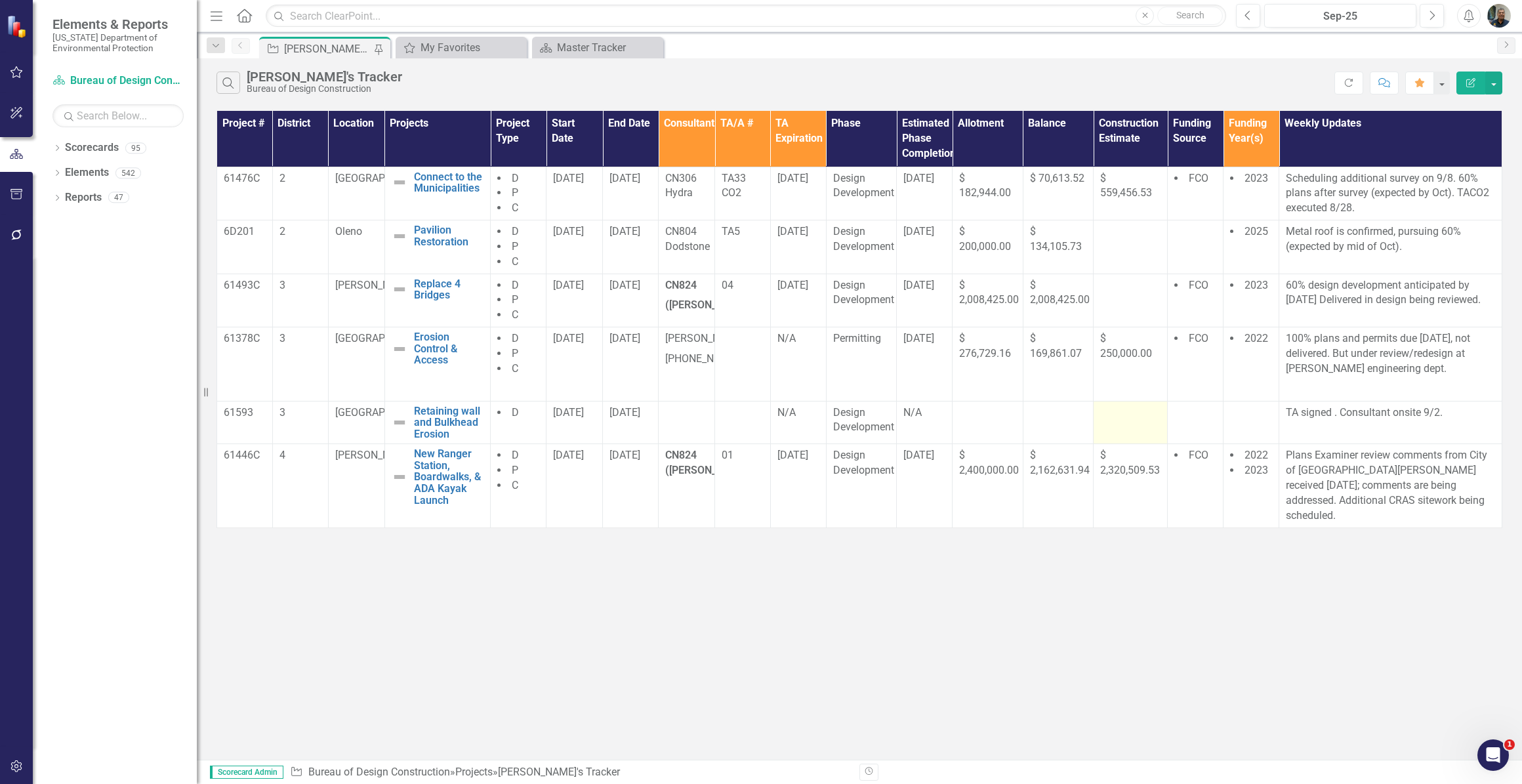
click at [1123, 421] on div at bounding box center [1131, 413] width 60 height 16
click at [1123, 420] on div at bounding box center [1131, 413] width 60 height 16
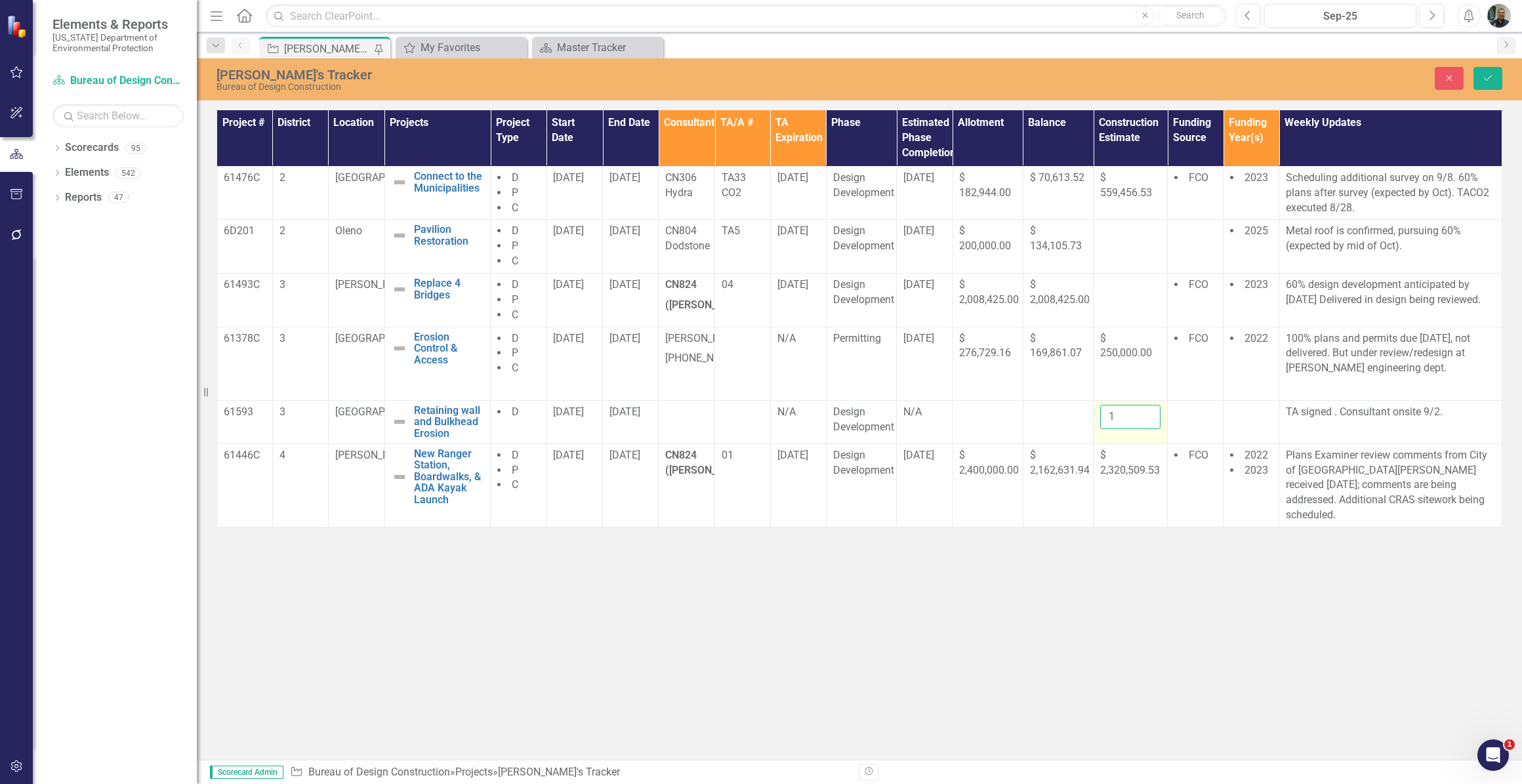
type input "1"
click at [1147, 416] on input "1" at bounding box center [1131, 417] width 60 height 24
type input "226543.72"
click button "Save" at bounding box center [1488, 78] width 29 height 23
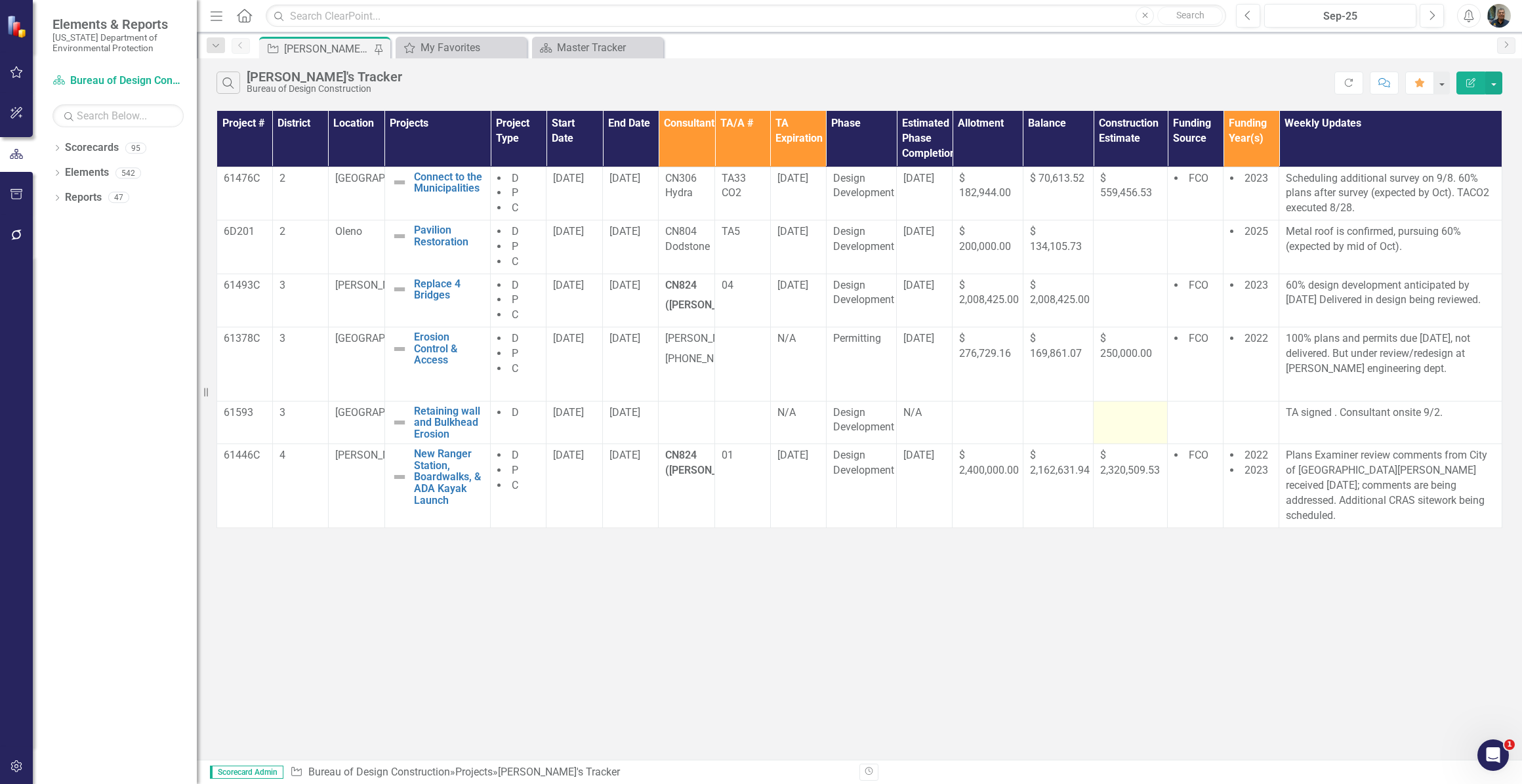
click at [1139, 567] on div "Search [PERSON_NAME]'s Tracker Bureau of Design Construction Refresh Comment Fa…" at bounding box center [859, 409] width 1325 height 701
click at [1121, 421] on div at bounding box center [1131, 413] width 60 height 16
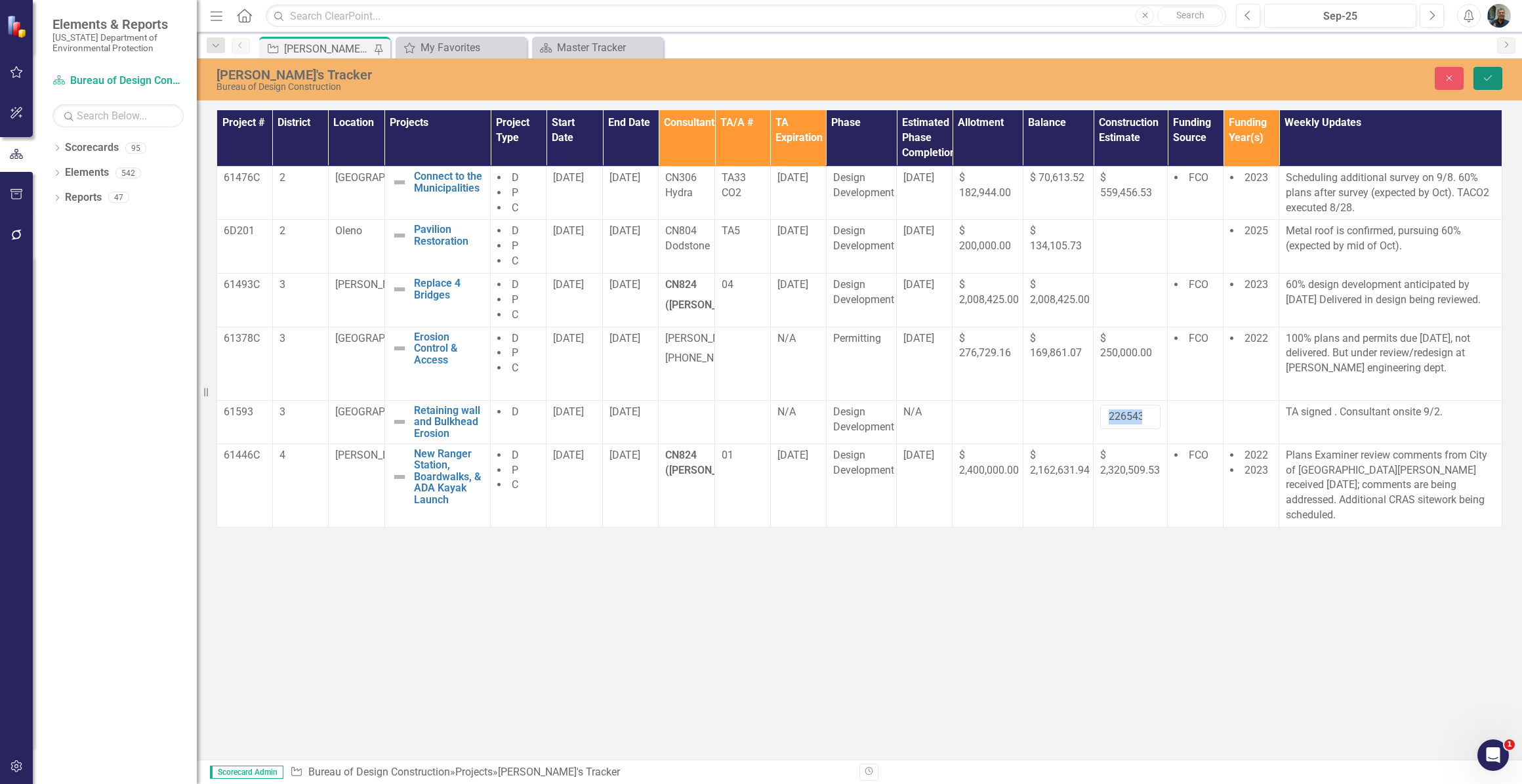
click at [1490, 73] on button "Save" at bounding box center [1488, 78] width 29 height 23
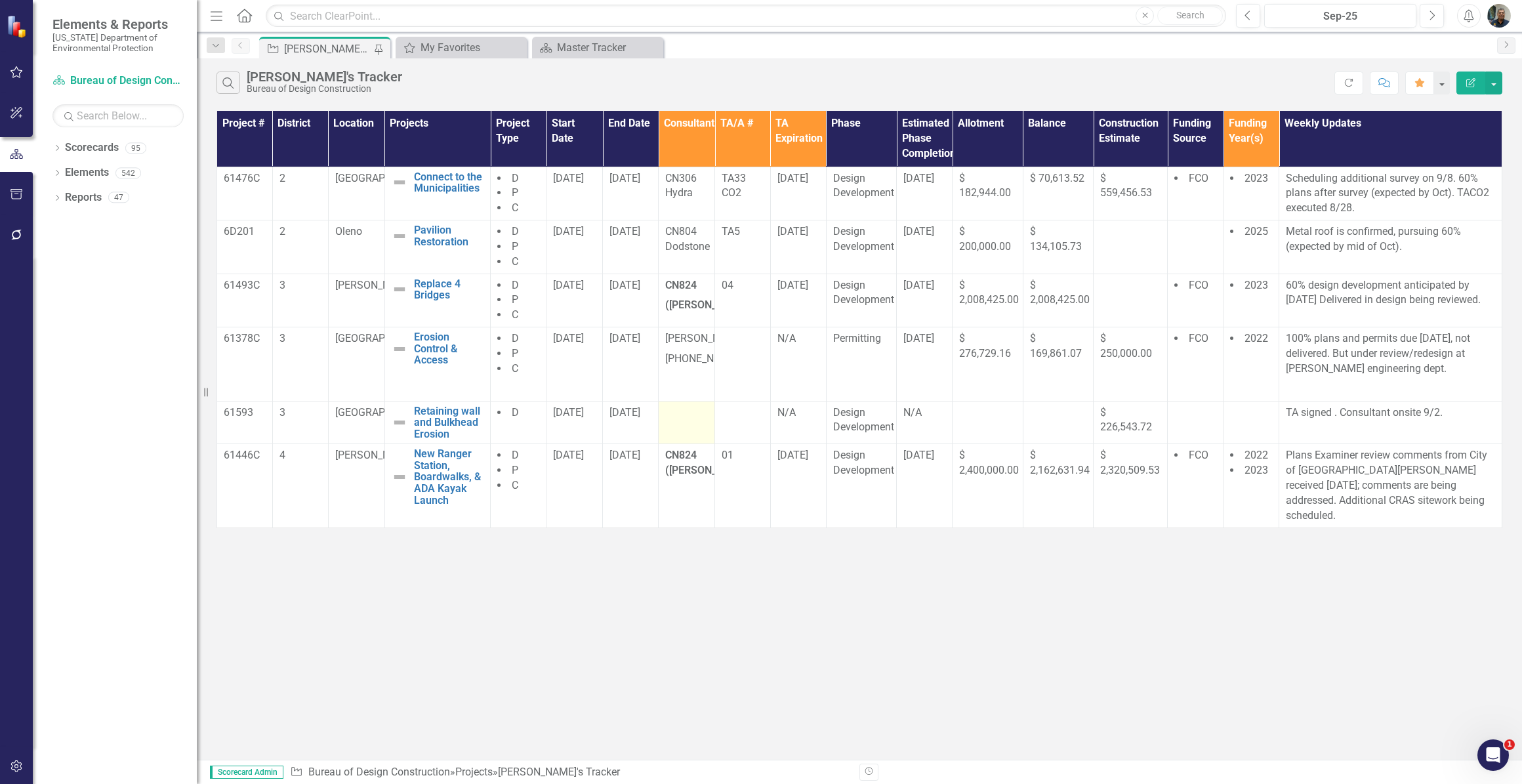
click at [681, 421] on div at bounding box center [686, 413] width 42 height 16
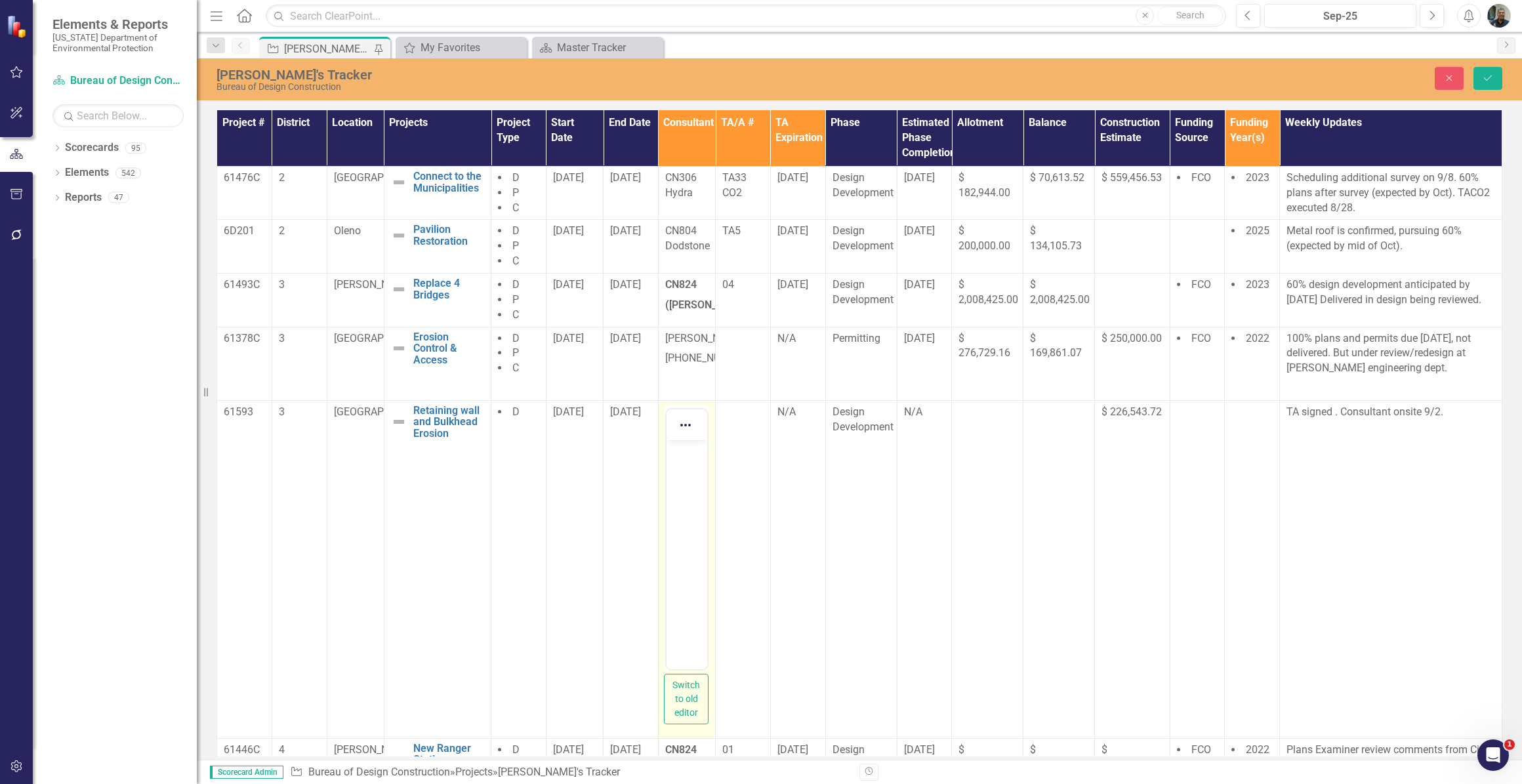
scroll to position [0, 0]
click at [680, 467] on body "Rich Text Area. Press ALT-0 for help." at bounding box center [686, 537] width 41 height 197
click at [679, 542] on p "Rich Text Area. Press ALT-0 for help." at bounding box center [686, 540] width 34 height 16
click at [679, 534] on p "Rich Text Area. Press ALT-0 for help." at bounding box center [686, 540] width 34 height 16
click at [679, 528] on body "[PERSON_NAME], CN818, TA-06" at bounding box center [686, 537] width 41 height 197
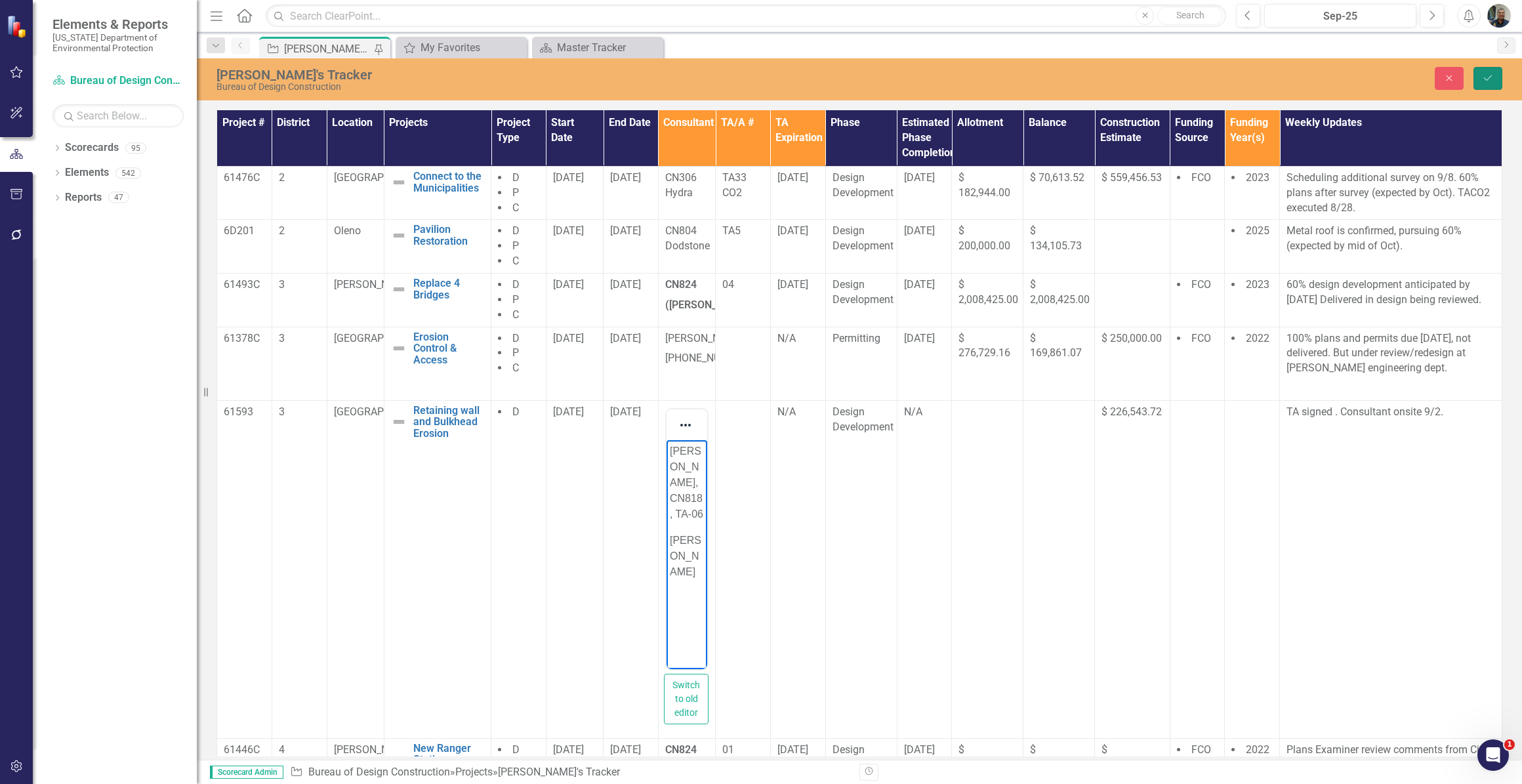
click at [1489, 74] on icon "Save" at bounding box center [1488, 78] width 12 height 9
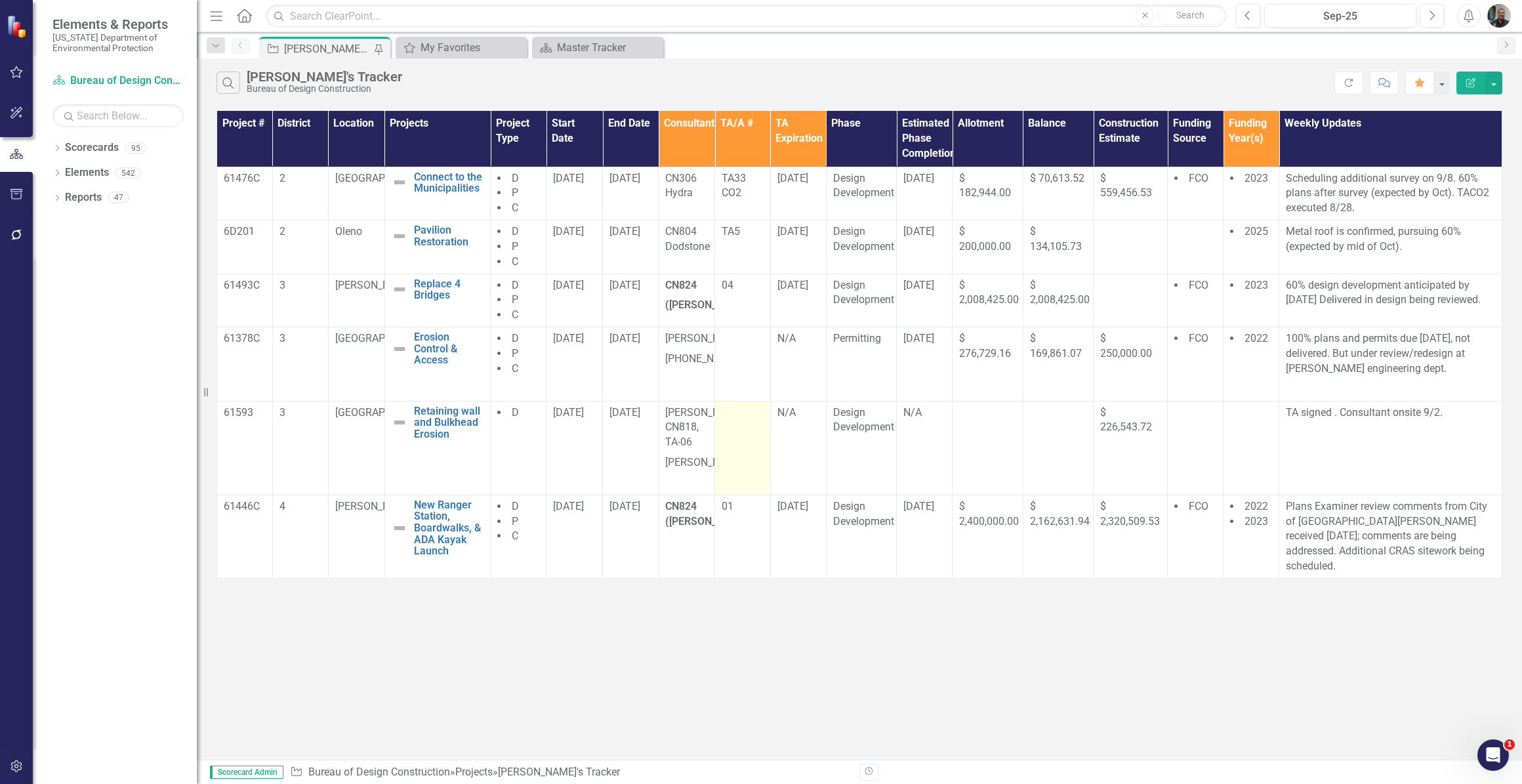
click at [737, 444] on td at bounding box center [743, 448] width 56 height 94
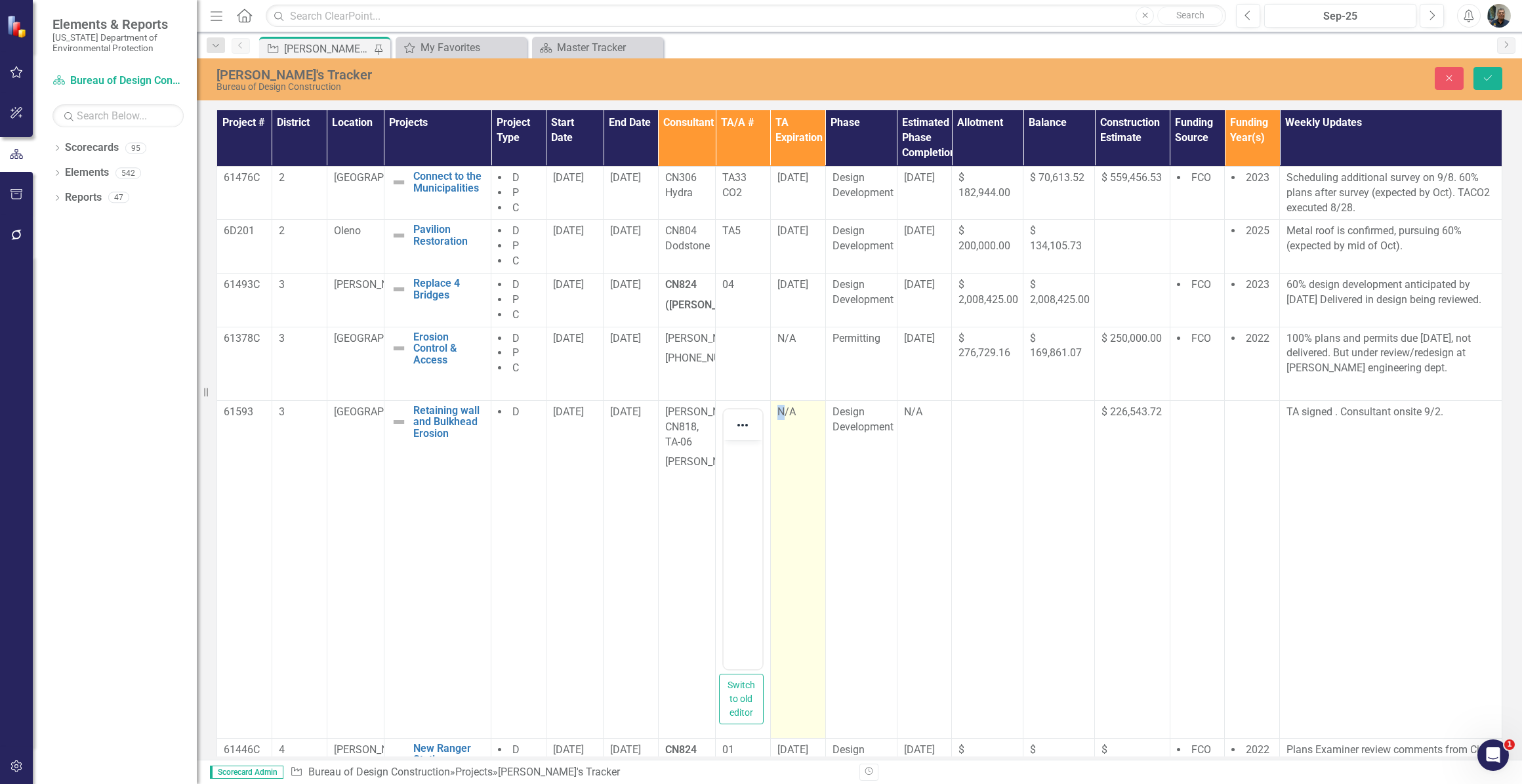
drag, startPoint x: 737, startPoint y: 444, endPoint x: 760, endPoint y: 509, distance: 68.9
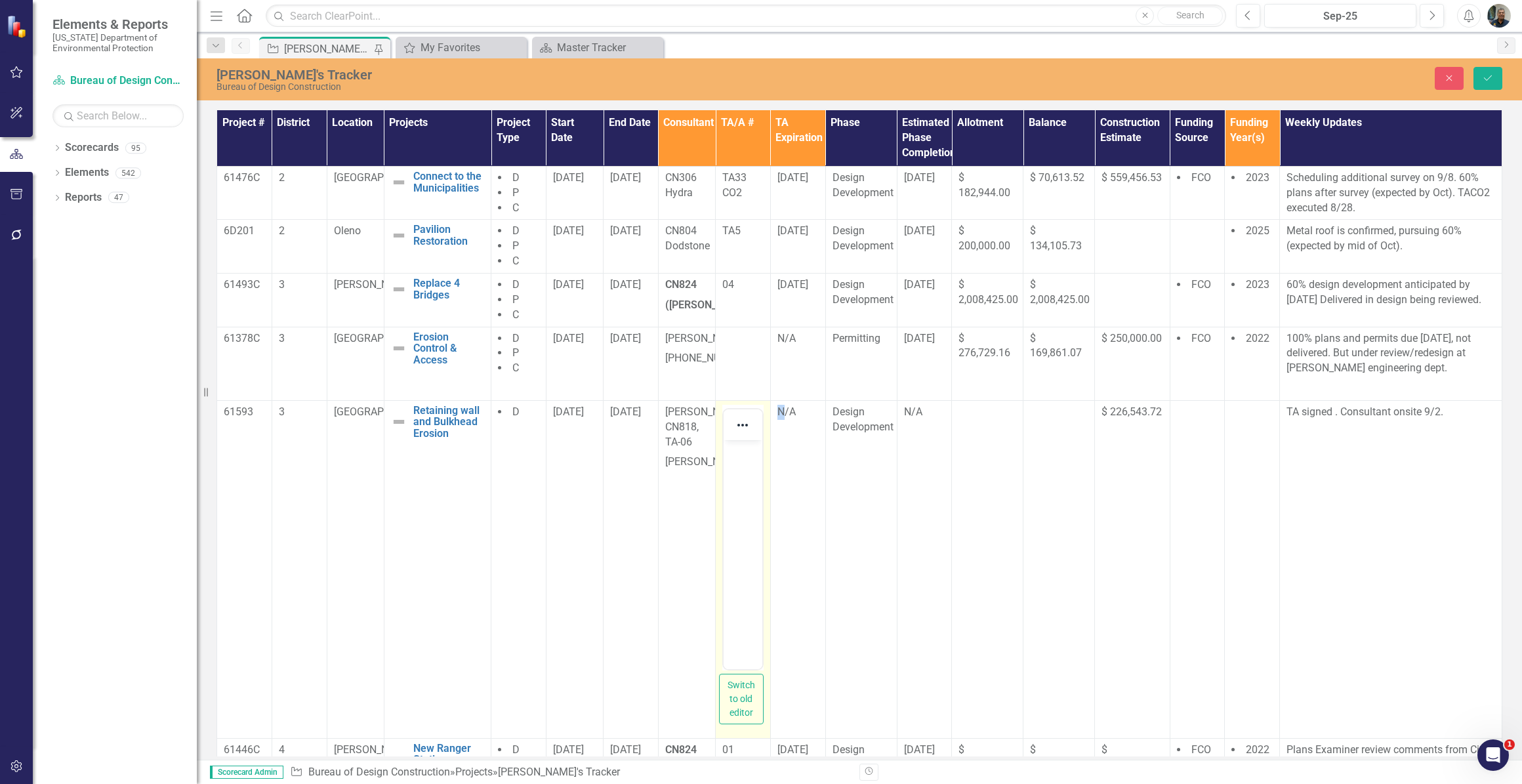
click at [770, 509] on td "N/A" at bounding box center [797, 569] width 55 height 338
click at [731, 450] on p "Rich Text Area. Press ALT-0 for help." at bounding box center [743, 450] width 32 height 16
click at [734, 453] on p "ta-06" at bounding box center [743, 450] width 32 height 16
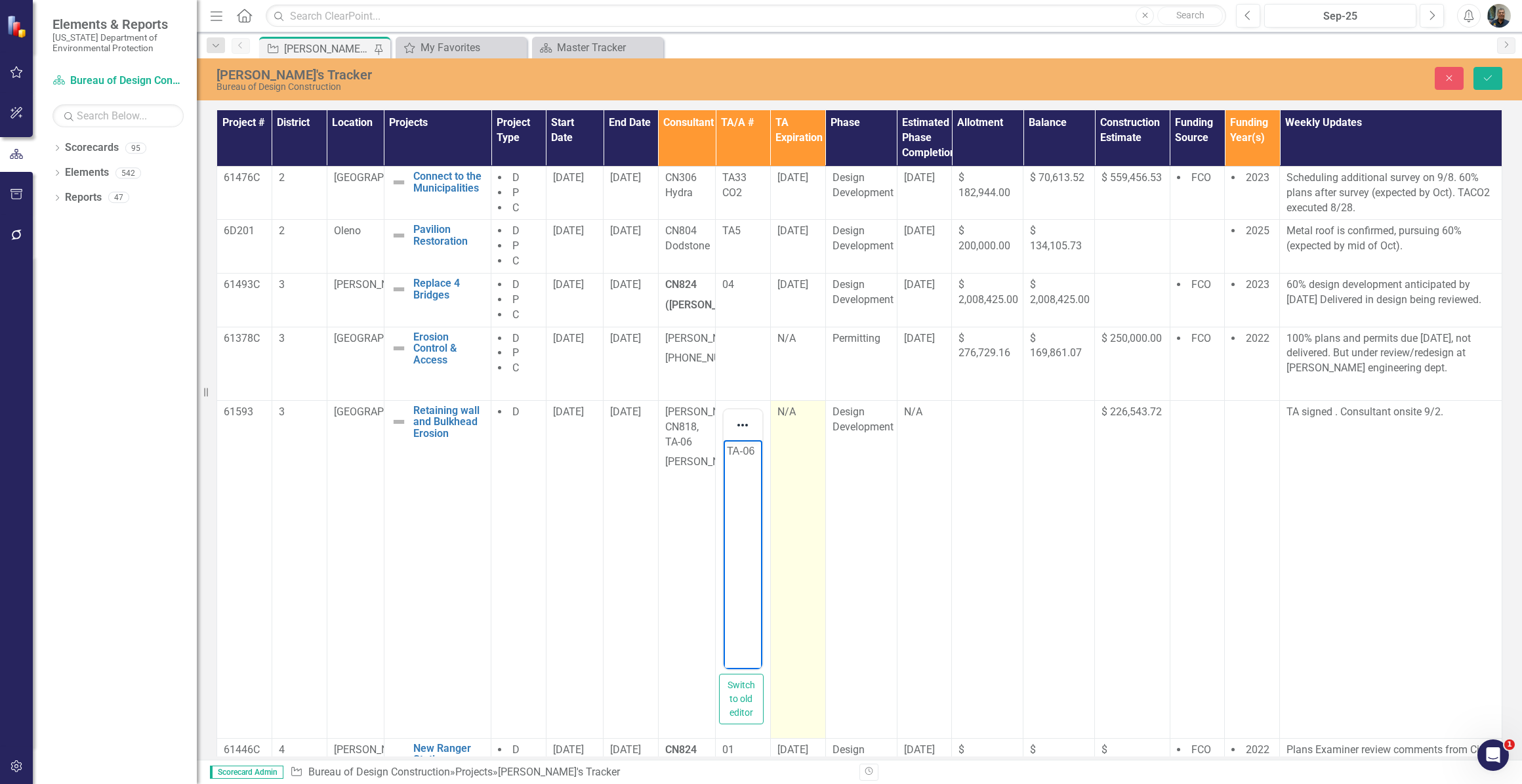
click at [790, 528] on td "N/A" at bounding box center [797, 569] width 55 height 338
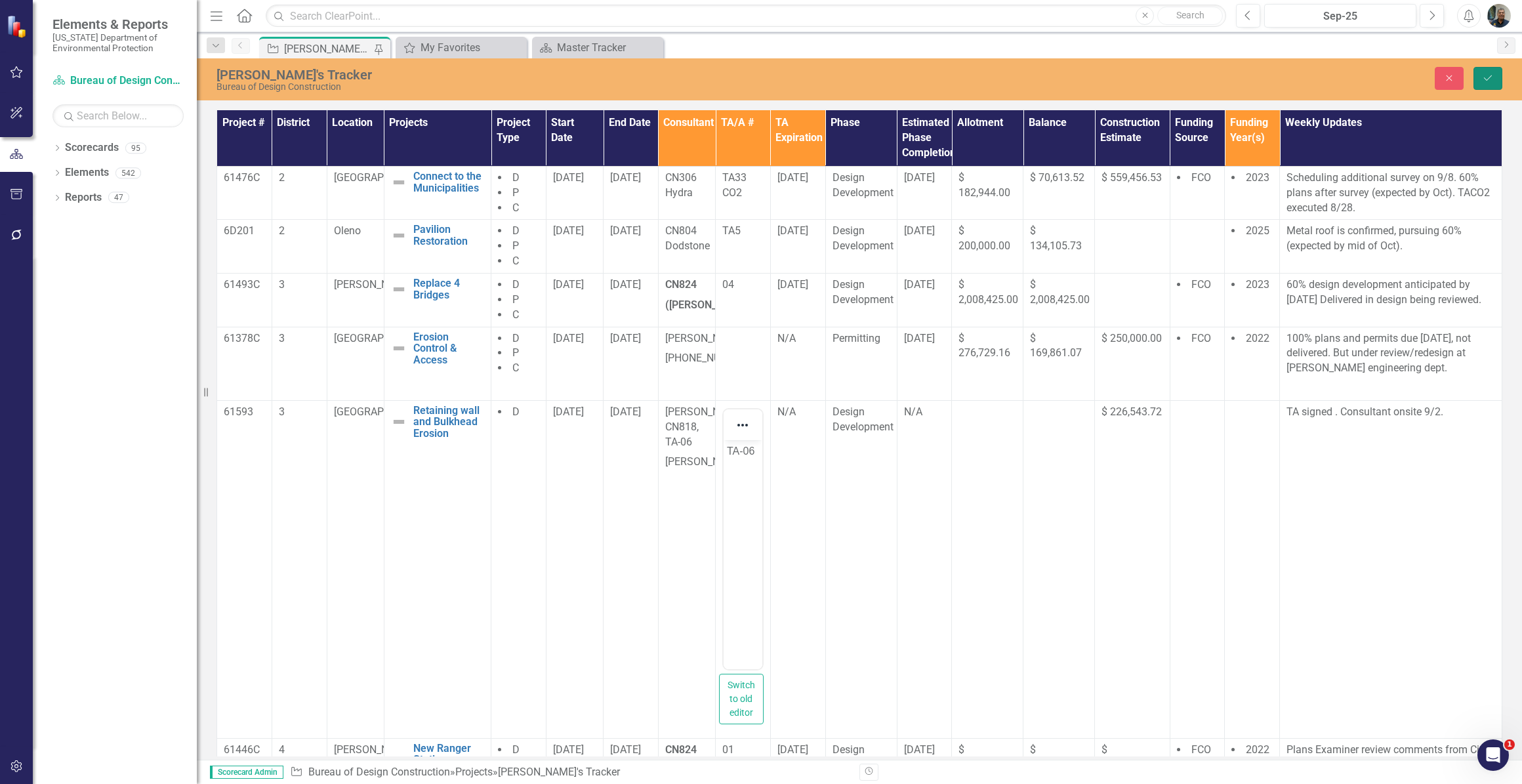
click at [1480, 84] on button "Save" at bounding box center [1488, 78] width 29 height 23
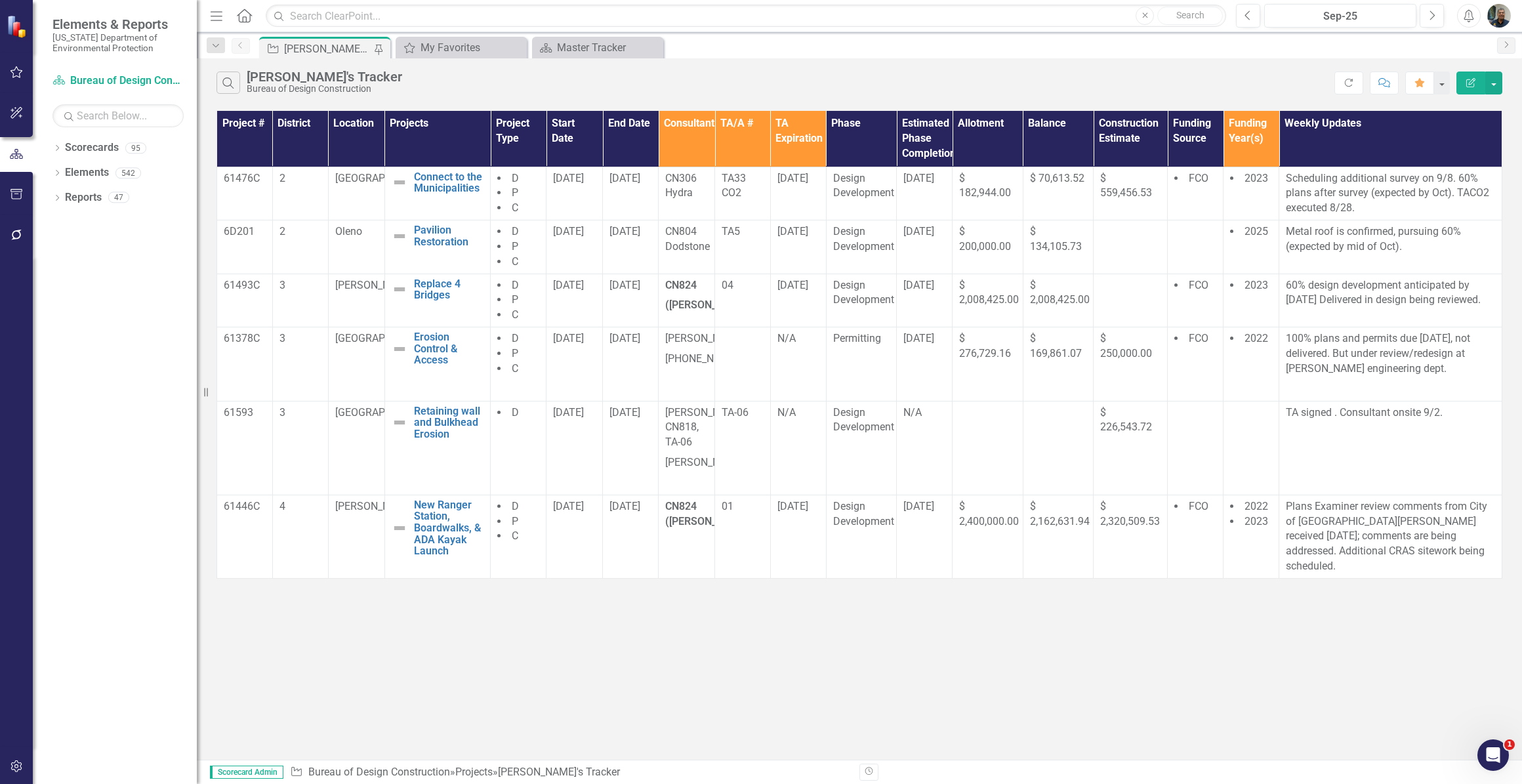
click at [795, 664] on div "Search [PERSON_NAME]'s Tracker Bureau of Design Construction Refresh Comment Fa…" at bounding box center [859, 409] width 1325 height 701
click at [625, 440] on td "[DATE]" at bounding box center [630, 448] width 56 height 94
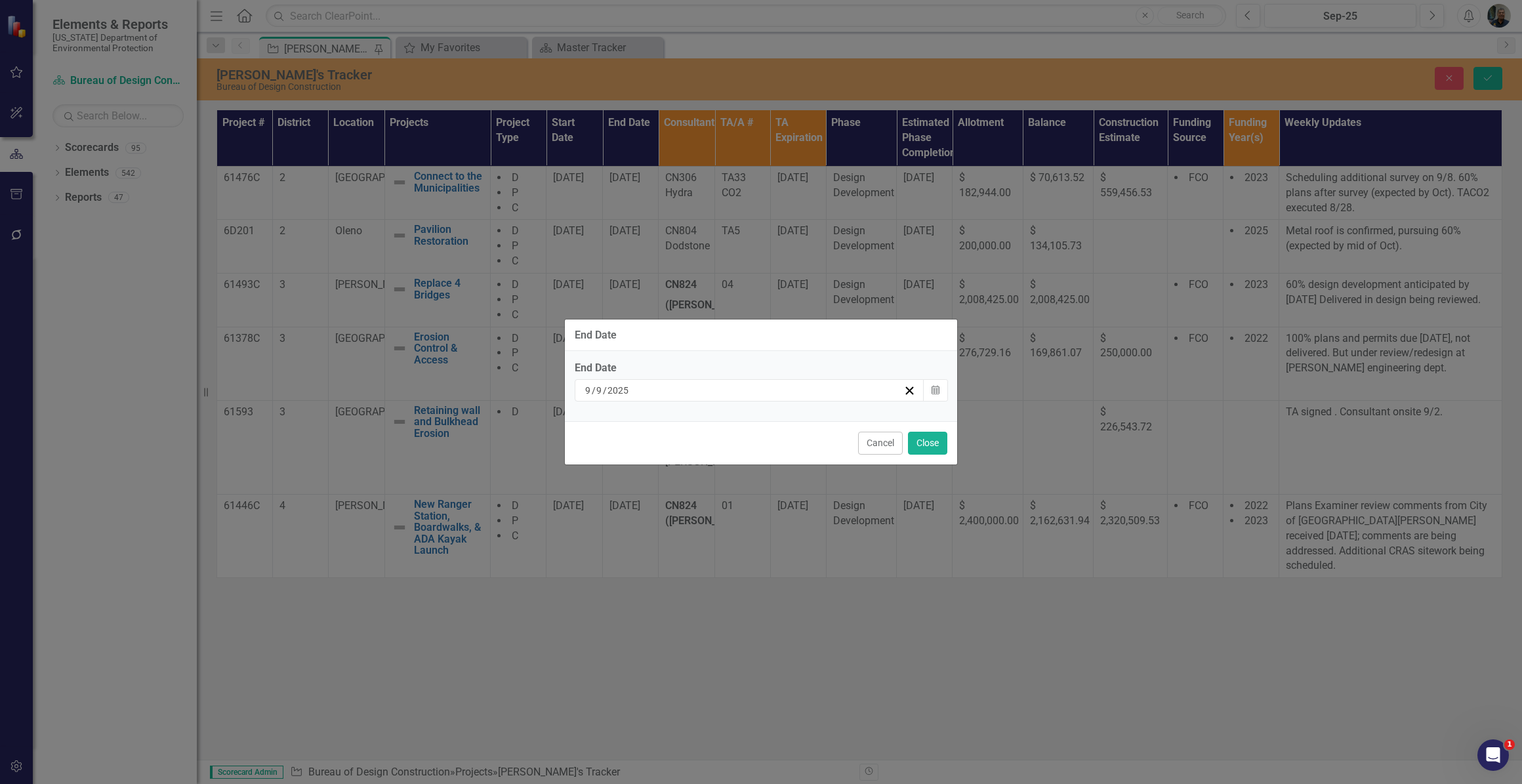
drag, startPoint x: 625, startPoint y: 440, endPoint x: 601, endPoint y: 387, distance: 58.2
click at [601, 387] on input "9" at bounding box center [599, 390] width 8 height 13
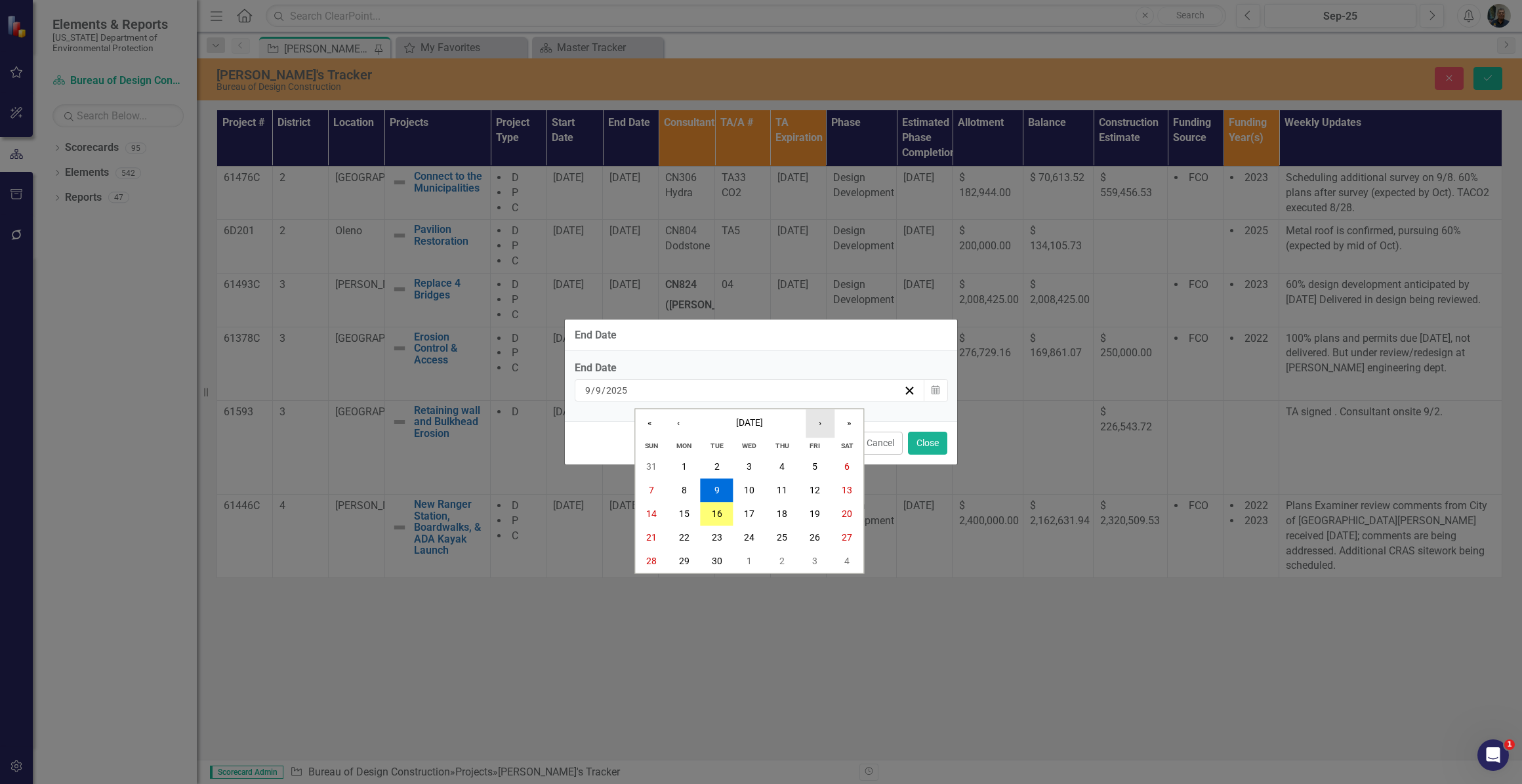
click at [823, 426] on button "›" at bounding box center [820, 423] width 29 height 29
click at [822, 426] on button "›" at bounding box center [820, 423] width 29 height 29
click at [649, 538] on abbr "21" at bounding box center [651, 537] width 10 height 10
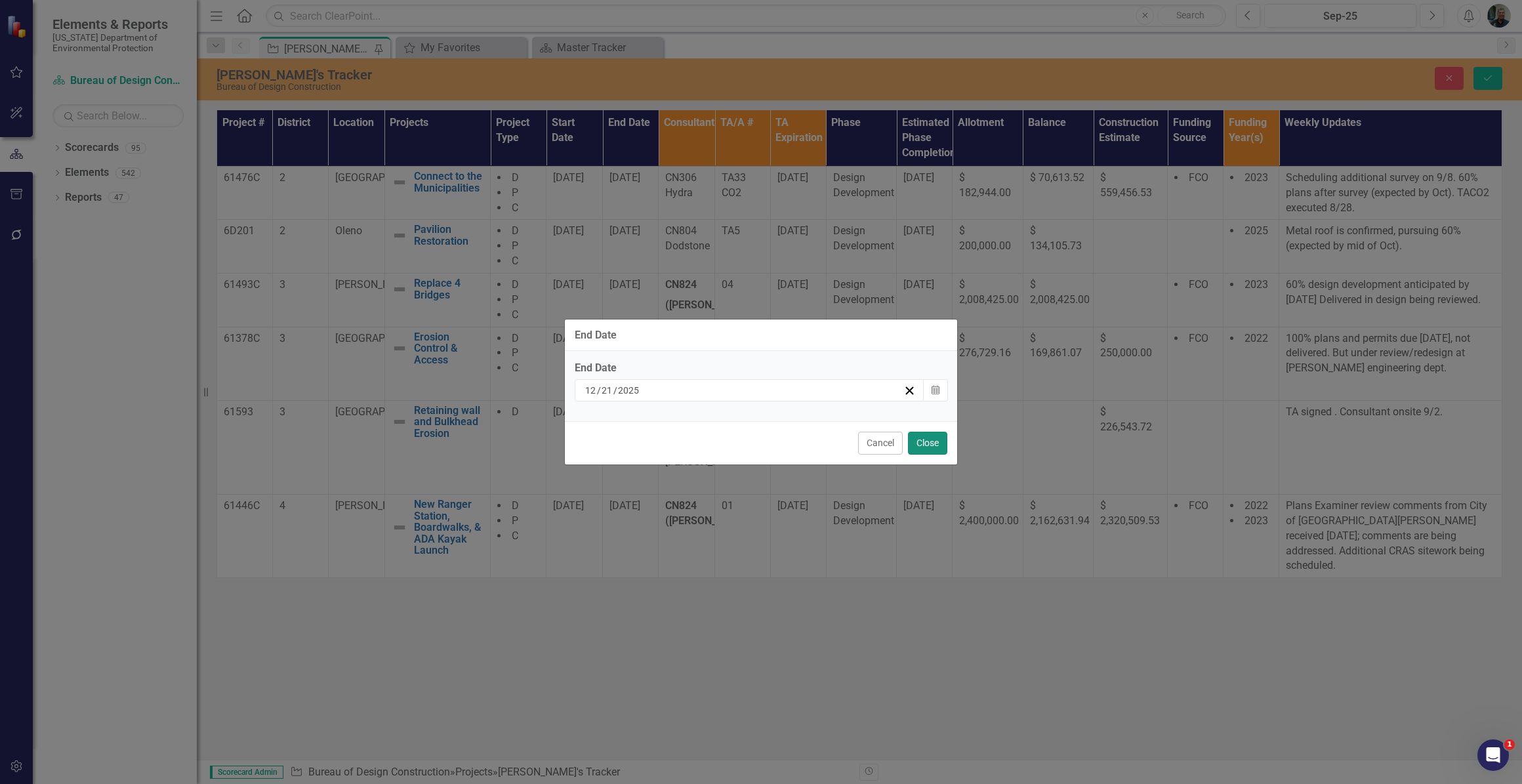
click at [935, 441] on button "Close" at bounding box center [928, 443] width 40 height 23
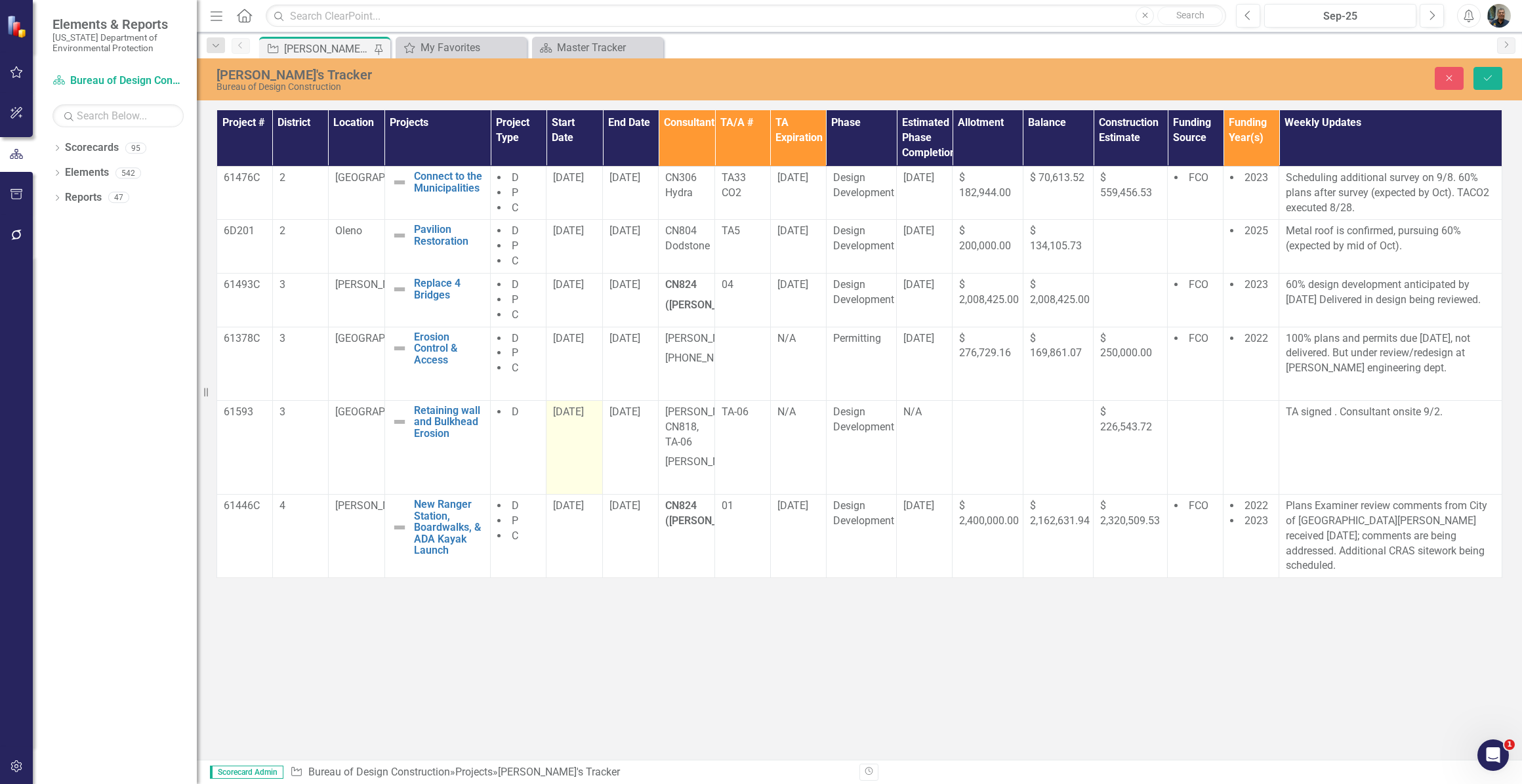
click at [578, 444] on td "[DATE]" at bounding box center [575, 448] width 57 height 94
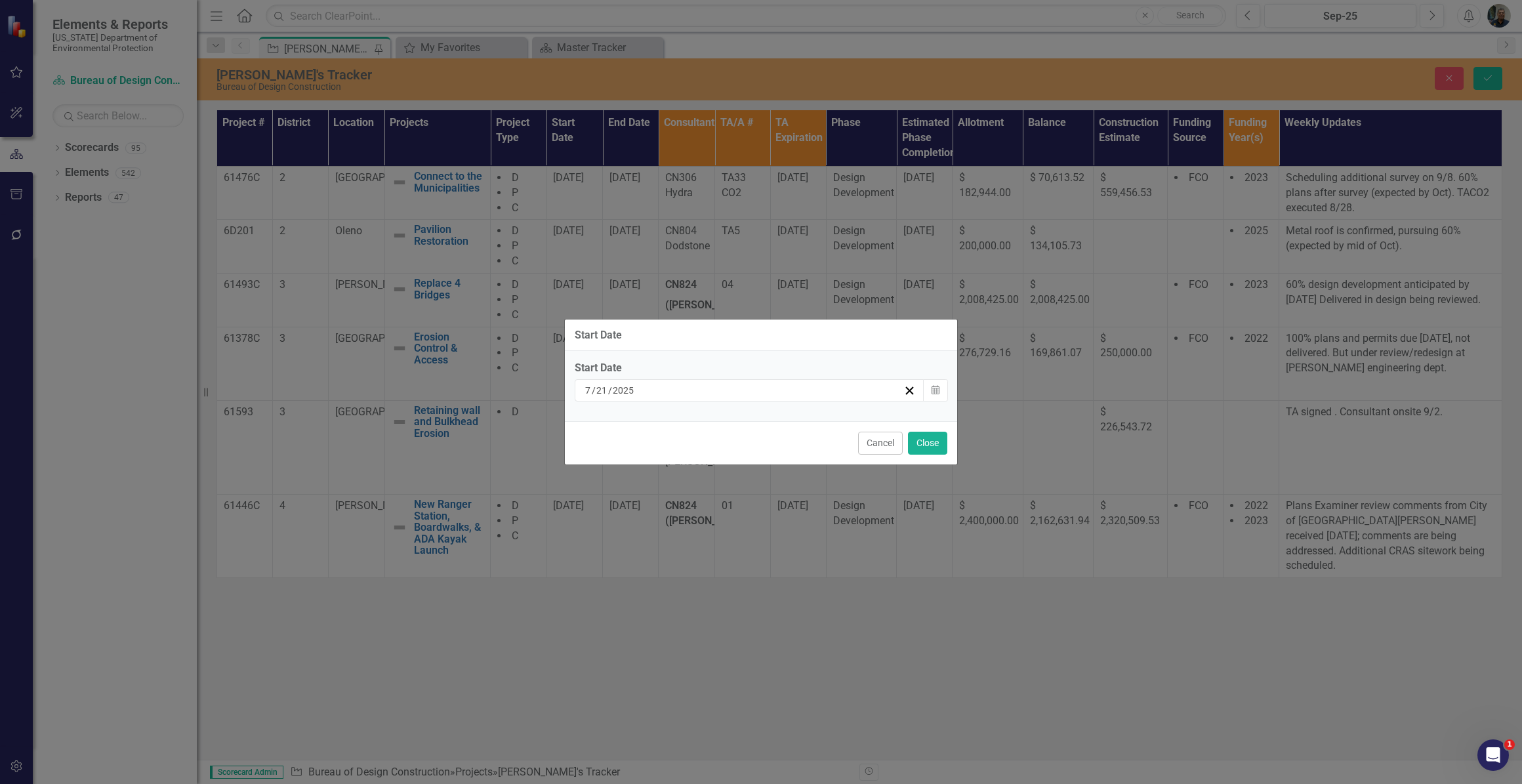
drag, startPoint x: 578, startPoint y: 444, endPoint x: 651, endPoint y: 387, distance: 92.6
click at [651, 387] on div "[DATE]" at bounding box center [744, 390] width 320 height 13
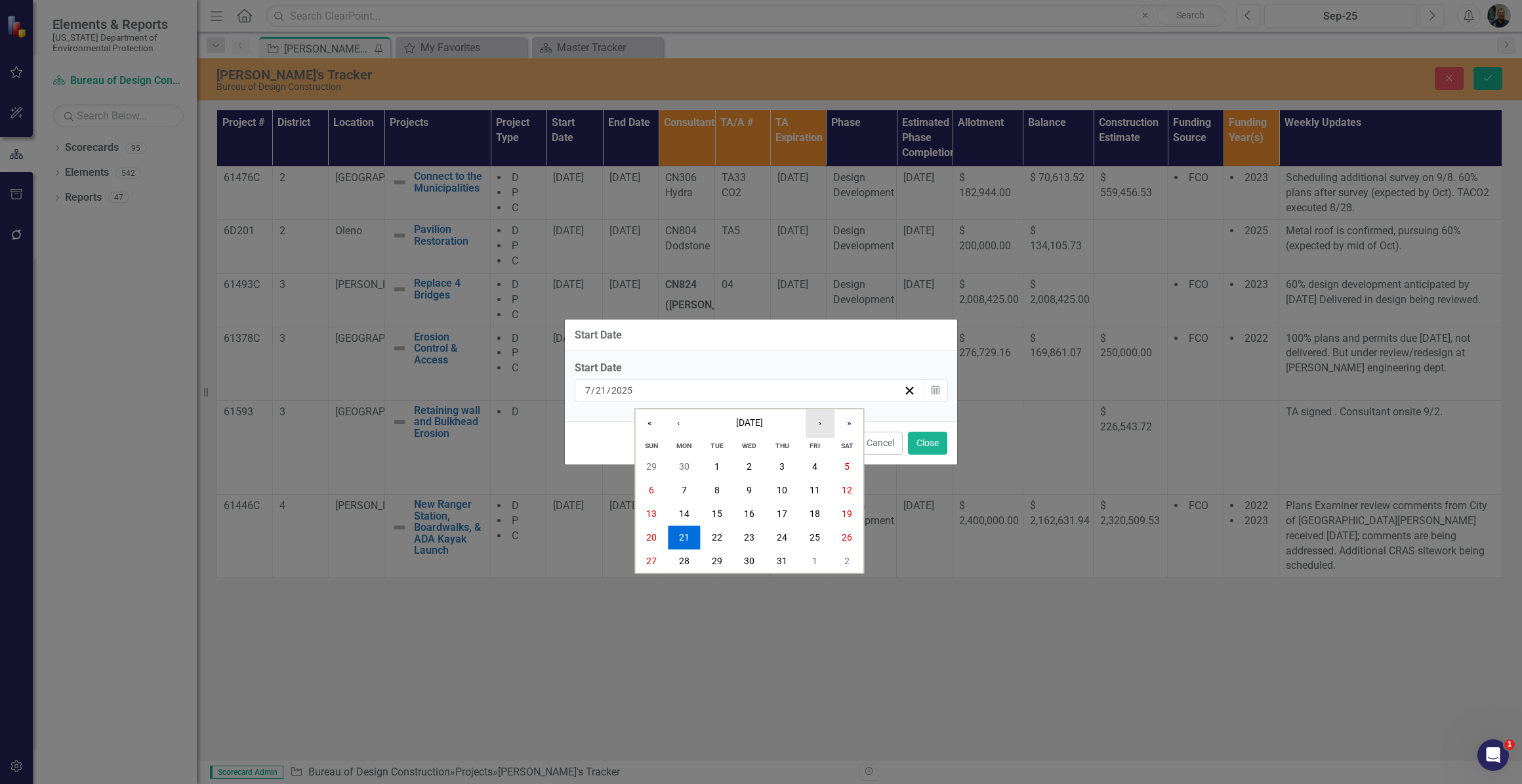
click at [819, 423] on button "›" at bounding box center [820, 423] width 29 height 29
click at [679, 422] on button "‹" at bounding box center [679, 423] width 29 height 29
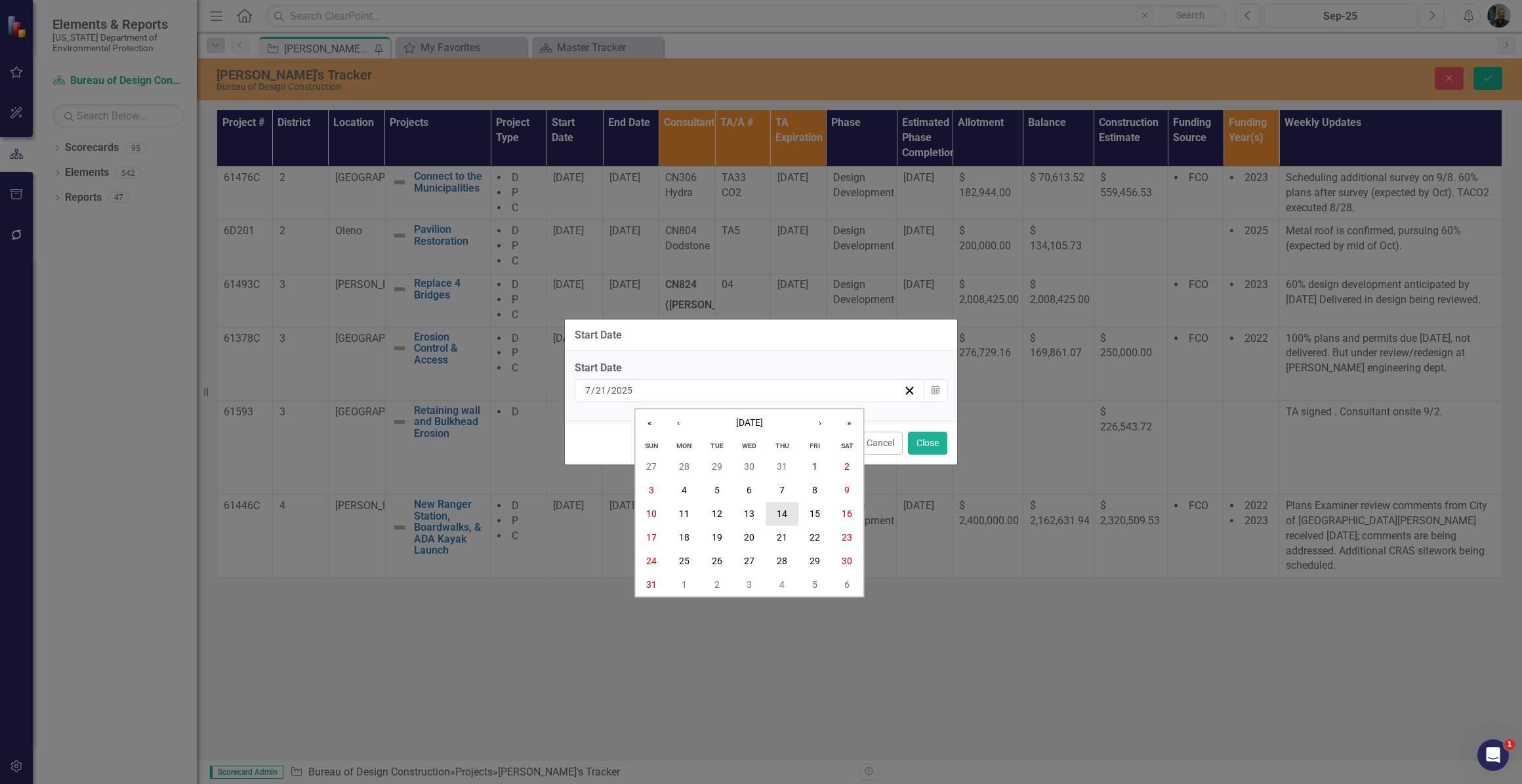
click at [781, 518] on abbr "14" at bounding box center [781, 514] width 10 height 10
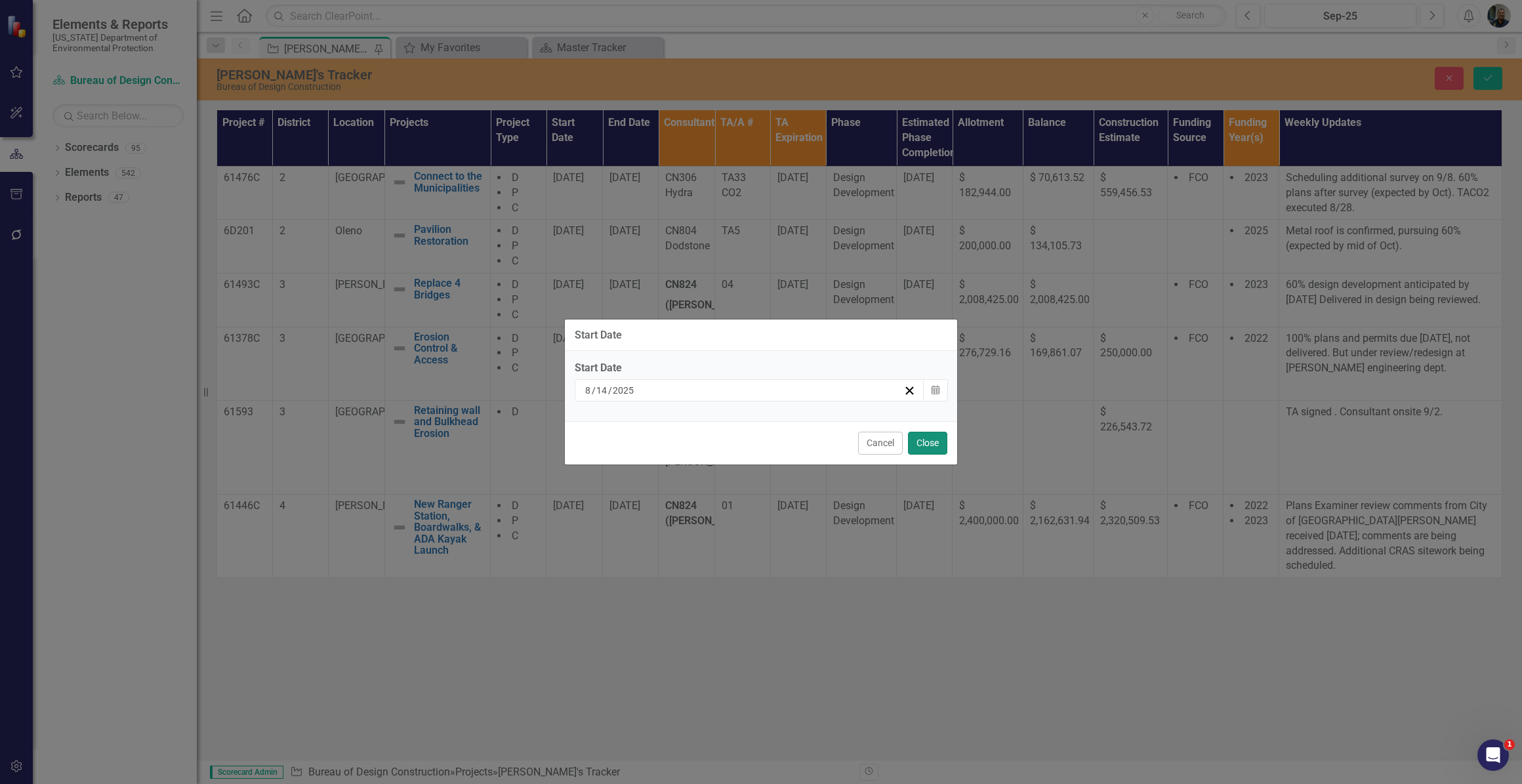
click at [926, 439] on button "Close" at bounding box center [928, 443] width 40 height 23
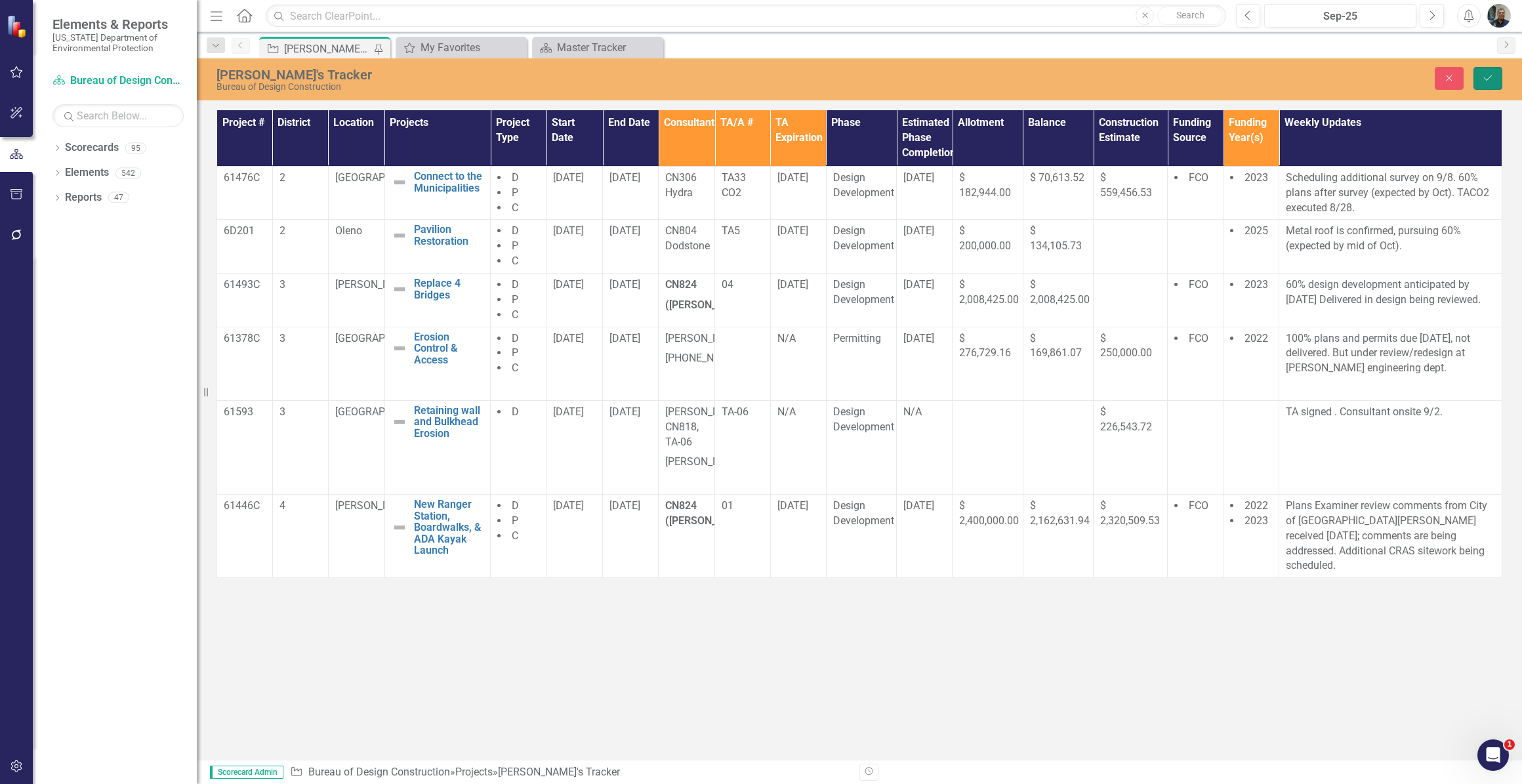
click at [1482, 74] on icon "Save" at bounding box center [1488, 78] width 12 height 9
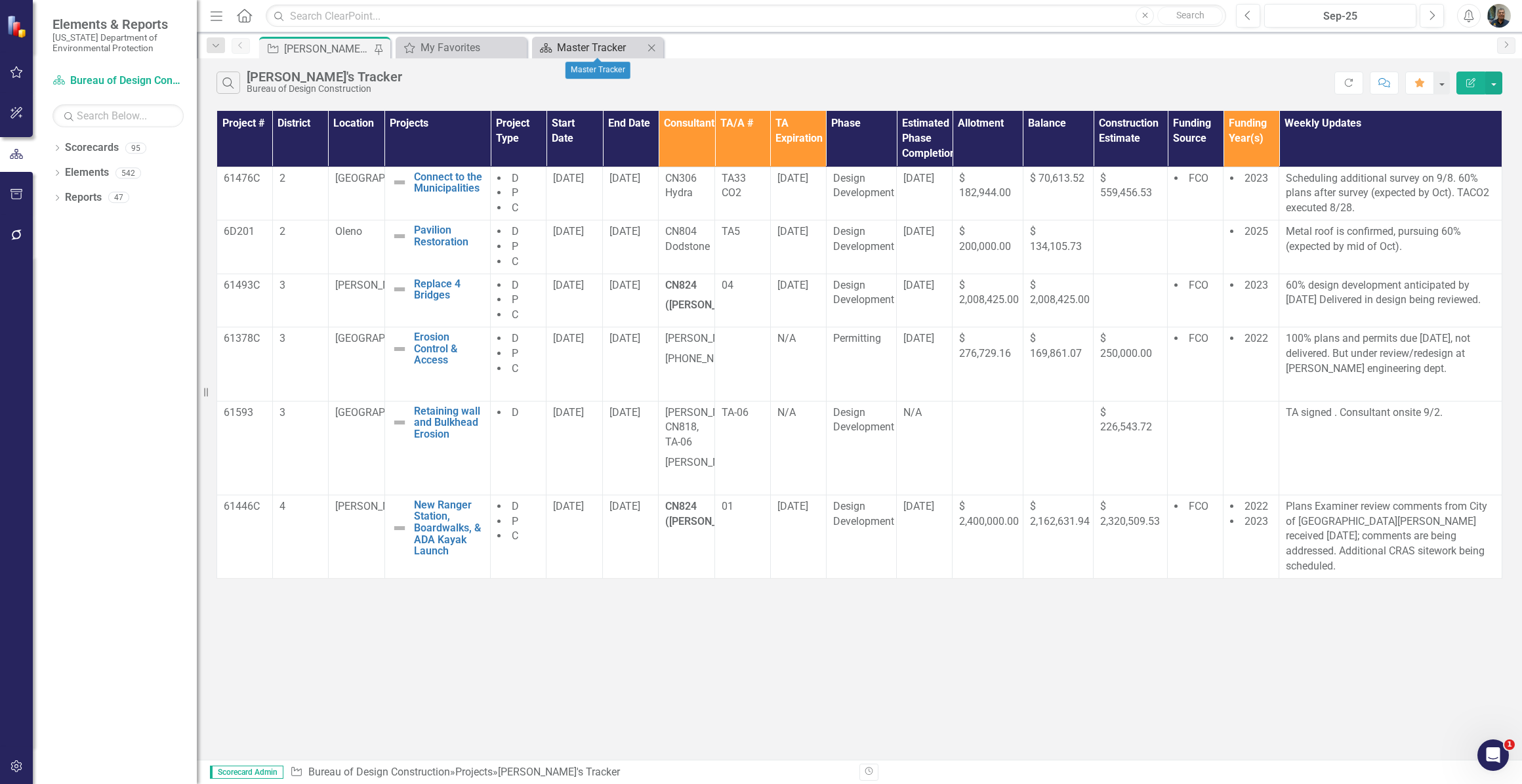
click at [593, 52] on div "Master Tracker" at bounding box center [600, 47] width 87 height 16
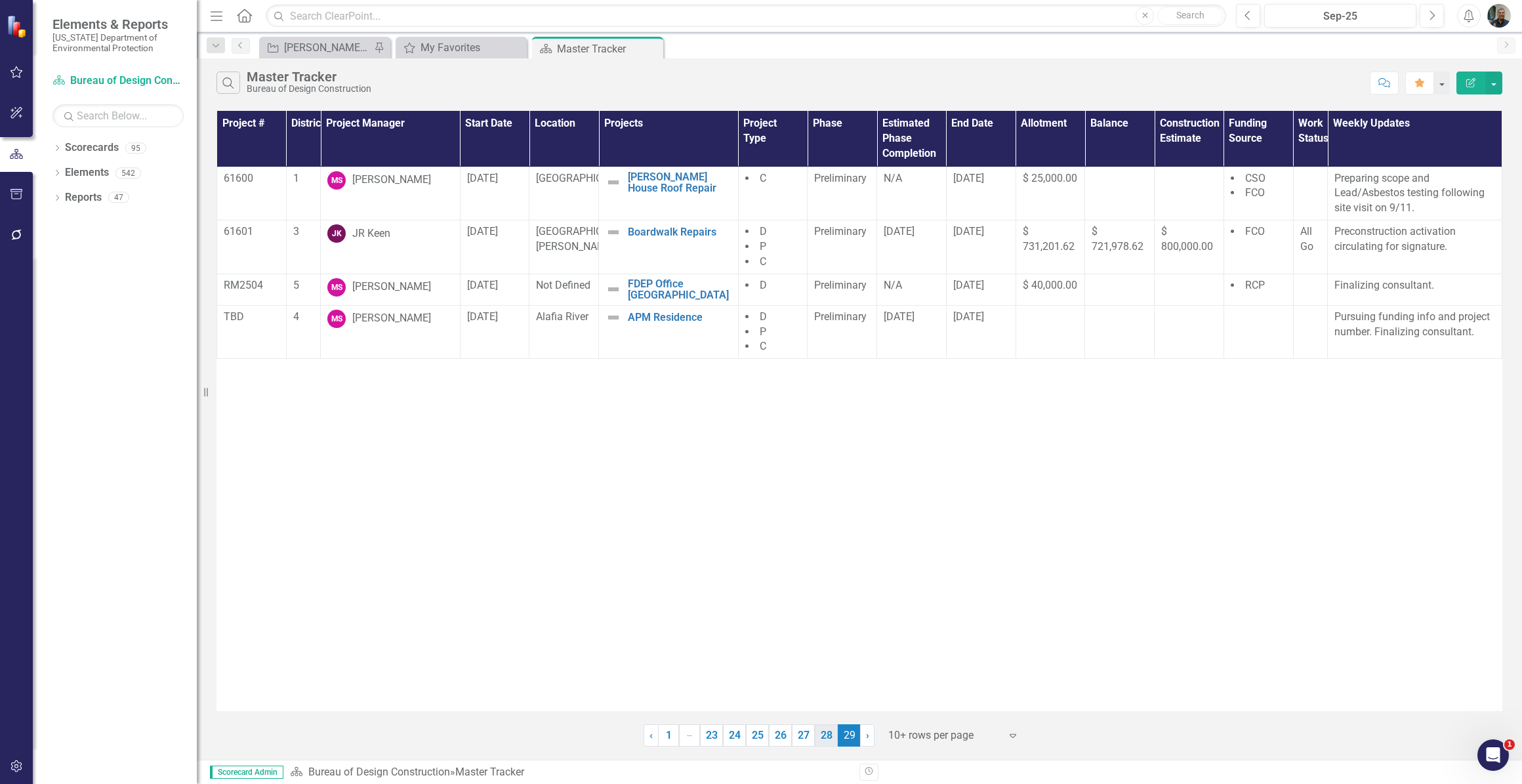
click at [828, 731] on link "28" at bounding box center [826, 736] width 23 height 23
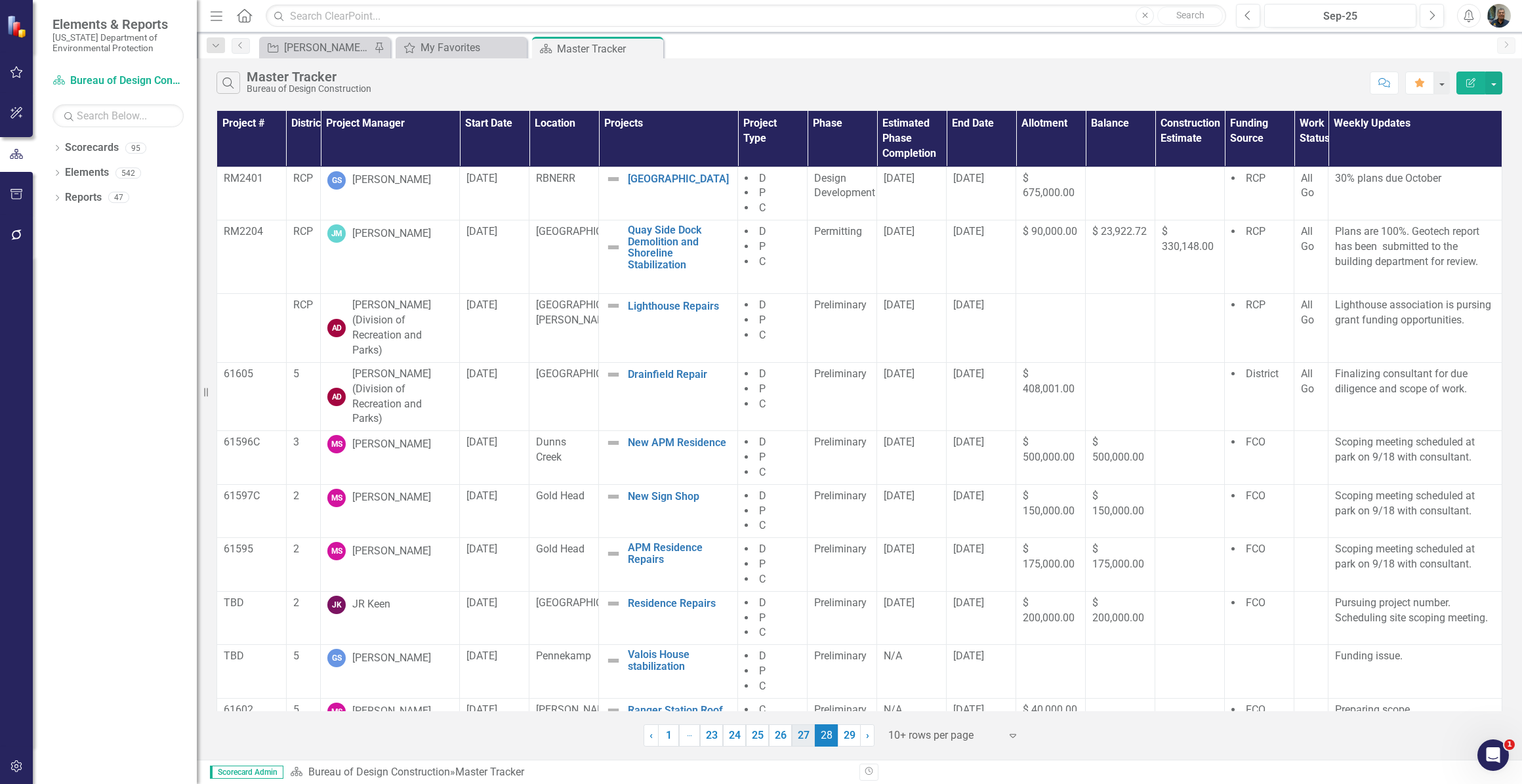
click at [805, 735] on link "27" at bounding box center [803, 736] width 23 height 23
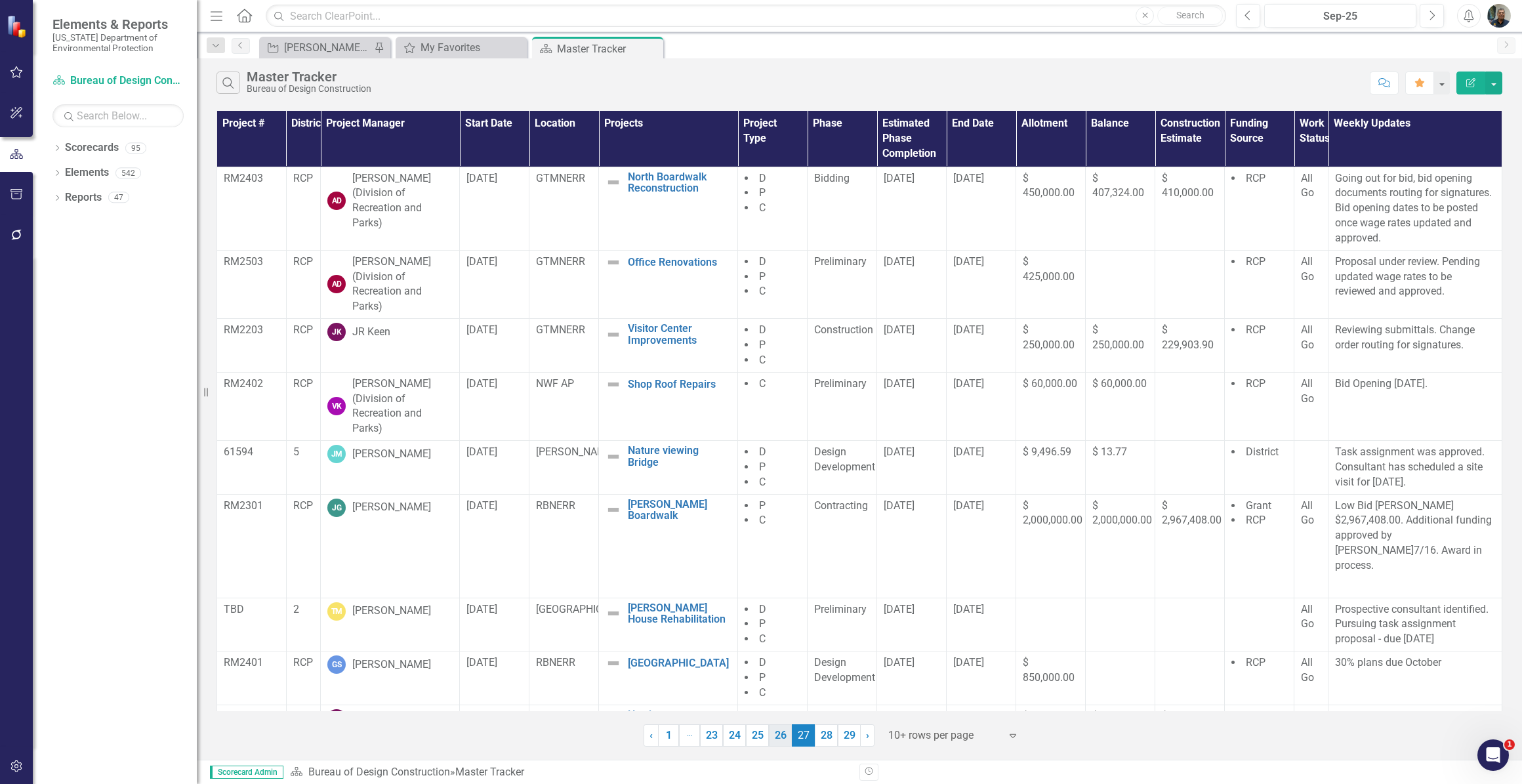
click at [783, 735] on link "26" at bounding box center [780, 736] width 23 height 23
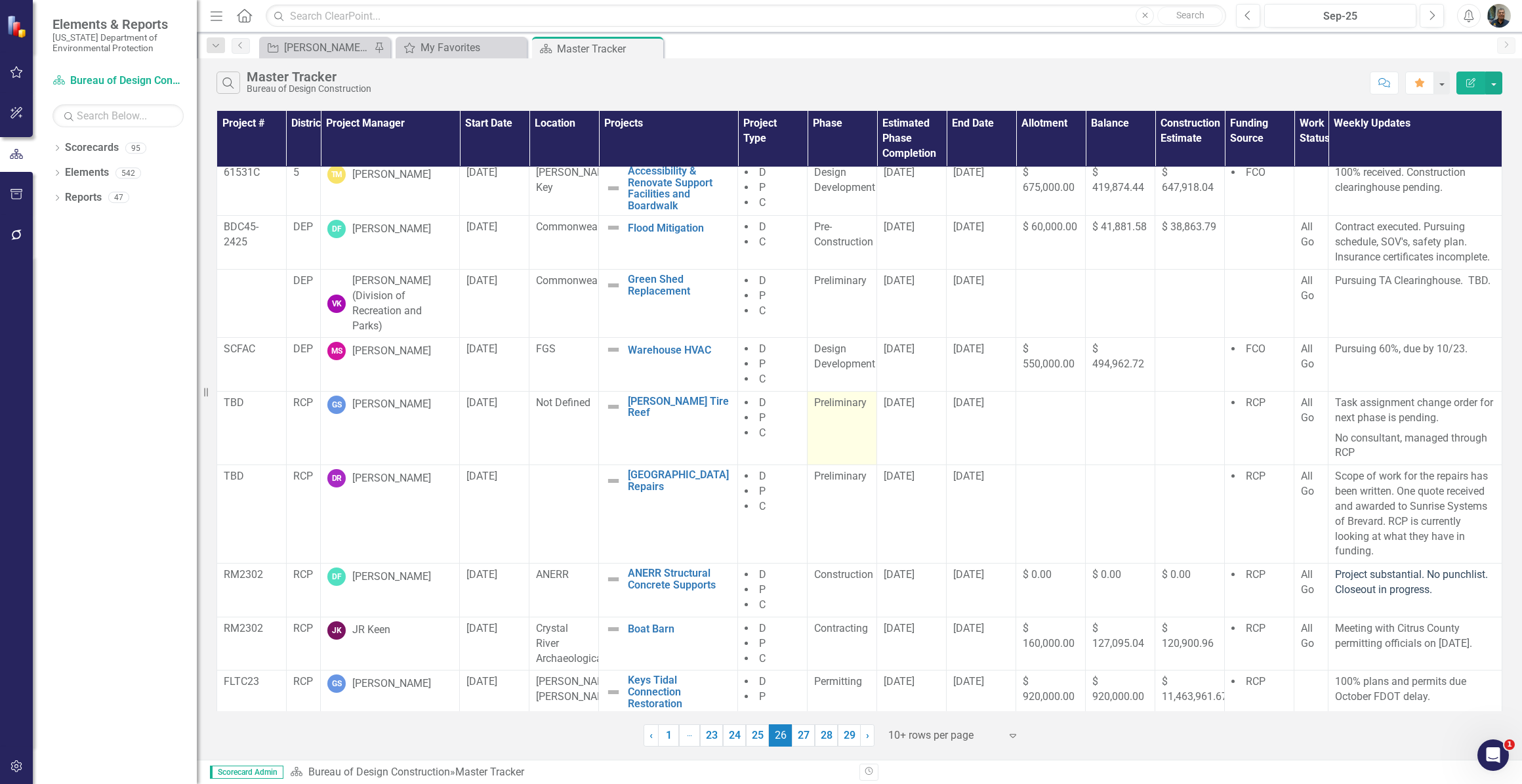
scroll to position [60, 0]
click at [754, 735] on link "25" at bounding box center [758, 736] width 23 height 23
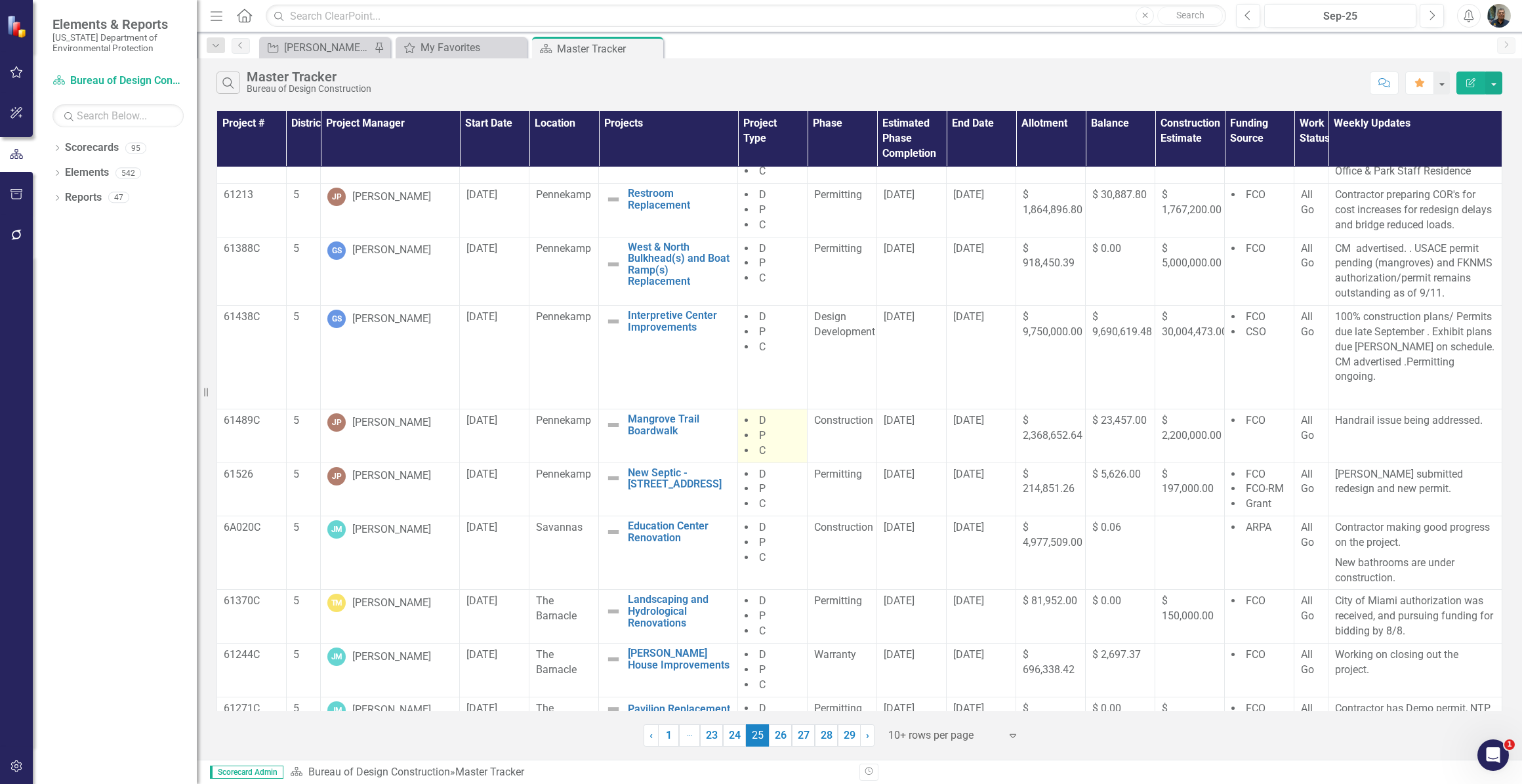
scroll to position [0, 0]
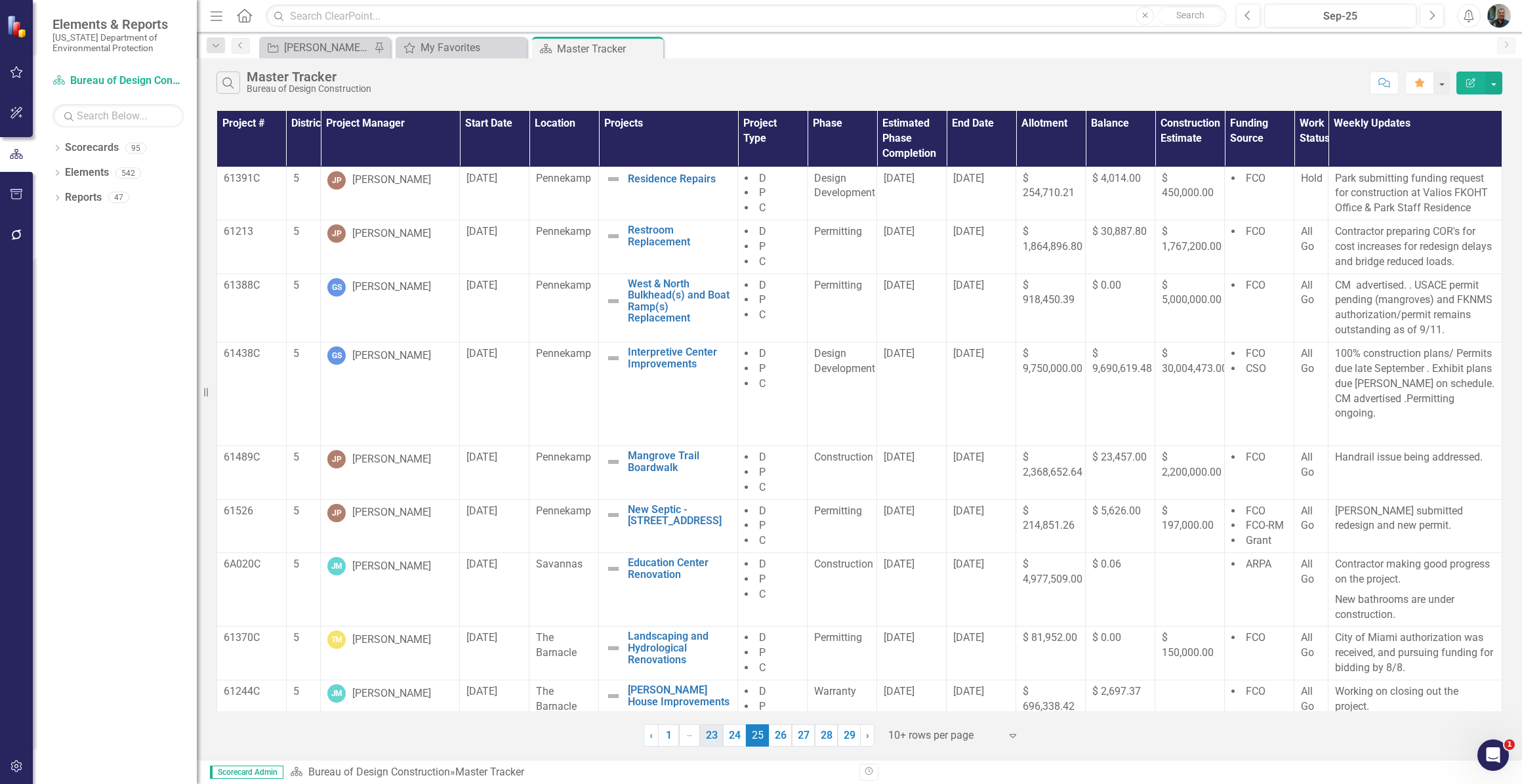
click at [734, 740] on link "24" at bounding box center [734, 736] width 23 height 23
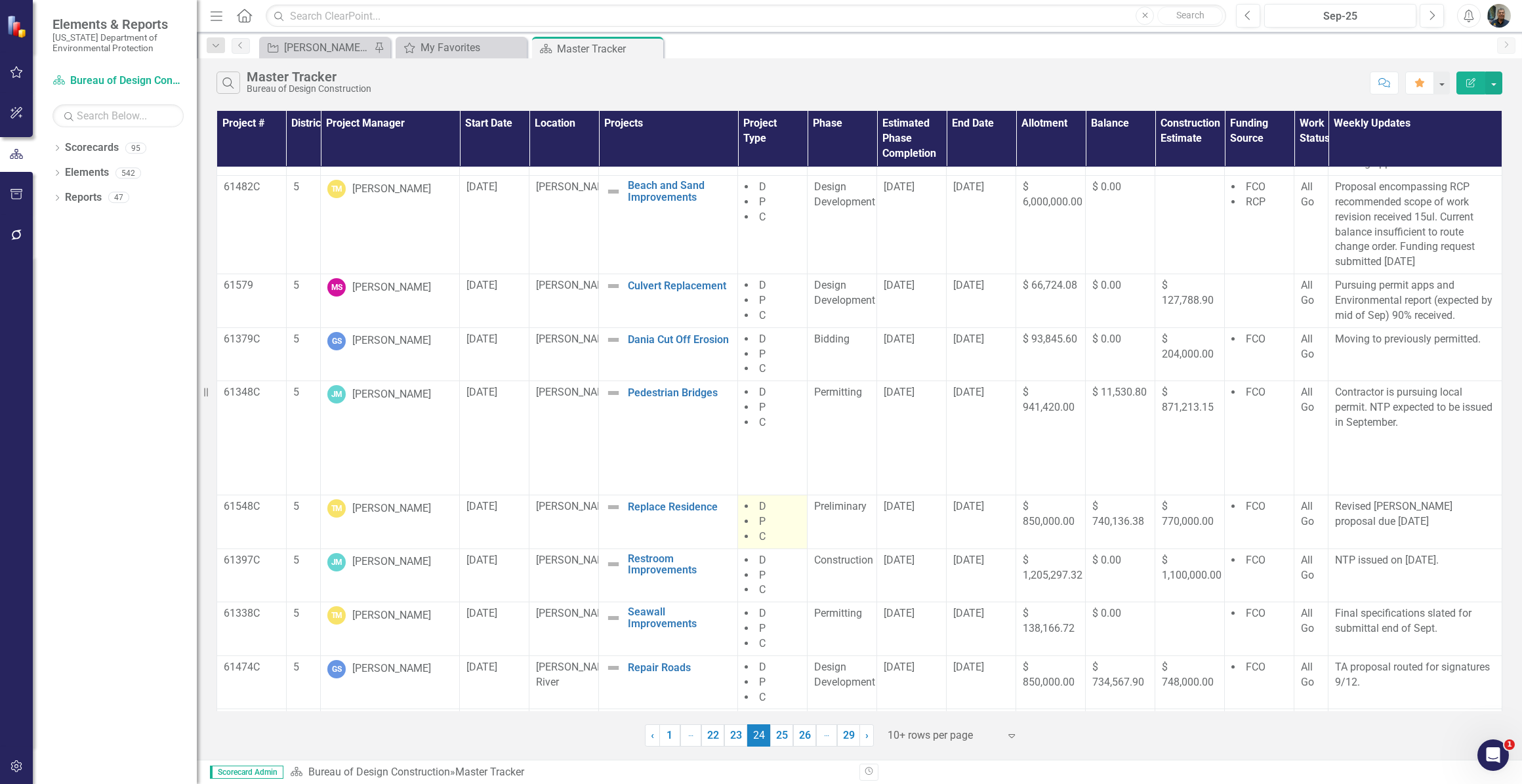
scroll to position [86, 0]
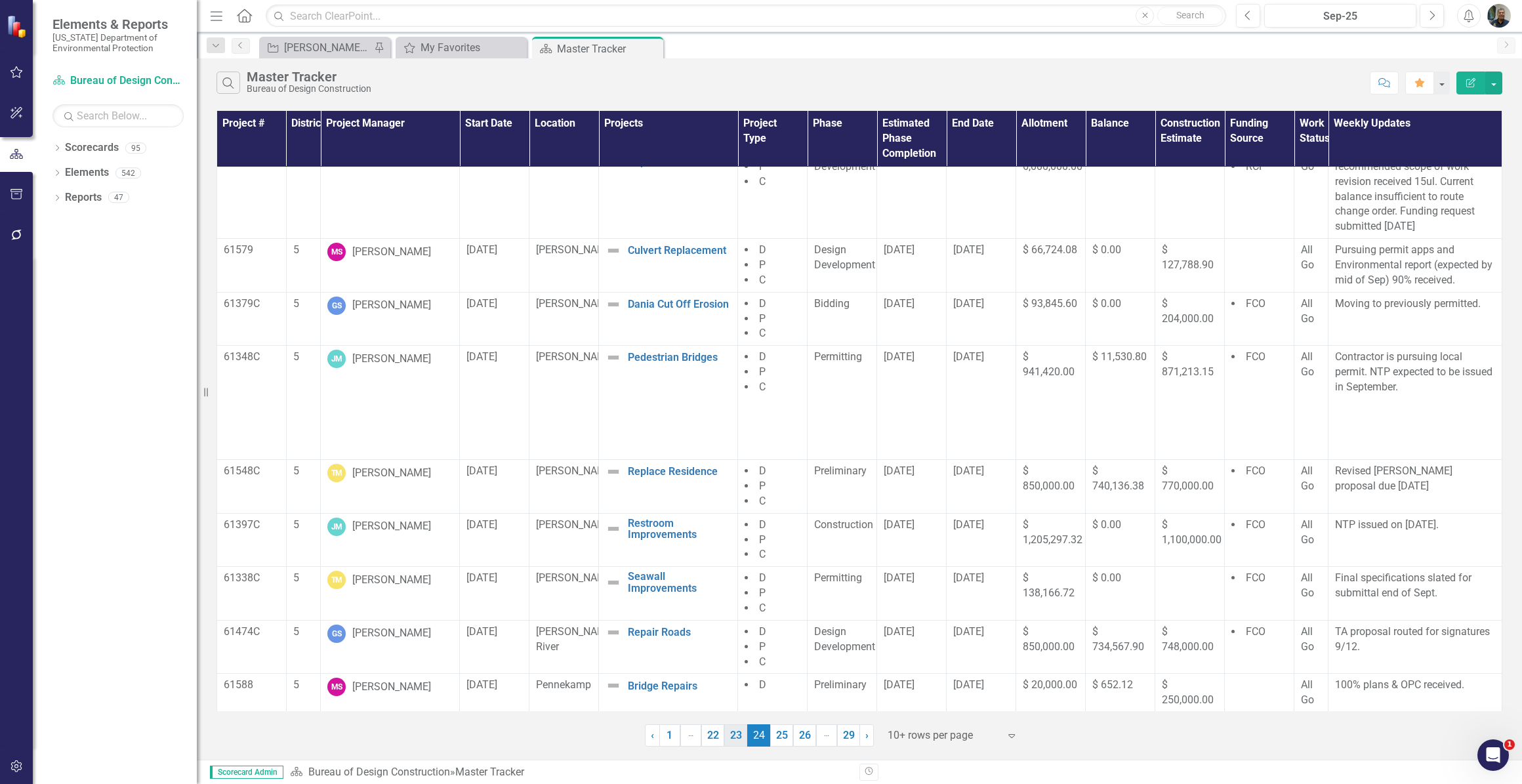
click at [738, 738] on link "23" at bounding box center [736, 736] width 23 height 23
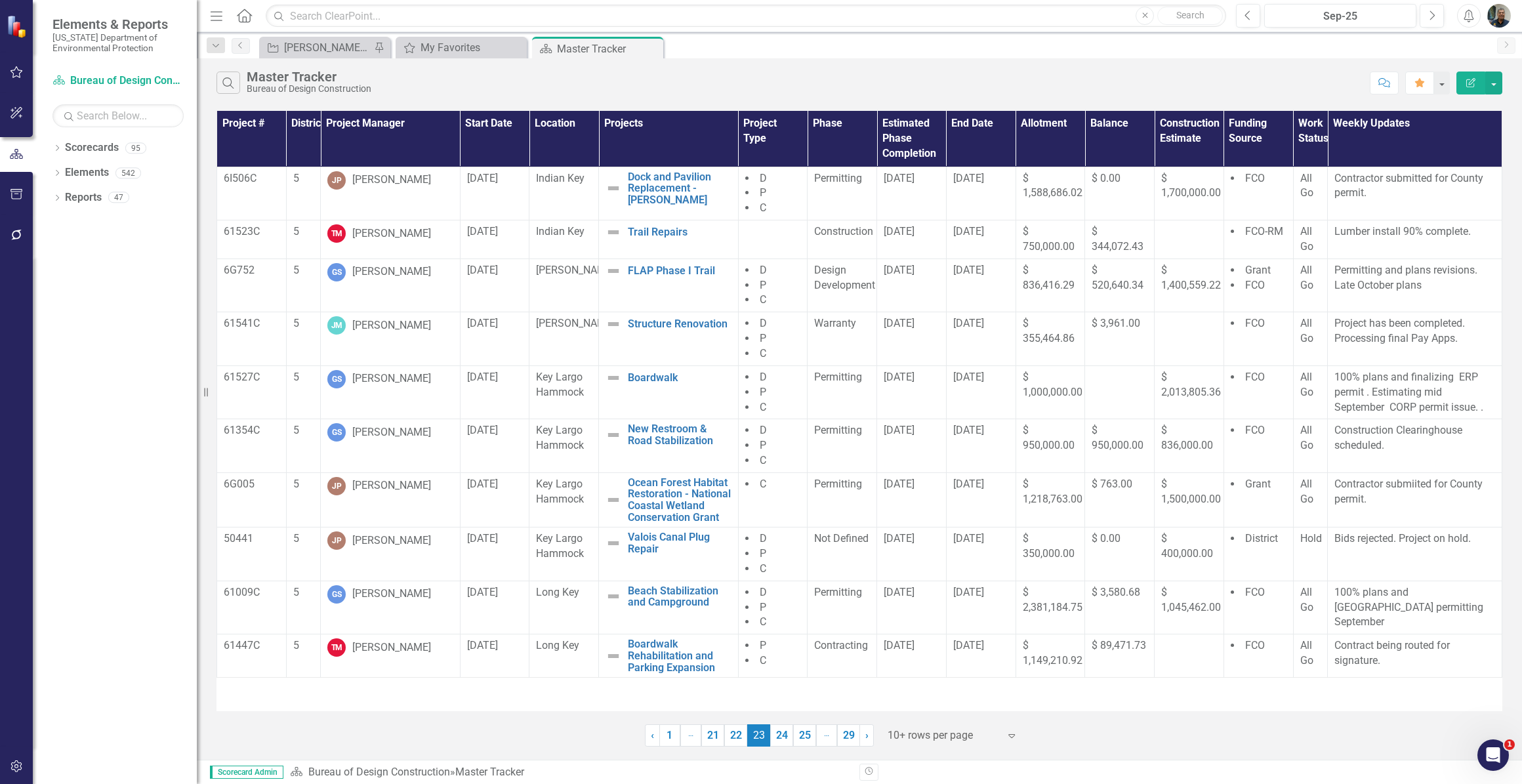
scroll to position [0, 0]
click at [735, 732] on link "22" at bounding box center [736, 736] width 23 height 23
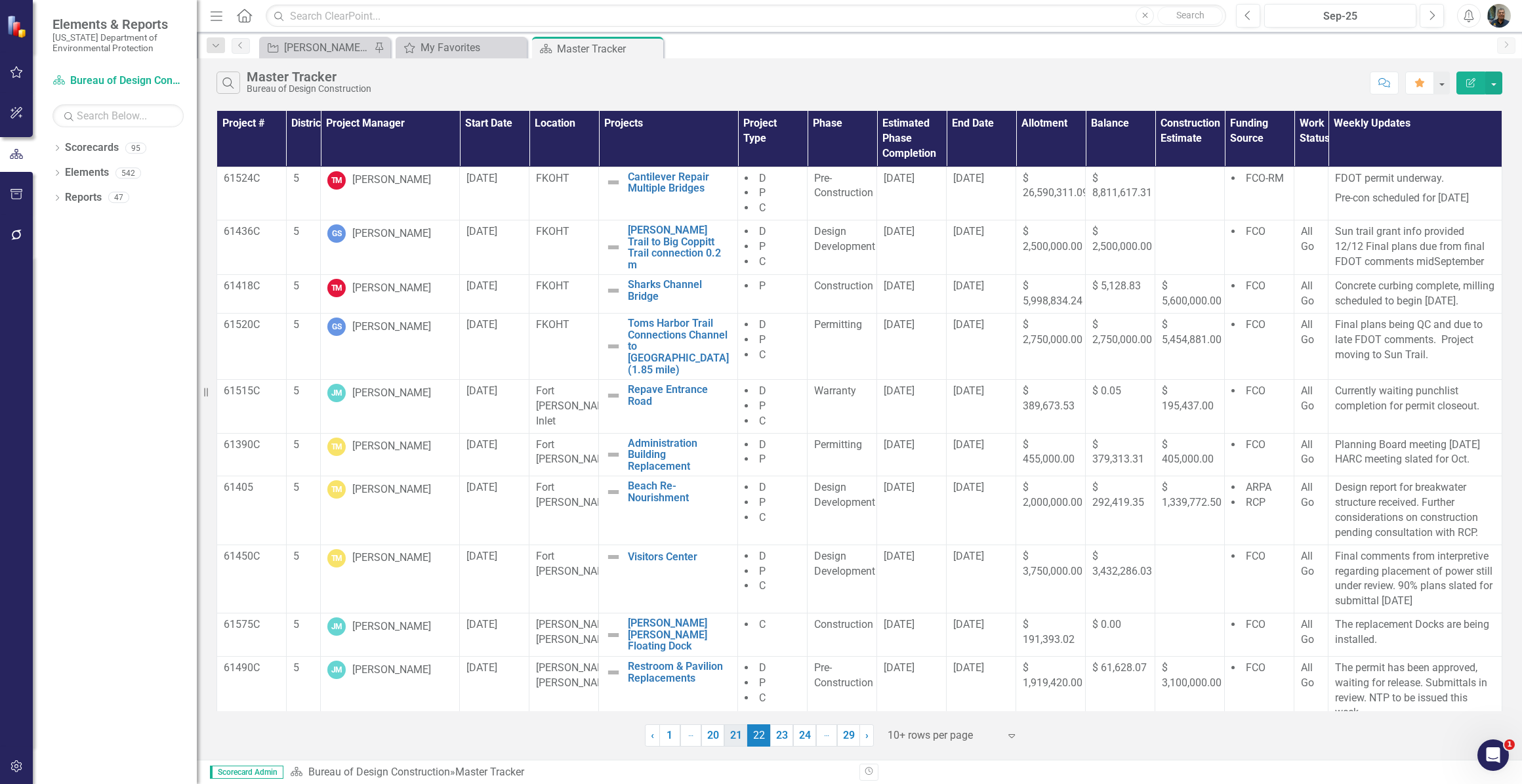
click at [740, 738] on link "21" at bounding box center [736, 736] width 23 height 23
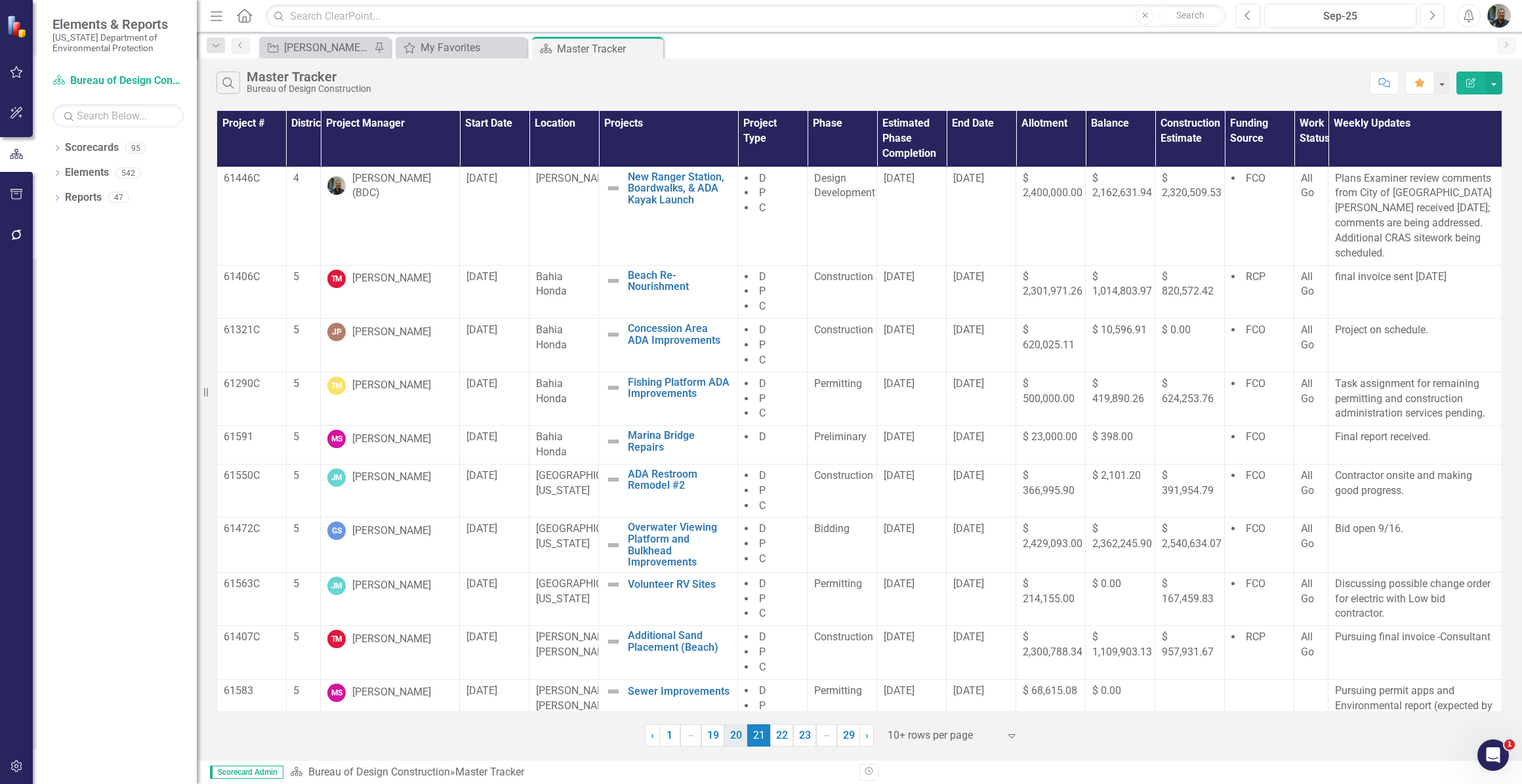
click at [733, 740] on link "20" at bounding box center [736, 736] width 23 height 23
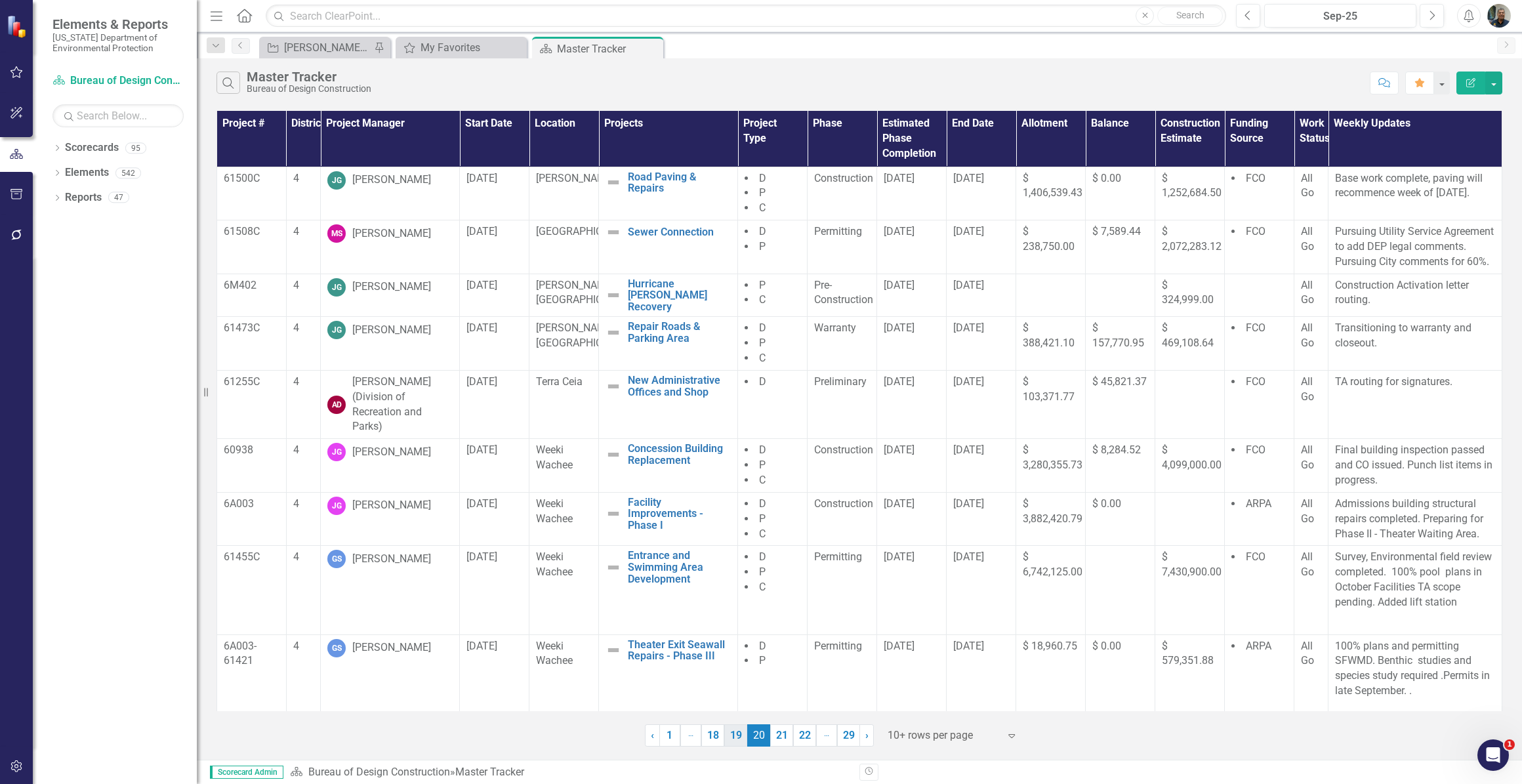
click at [738, 736] on link "19" at bounding box center [736, 736] width 23 height 23
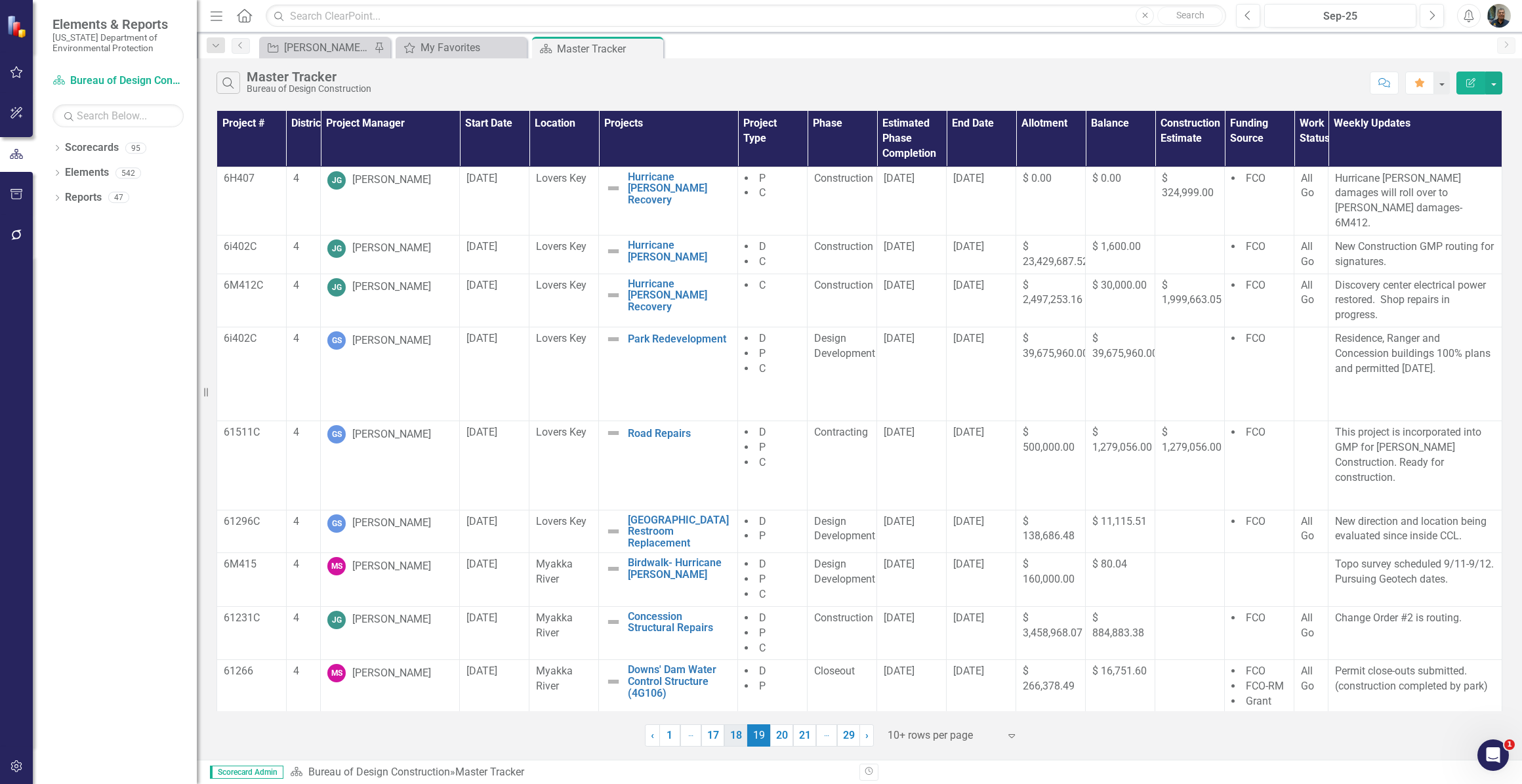
click at [733, 738] on link "18" at bounding box center [736, 736] width 23 height 23
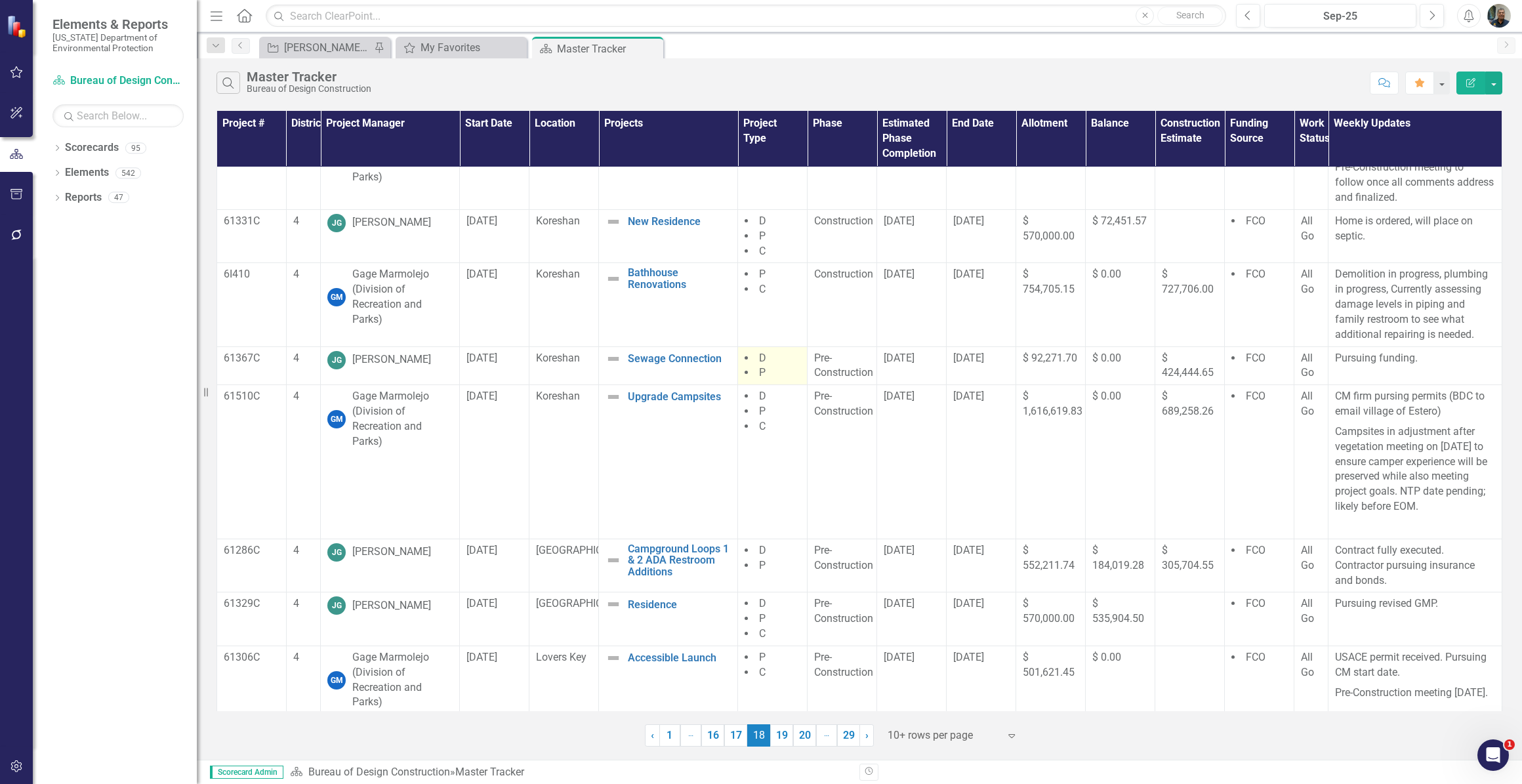
scroll to position [161, 0]
click at [738, 735] on link "17" at bounding box center [736, 736] width 23 height 23
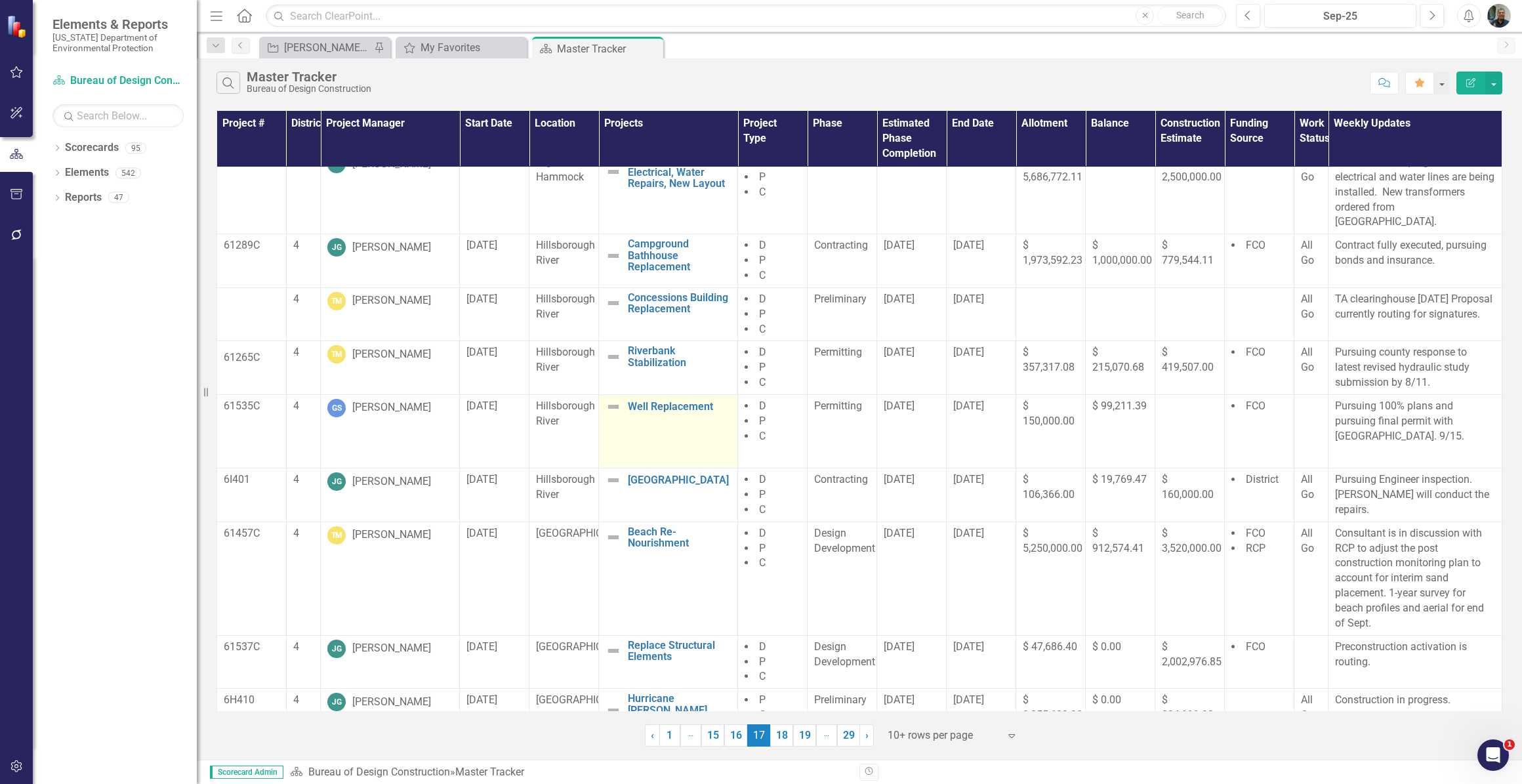
scroll to position [70, 0]
click at [738, 734] on link "16" at bounding box center [736, 736] width 23 height 23
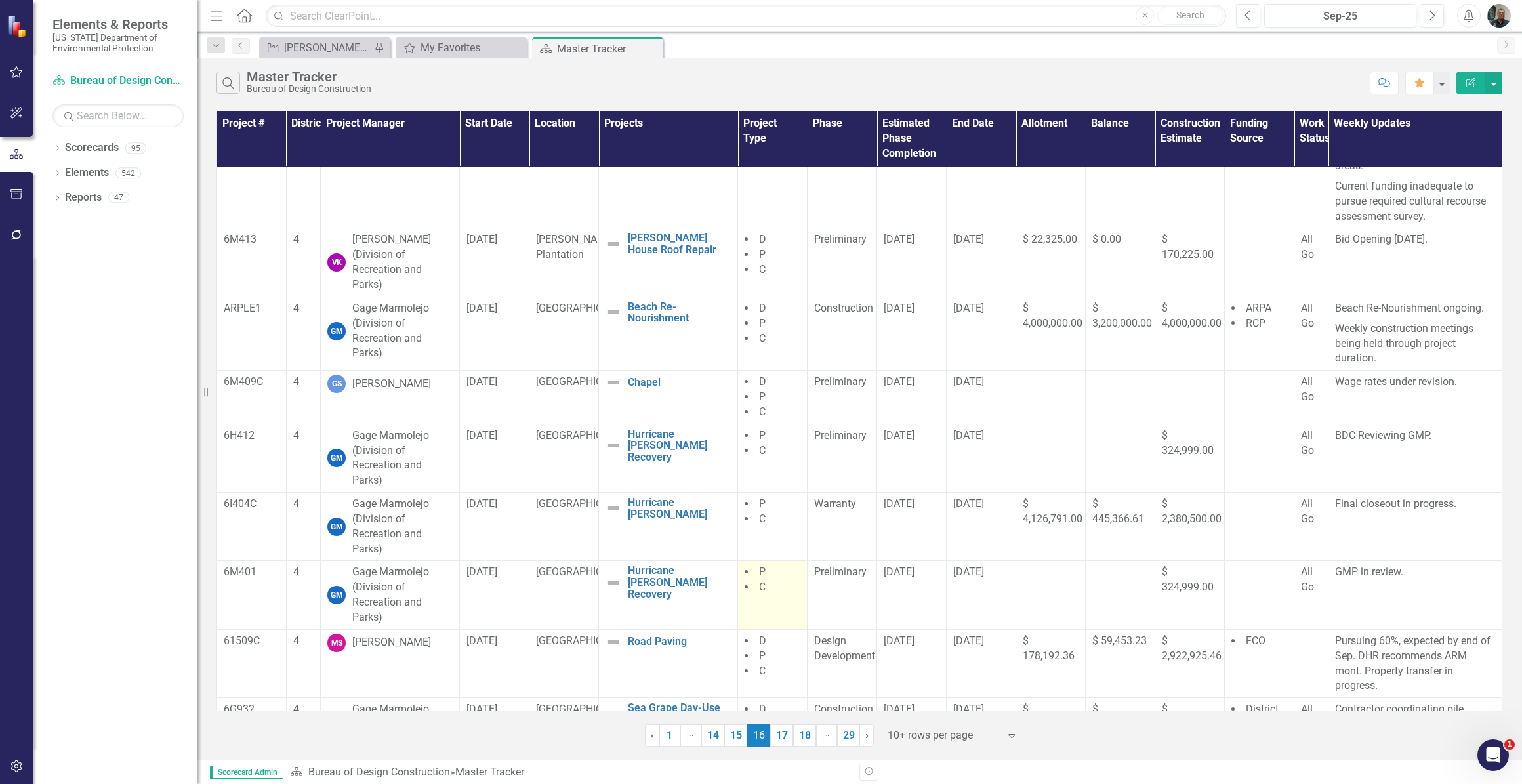
scroll to position [144, 0]
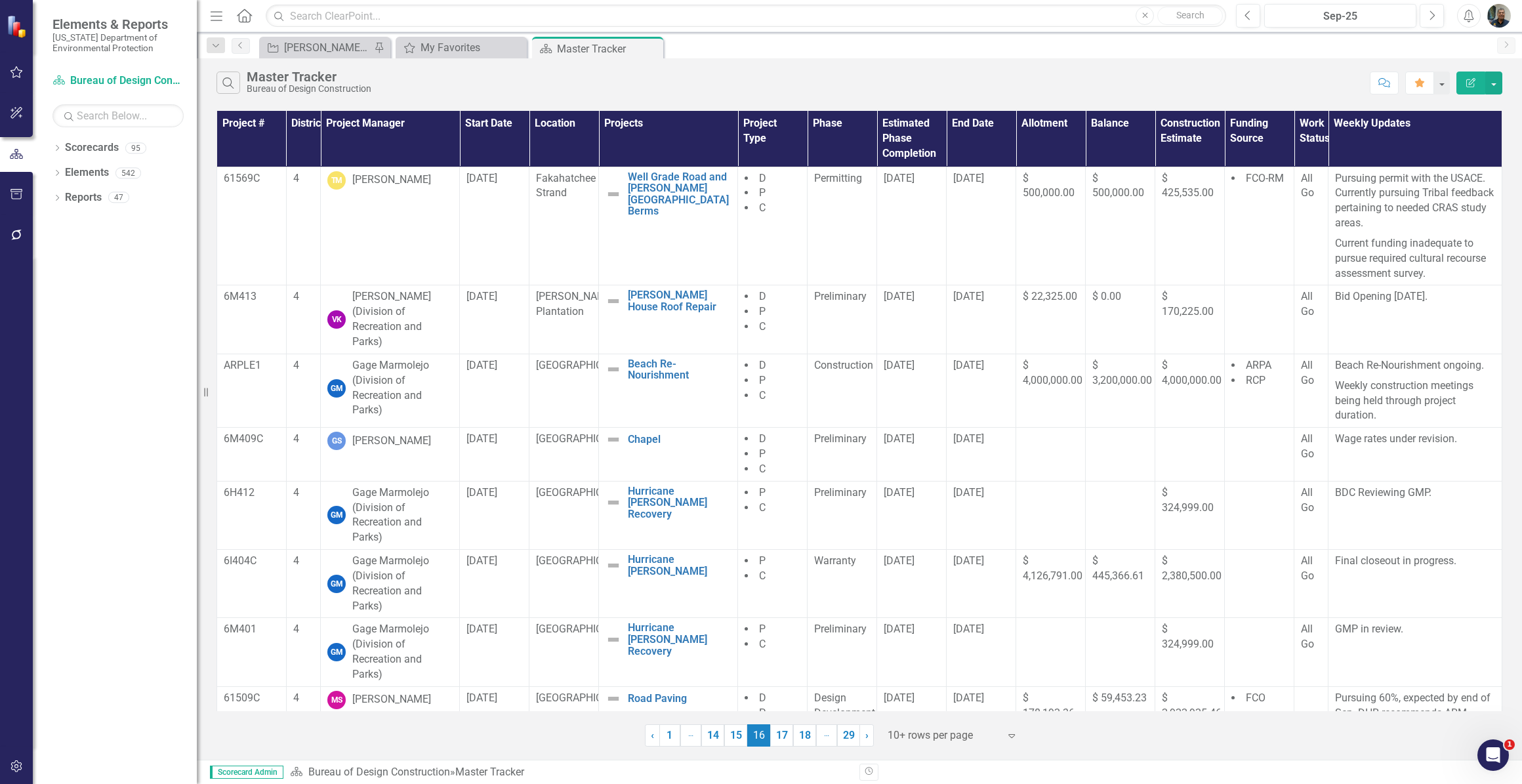
scroll to position [144, 0]
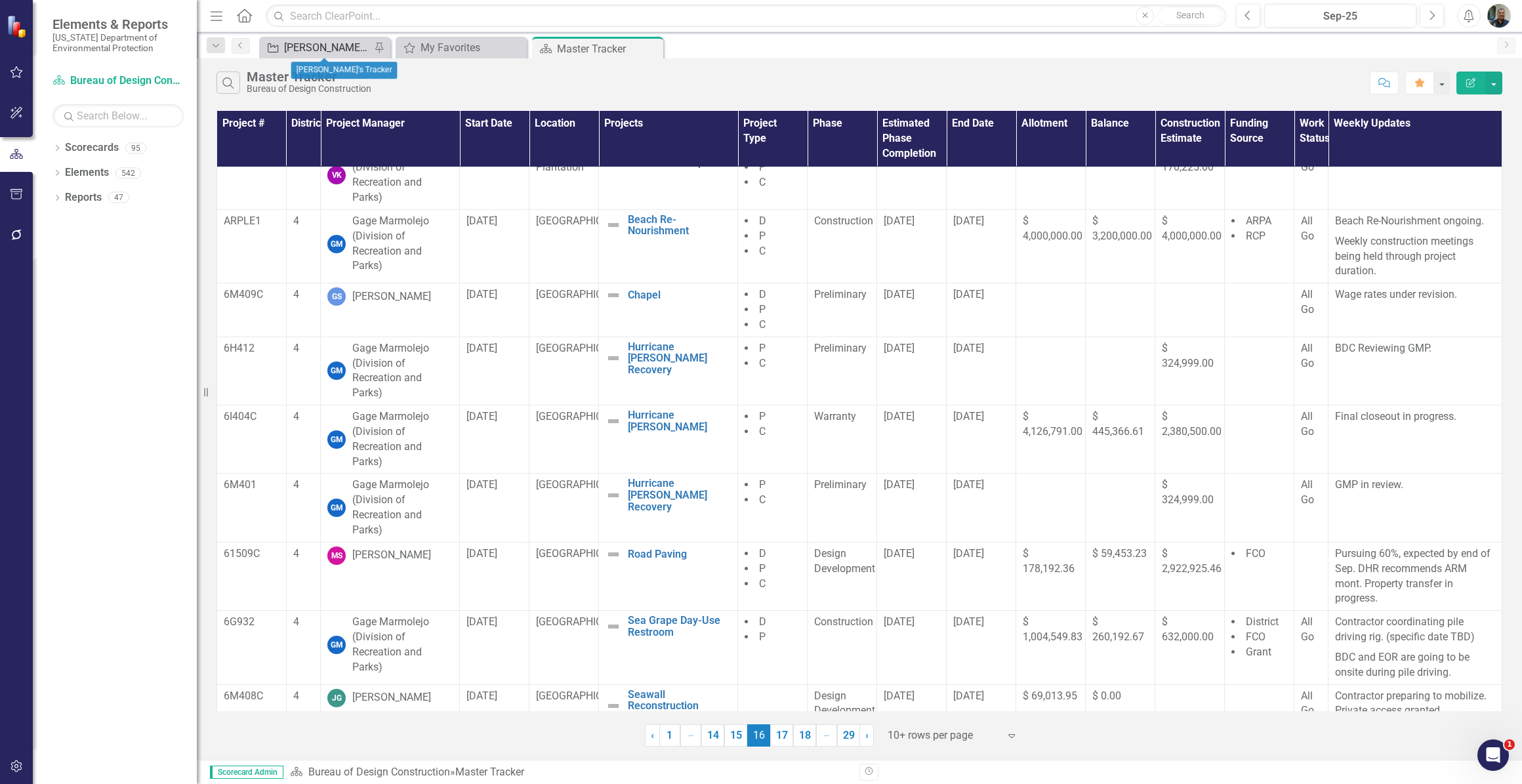
click at [348, 50] on div "[PERSON_NAME]'s Tracker" at bounding box center [327, 47] width 87 height 16
